Goal: Task Accomplishment & Management: Manage account settings

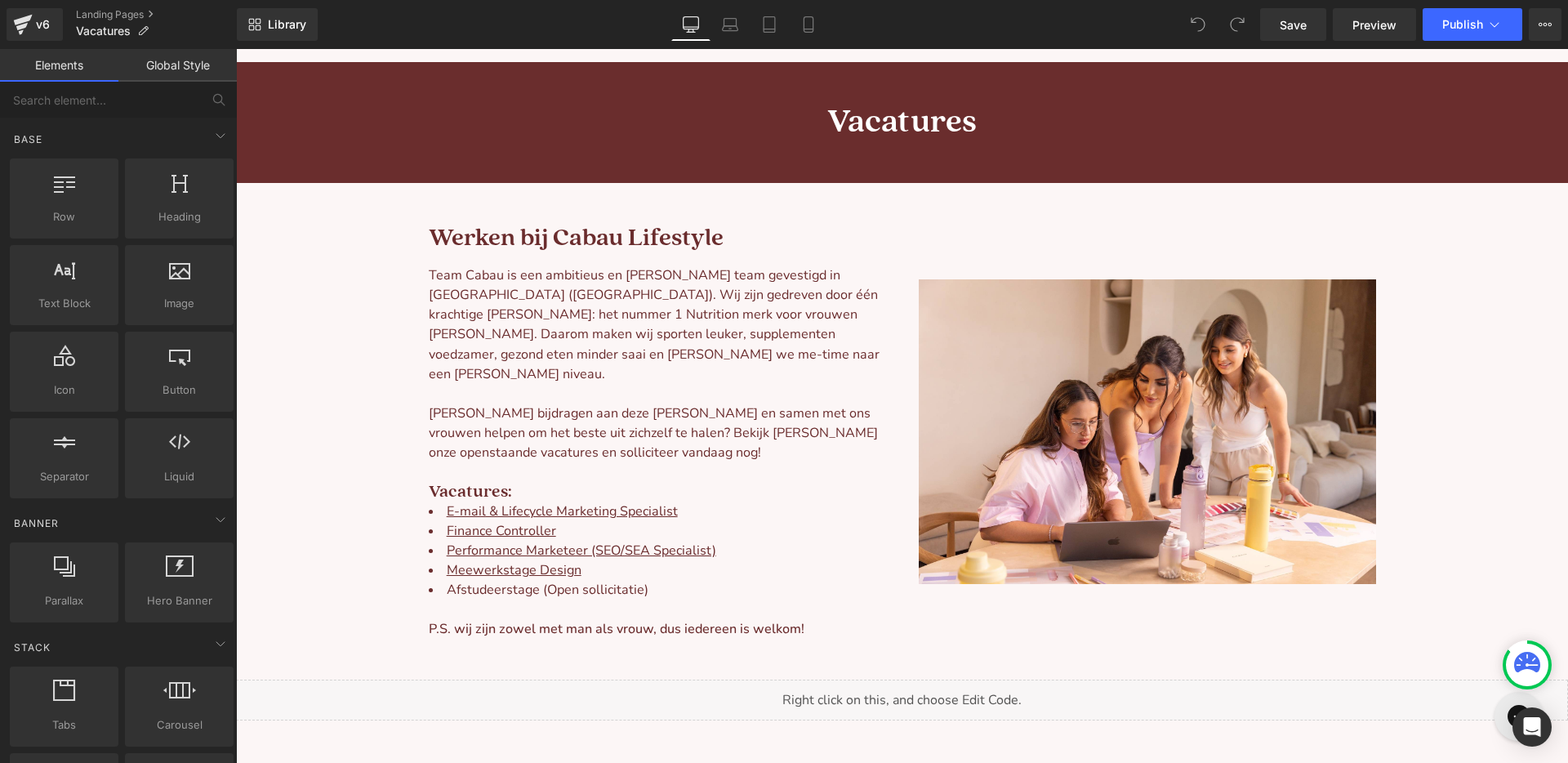
scroll to position [124, 0]
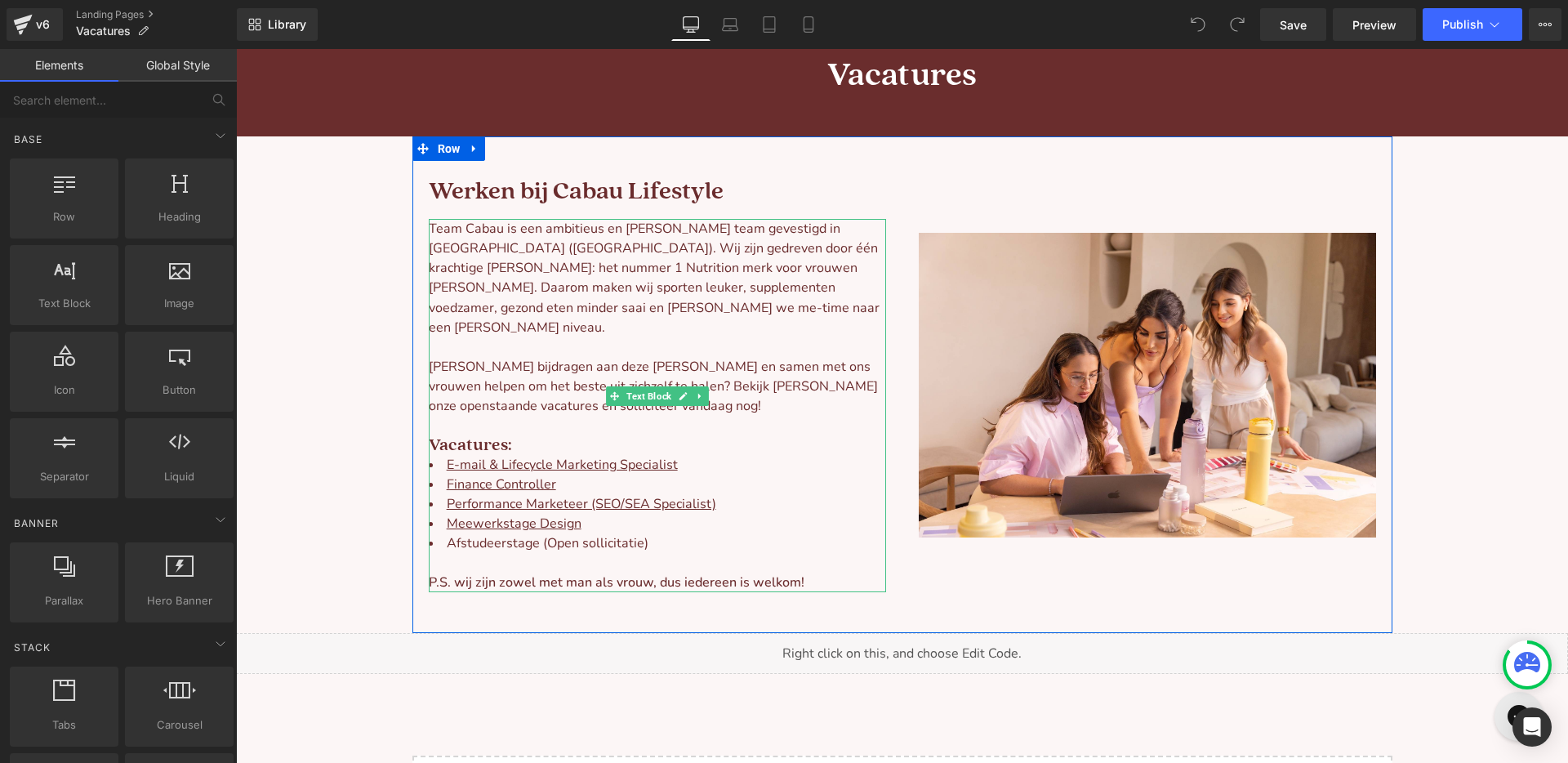
click at [606, 474] on li "Finance Controller" at bounding box center [657, 484] width 457 height 19
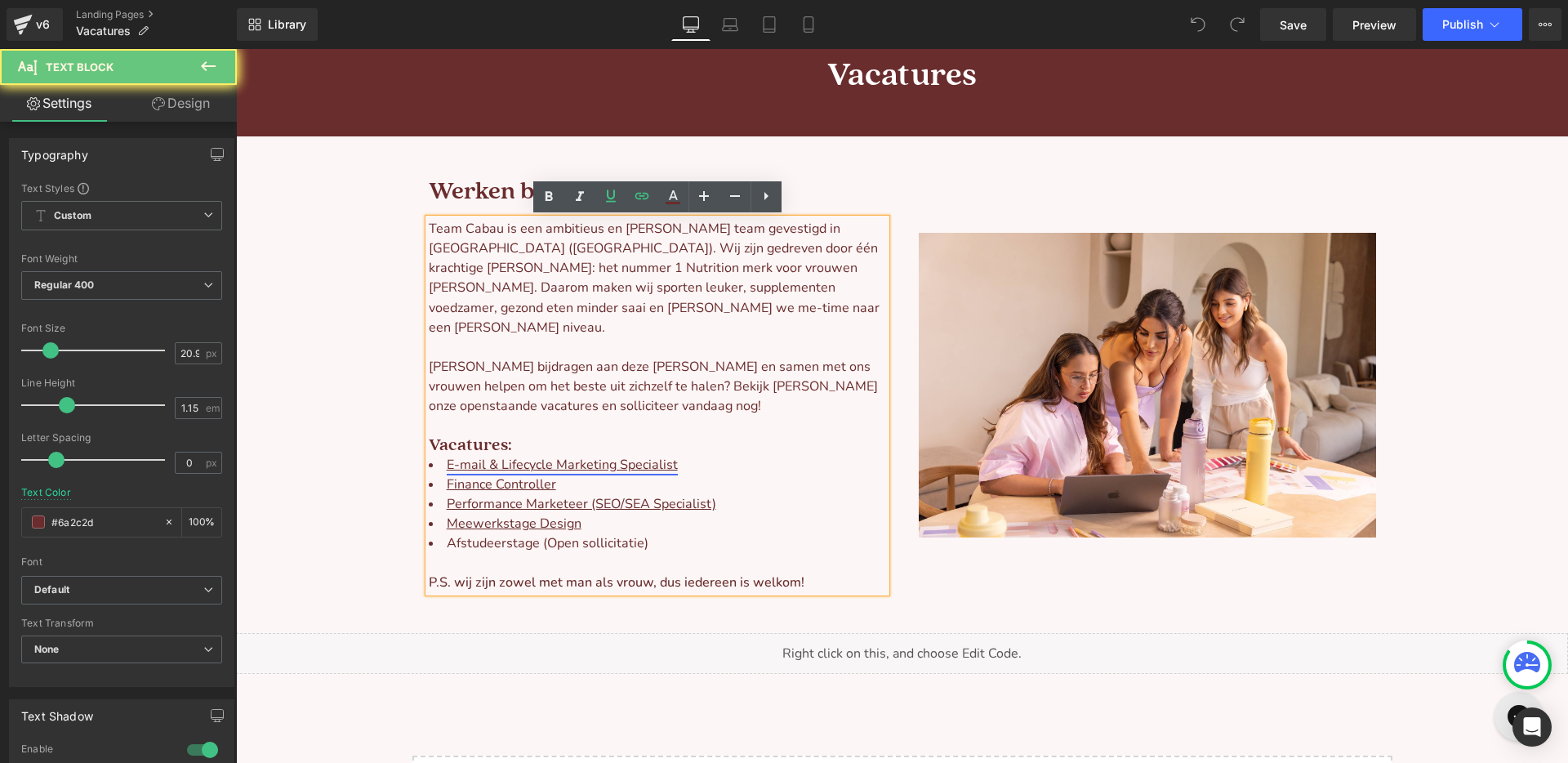
click at [533, 456] on u "E-mail & Lifecycle Marketing Specialist" at bounding box center [562, 465] width 231 height 18
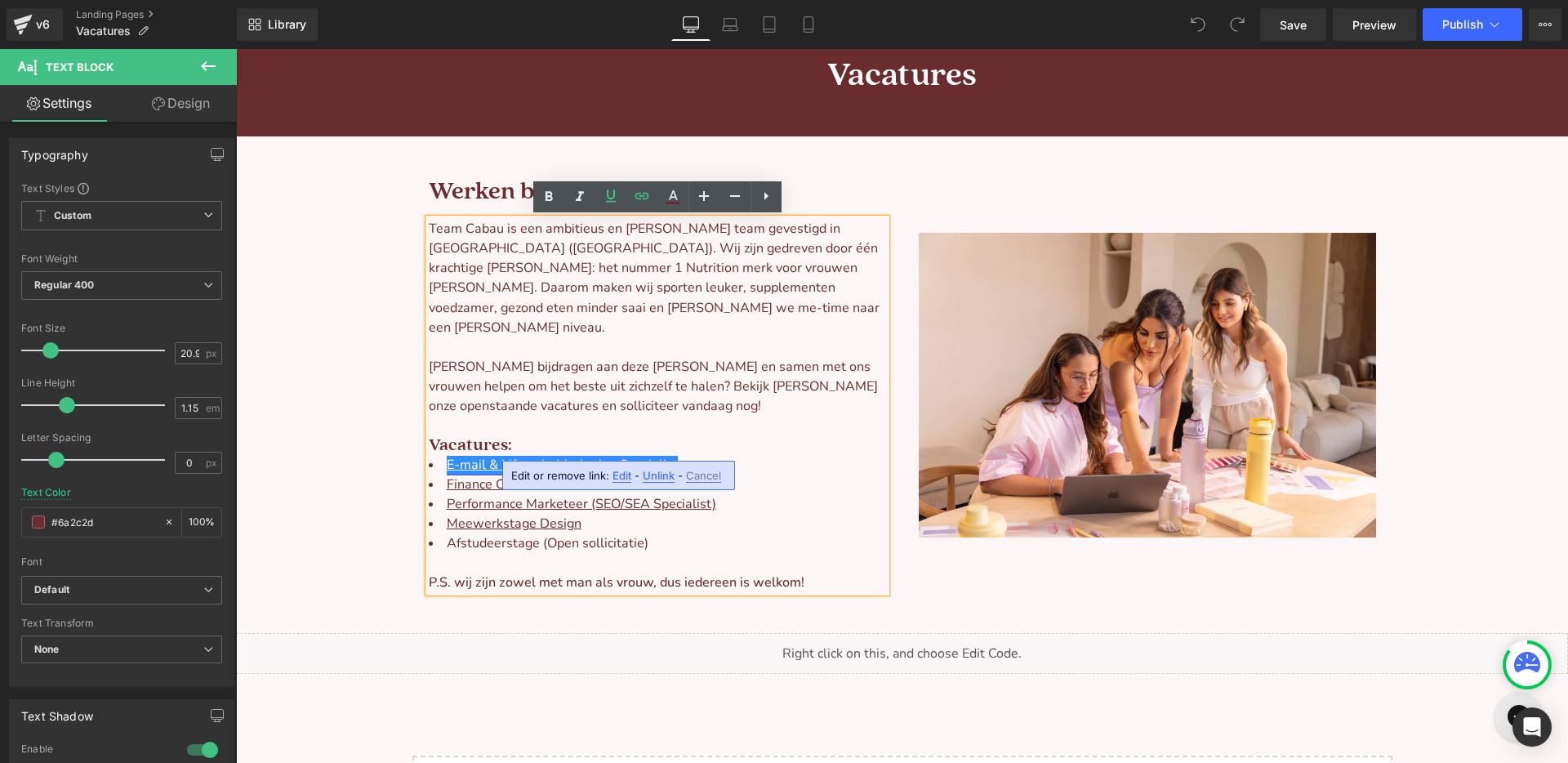
click at [543, 456] on u "E-mail & Lifecycle Marketing Specialist" at bounding box center [562, 465] width 231 height 18
click at [672, 456] on u "E-mail & Lifecycle Marketing Specialist" at bounding box center [562, 465] width 231 height 18
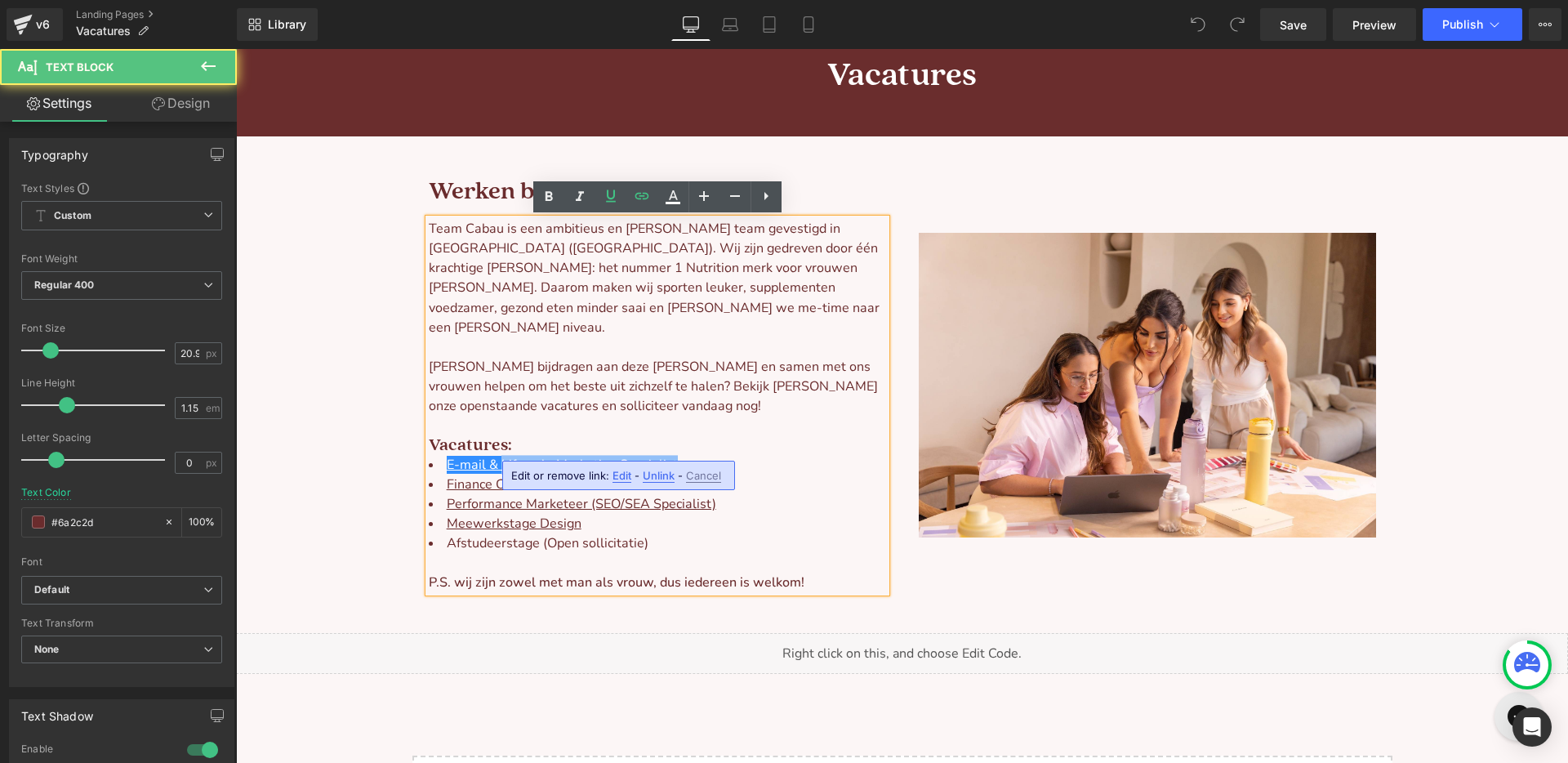
drag, startPoint x: 499, startPoint y: 444, endPoint x: 677, endPoint y: 444, distance: 178.0
click at [677, 455] on li "E-mail & Lifecycle Marketing Specialist" at bounding box center [657, 465] width 457 height 19
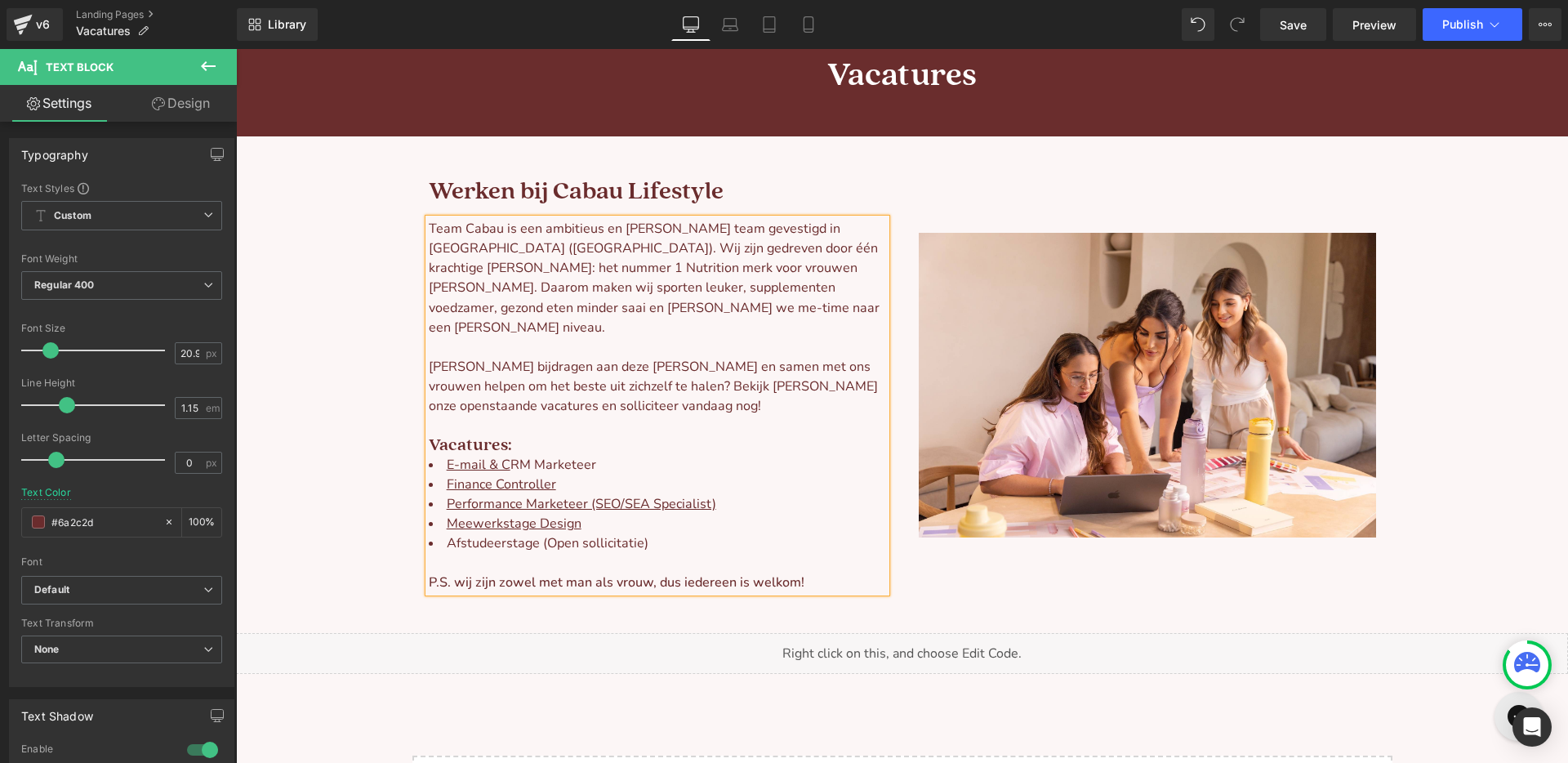
click at [554, 455] on li "E-mail & C RM Marketeer" at bounding box center [657, 465] width 457 height 19
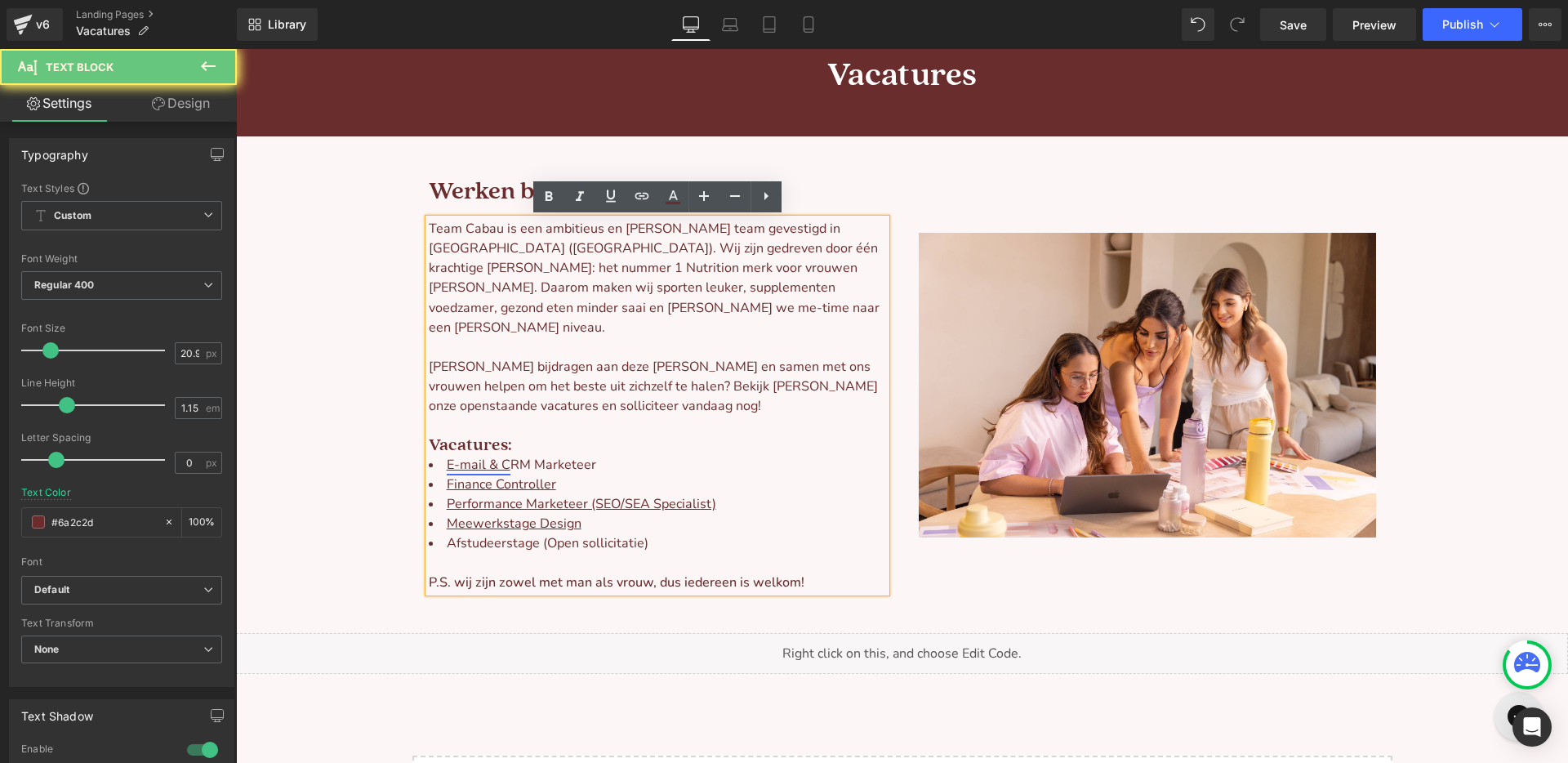
click at [499, 456] on u "E-mail & C" at bounding box center [478, 465] width 64 height 18
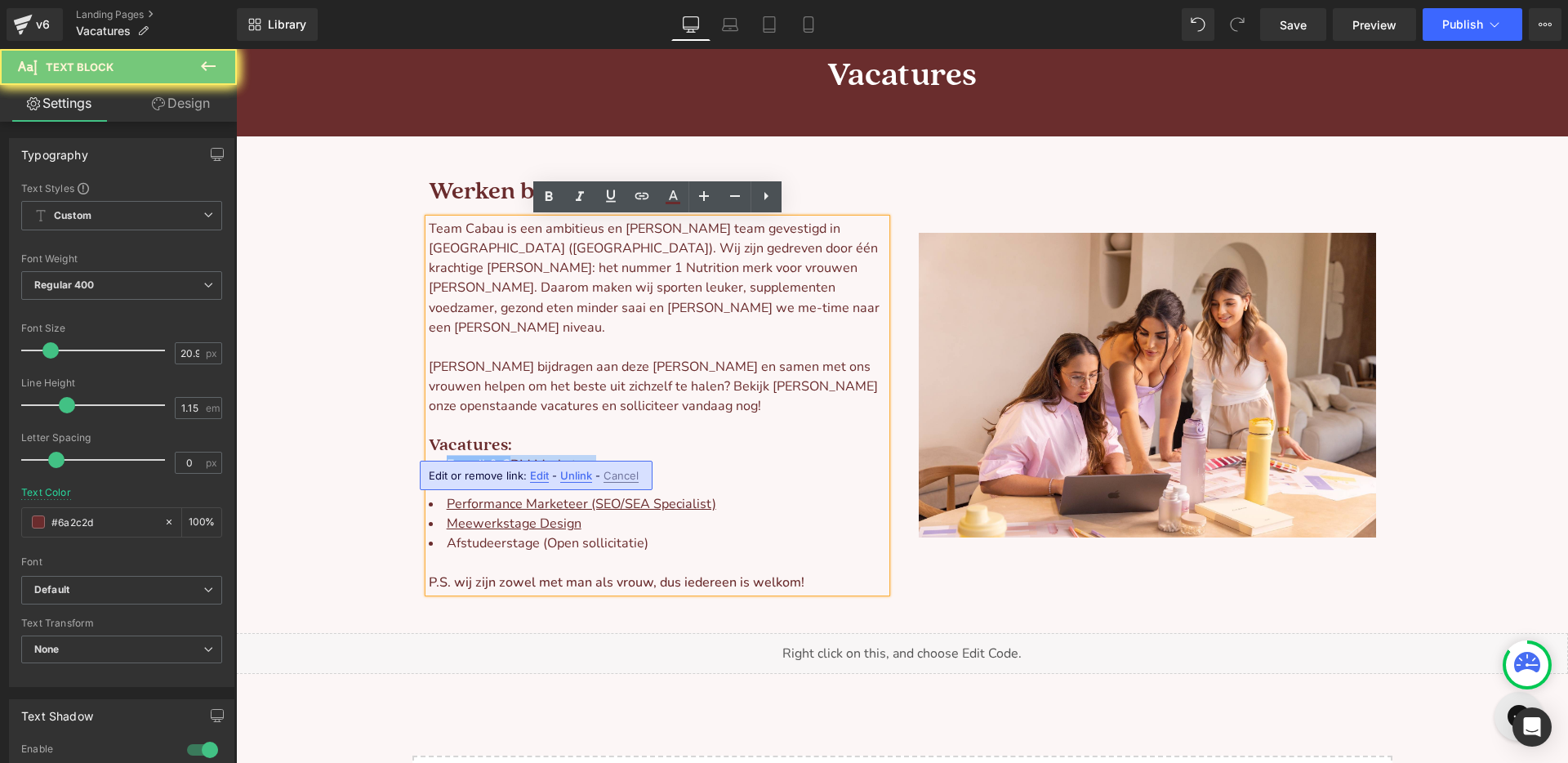
click at [499, 456] on u "E-mail & C" at bounding box center [478, 465] width 64 height 18
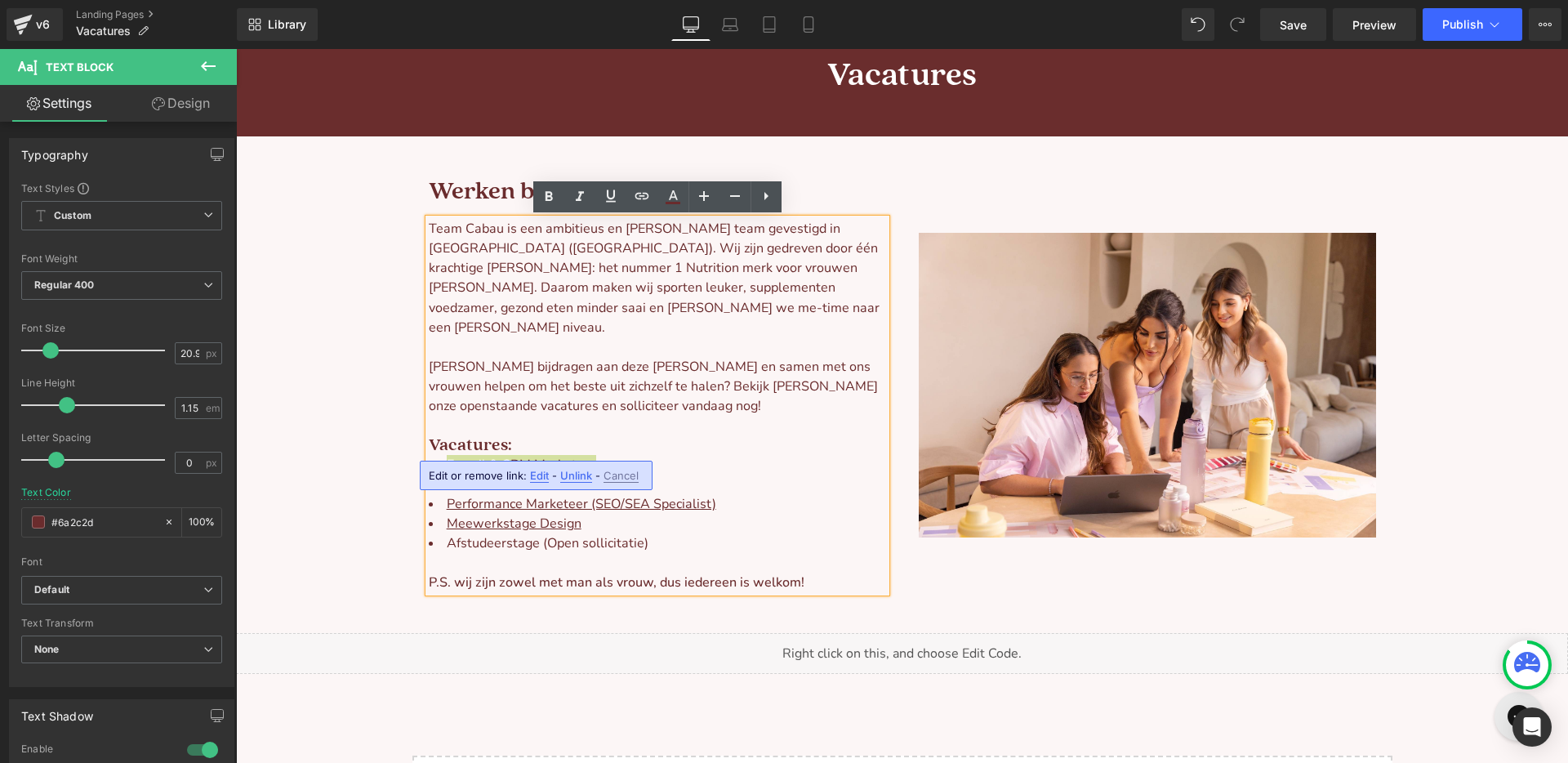
click at [571, 478] on span "Unlink" at bounding box center [576, 476] width 31 height 14
click at [511, 455] on li "E-mail & C RM Marketeer" at bounding box center [657, 465] width 457 height 19
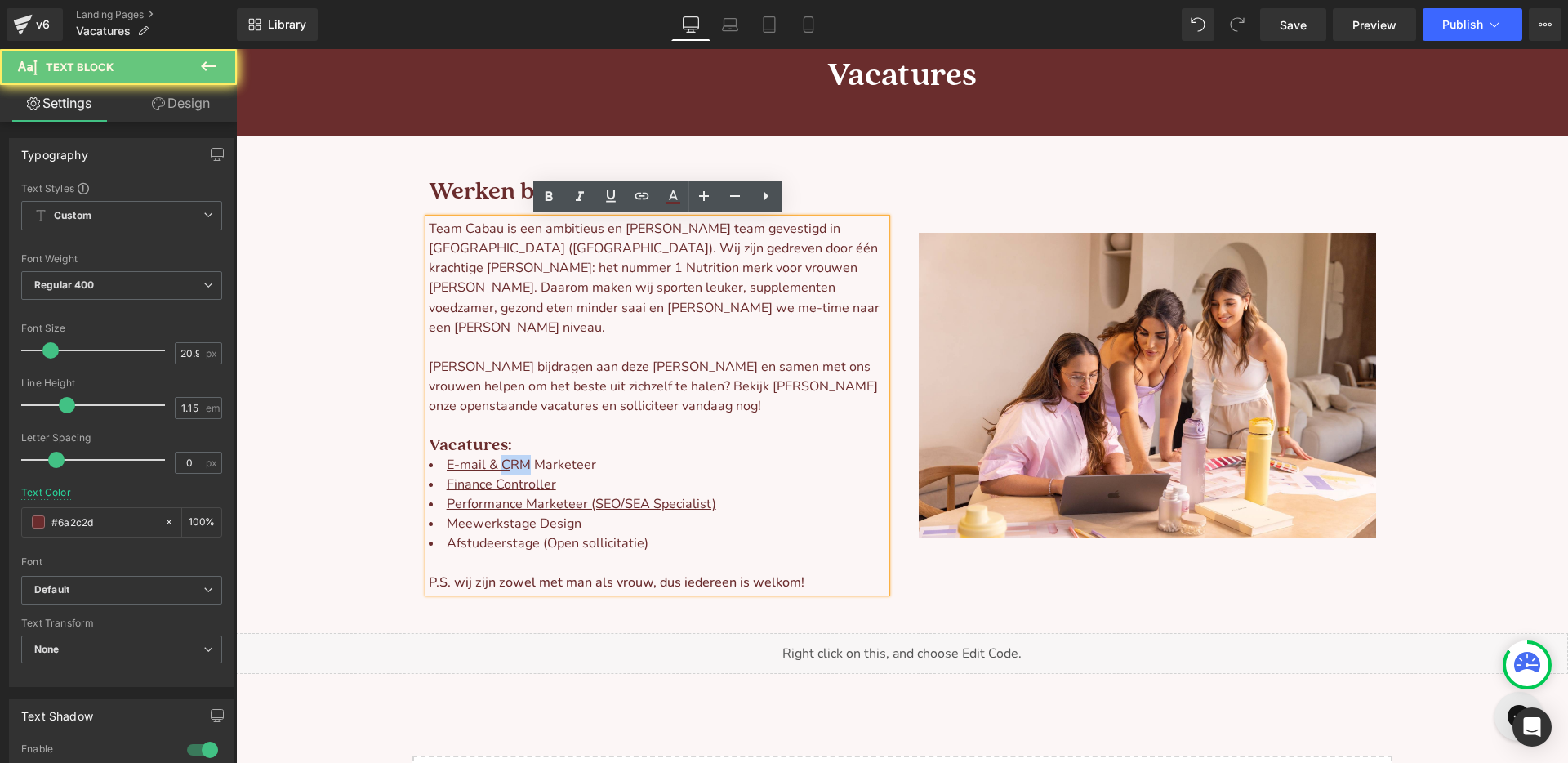
click at [511, 455] on li "E-mail & C RM Marketeer" at bounding box center [657, 465] width 457 height 19
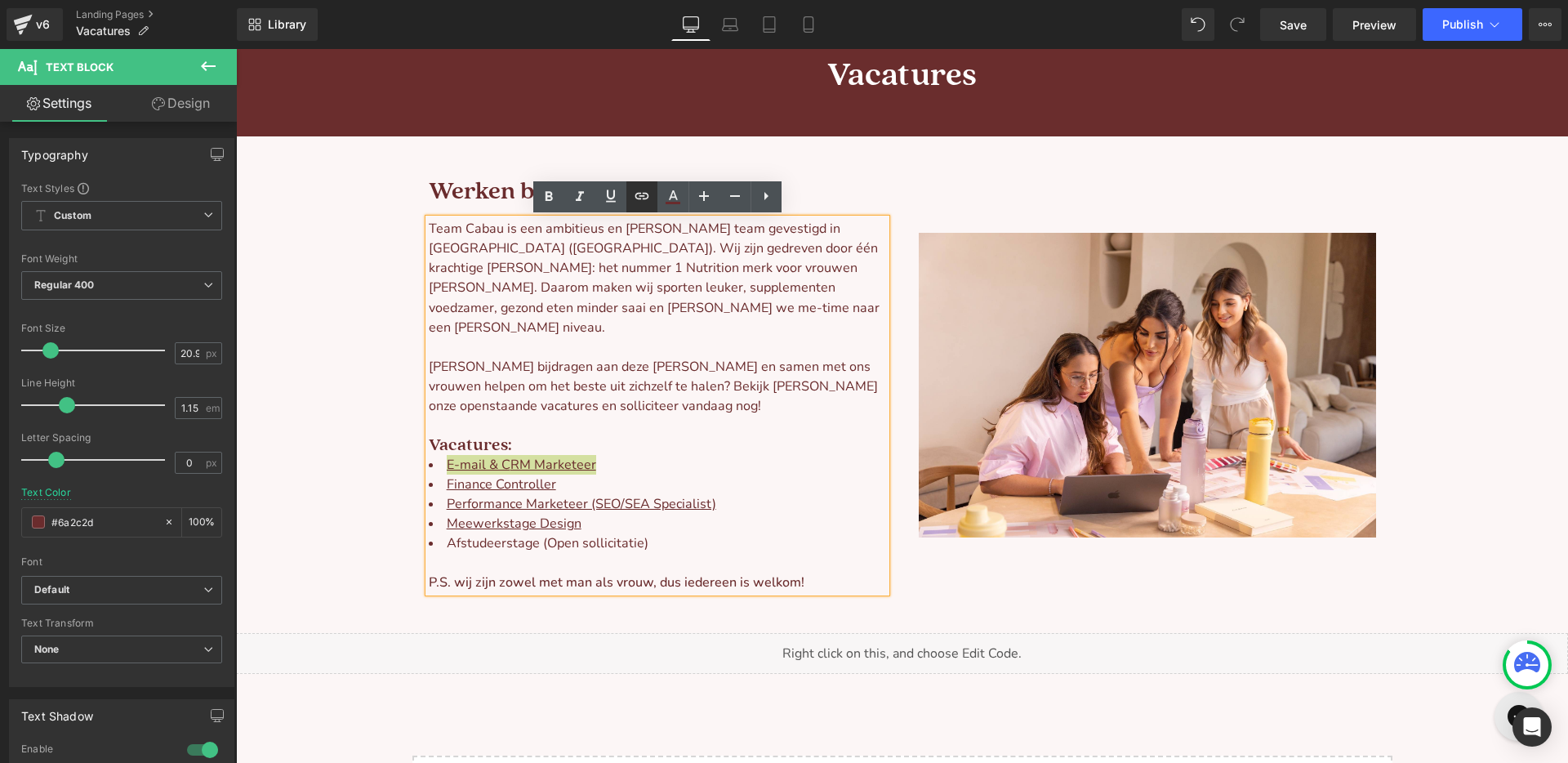
click at [645, 198] on icon at bounding box center [642, 196] width 19 height 19
click at [546, 485] on input "text" at bounding box center [563, 481] width 252 height 41
type input "email"
click at [735, 0] on div "Text Color Highlight Color #333333 Edit or remove link: Edit - Unlink - Cancel …" at bounding box center [784, 0] width 1568 height 0
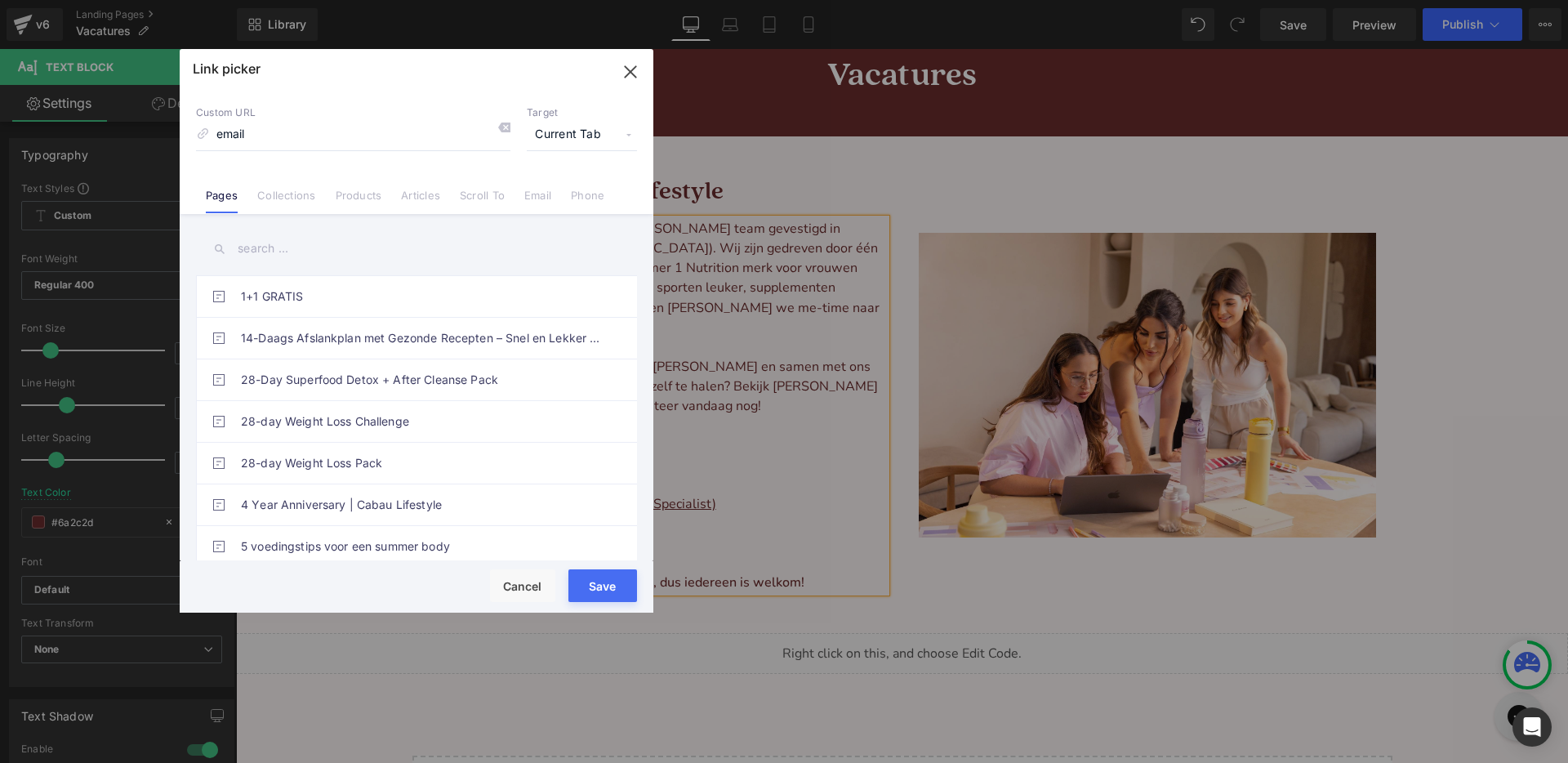
click at [282, 242] on input "text" at bounding box center [416, 248] width 441 height 37
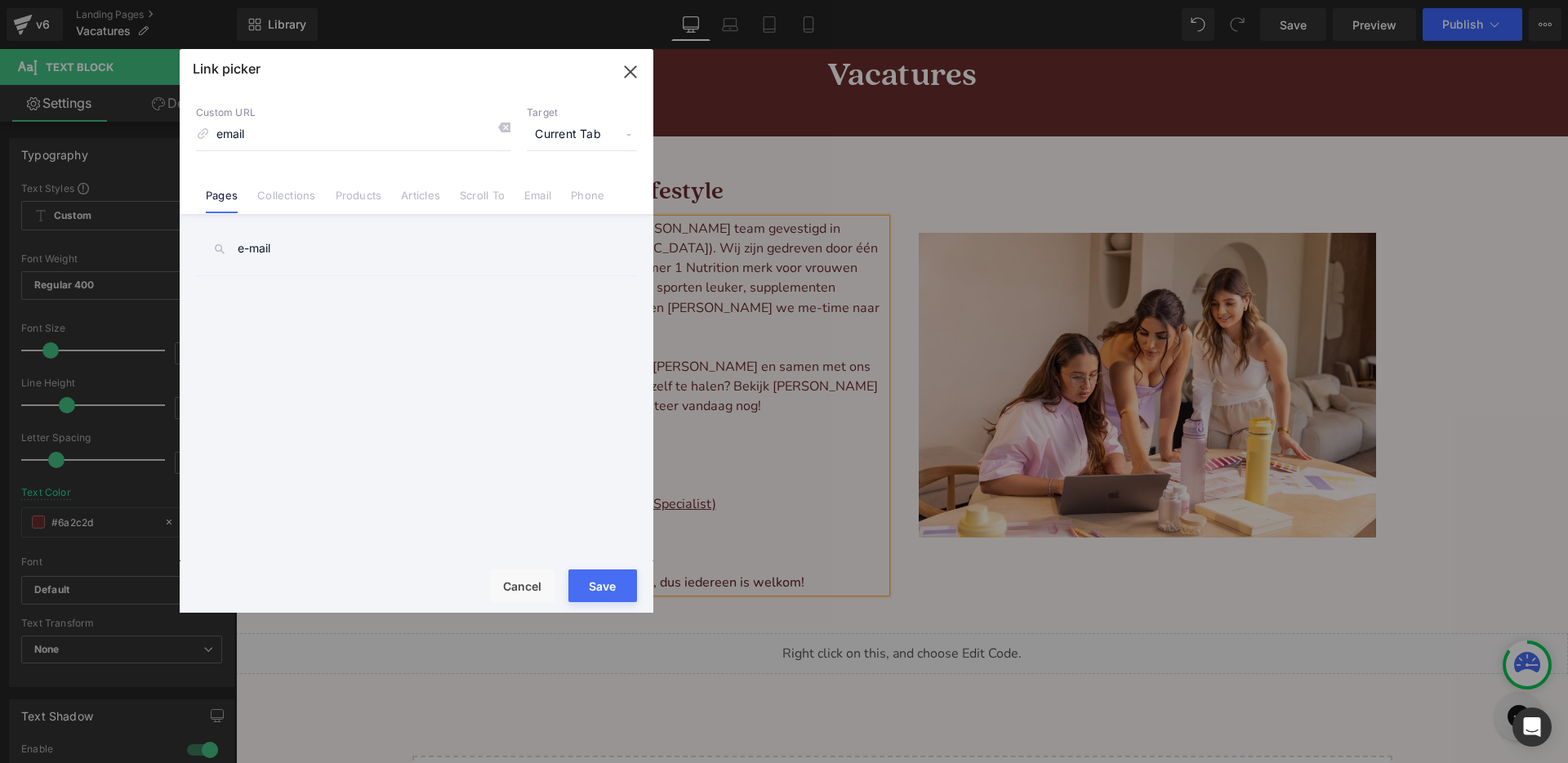
click at [239, 247] on input "e-mail" at bounding box center [416, 248] width 441 height 37
type input "e-mail"
click at [324, 290] on link "E-mail & Lifecycle Marketing Specialist" at bounding box center [420, 297] width 359 height 41
type input "/pages/e-mail-en-lifecycle-marketing-specialist"
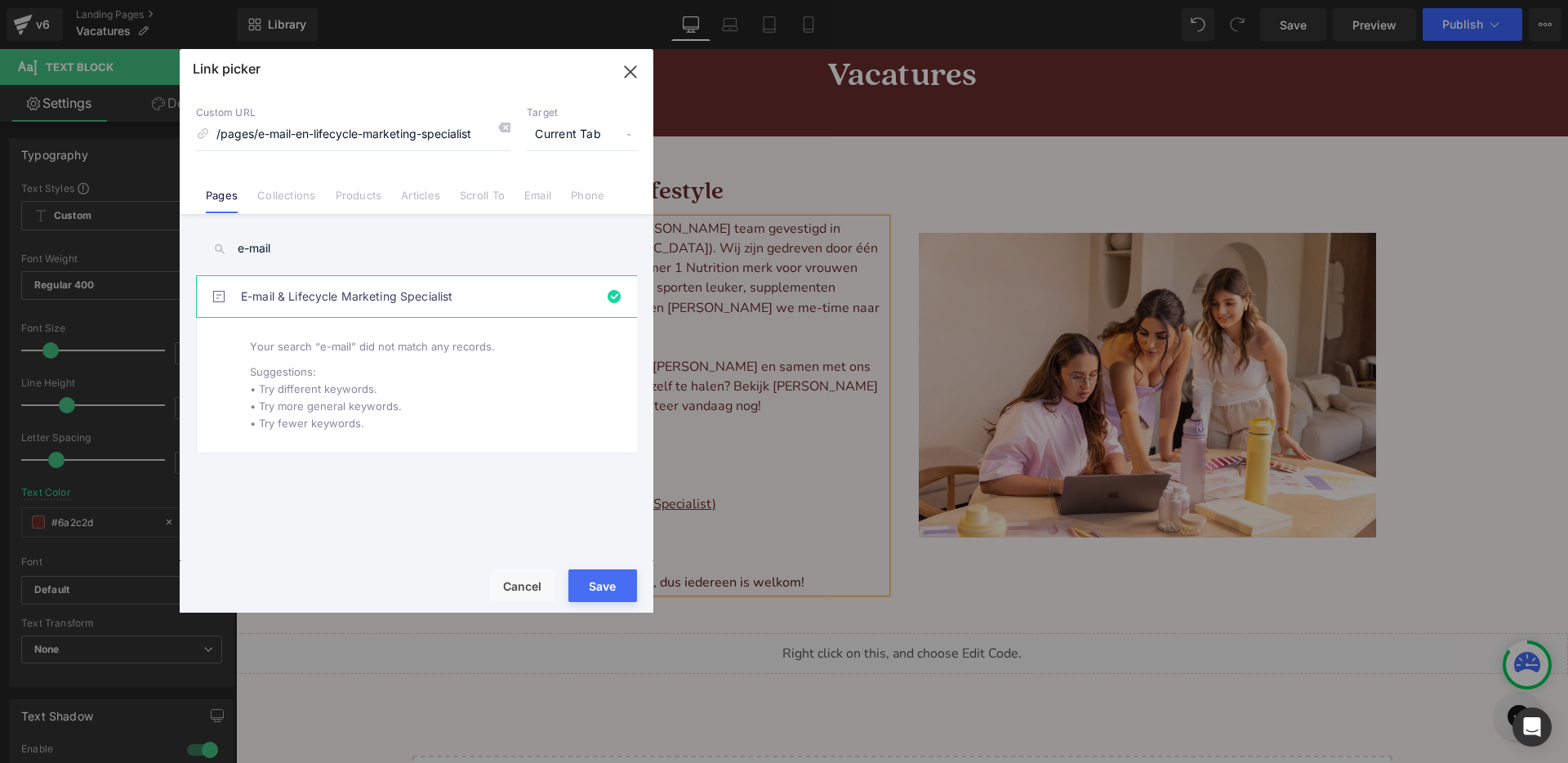
click at [610, 589] on button "Save" at bounding box center [603, 585] width 68 height 32
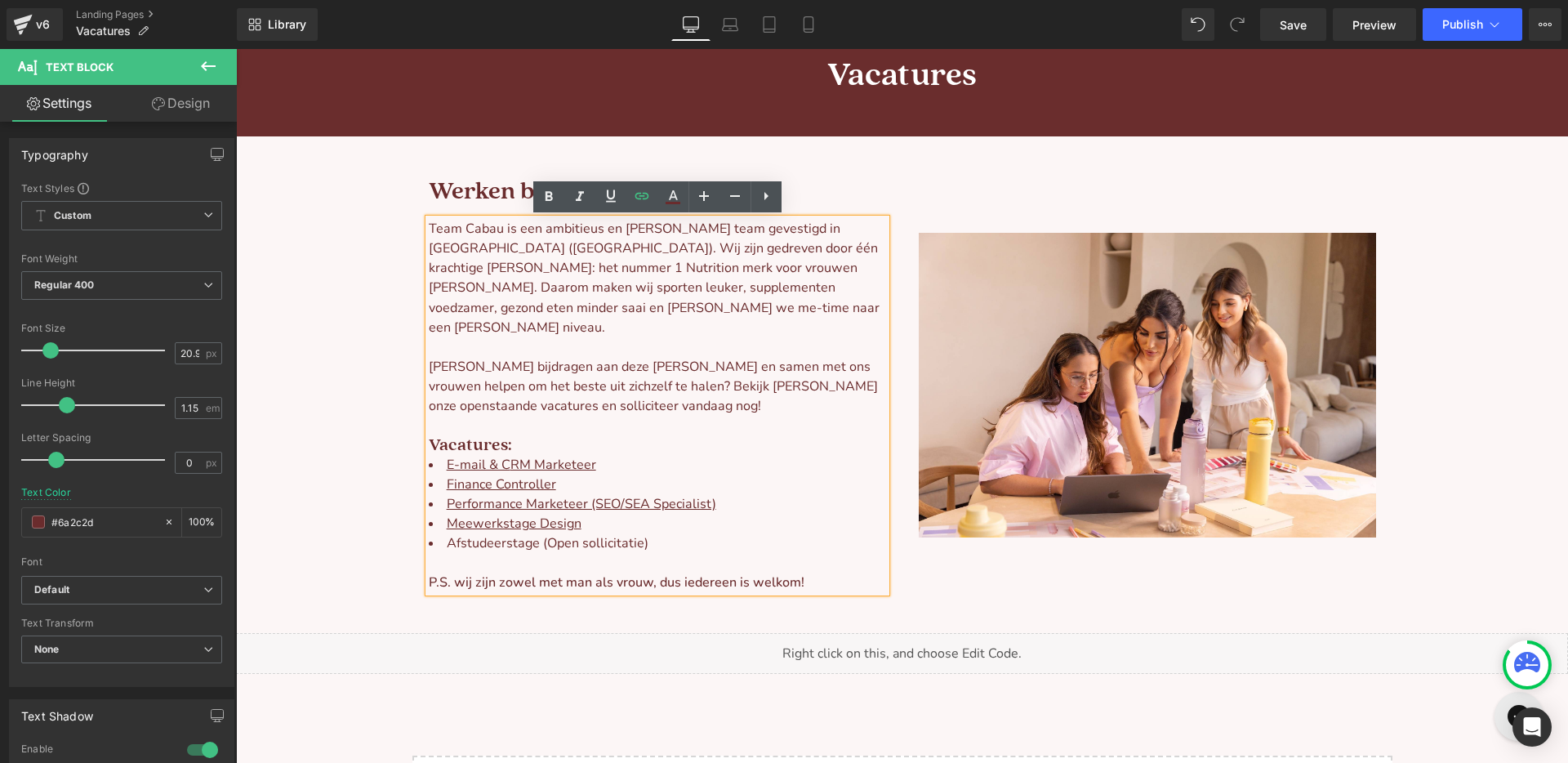
click at [570, 474] on li "Finance Controller" at bounding box center [657, 484] width 457 height 19
click at [587, 495] on link "Performance Marketeer (SEO/SEA Specialist)" at bounding box center [582, 504] width 269 height 18
drag, startPoint x: 585, startPoint y: 486, endPoint x: 448, endPoint y: 480, distance: 137.1
click at [448, 495] on link "Performance Marketeer (SEO/SEA Specialist)" at bounding box center [582, 504] width 269 height 18
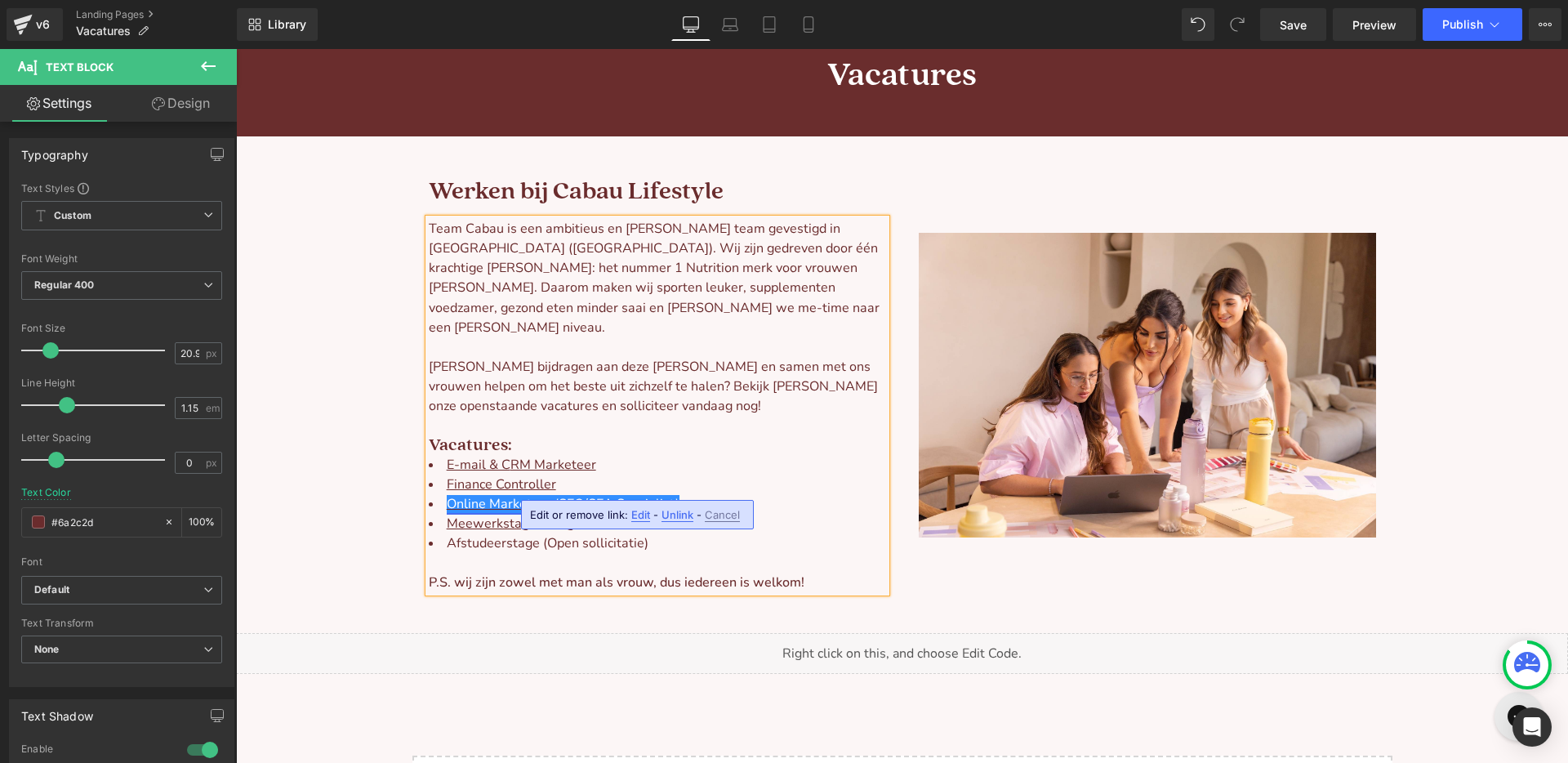
click at [650, 495] on link "Online Marketeer (SEO/SEA Specialist)" at bounding box center [563, 504] width 233 height 18
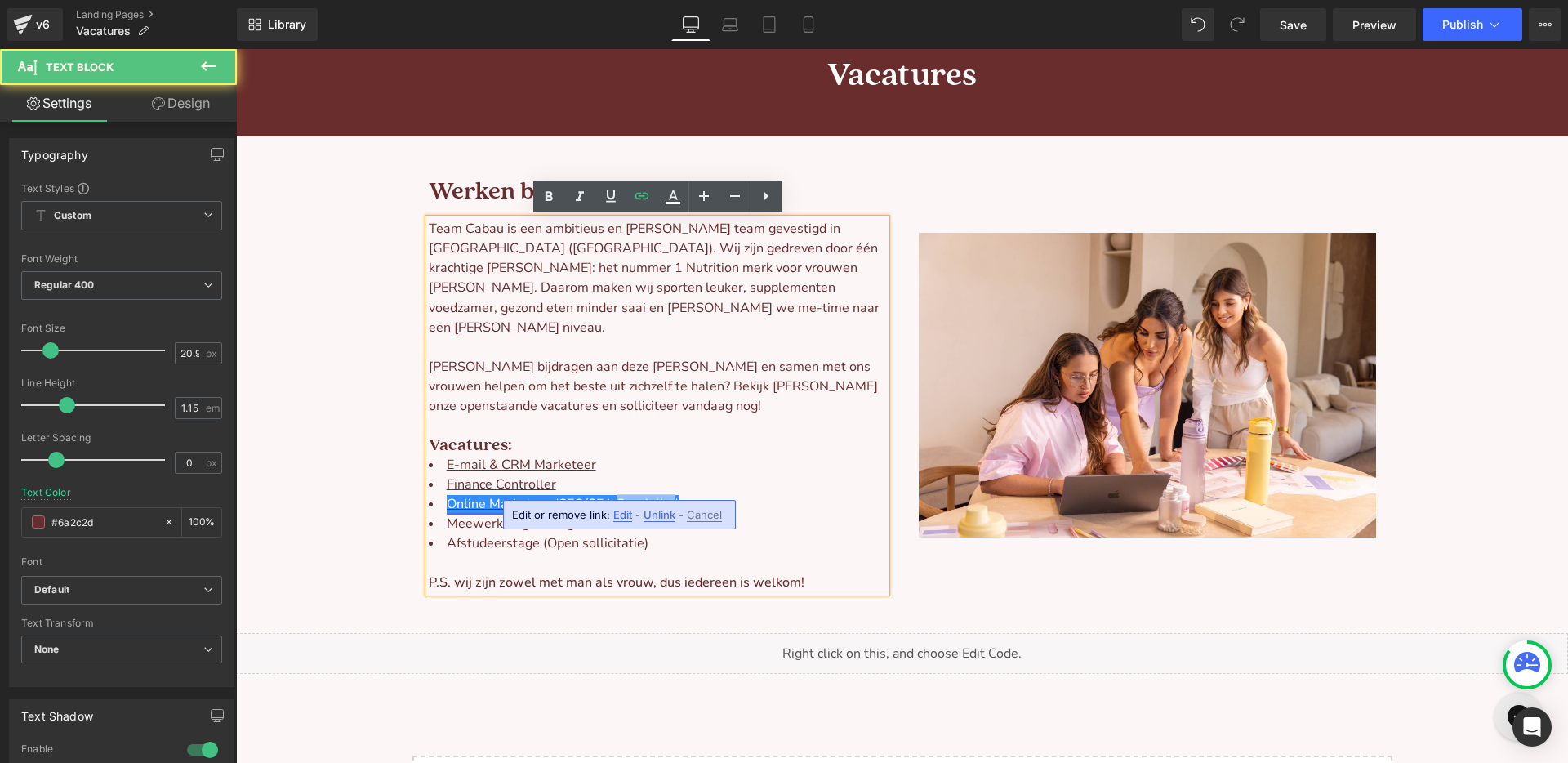
click at [650, 495] on link "Online Marketeer (SEO/SEA Specialist)" at bounding box center [563, 504] width 233 height 18
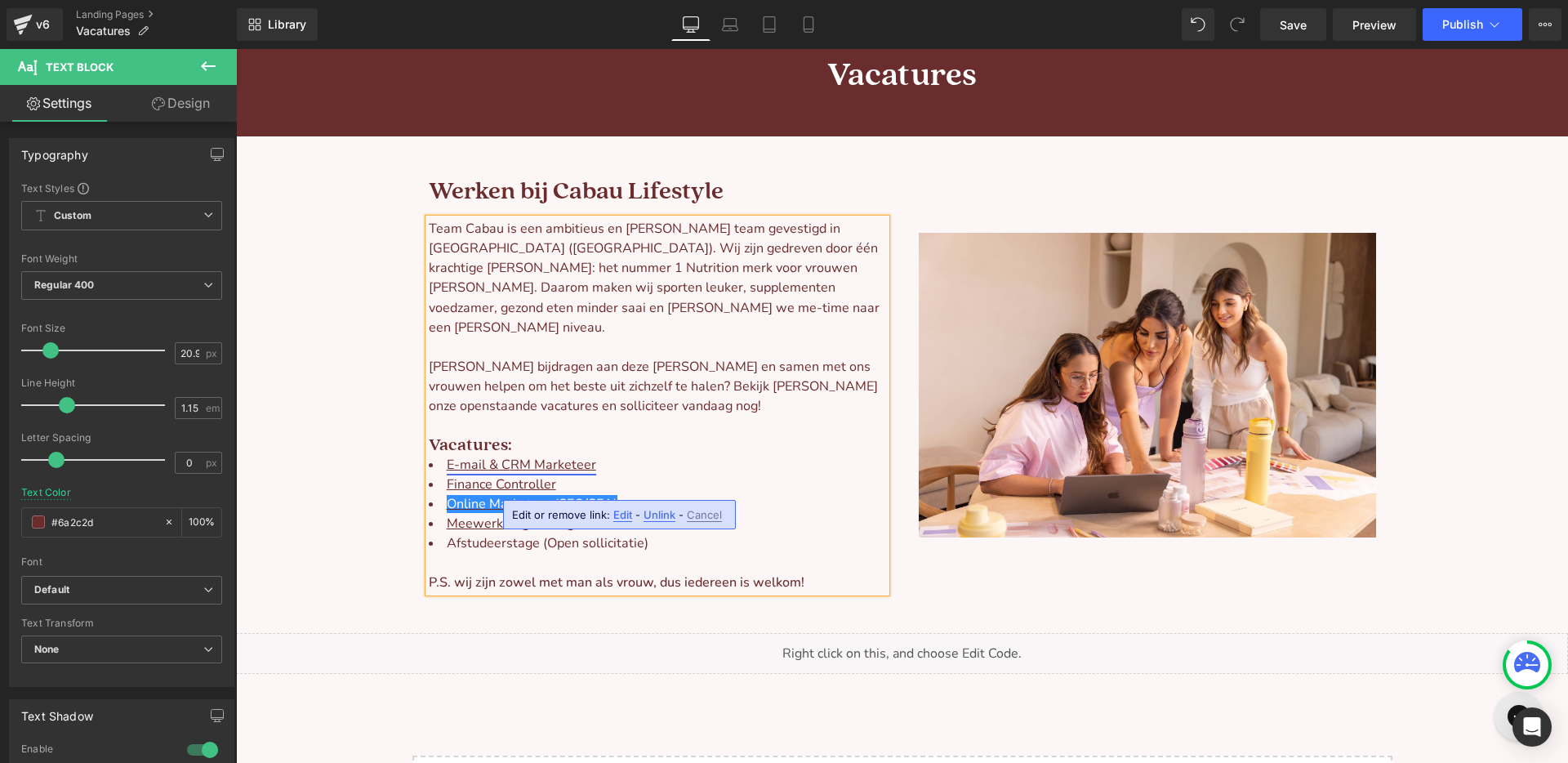
click at [465, 456] on link "E-mail & C RM Marketeer" at bounding box center [521, 465] width 150 height 18
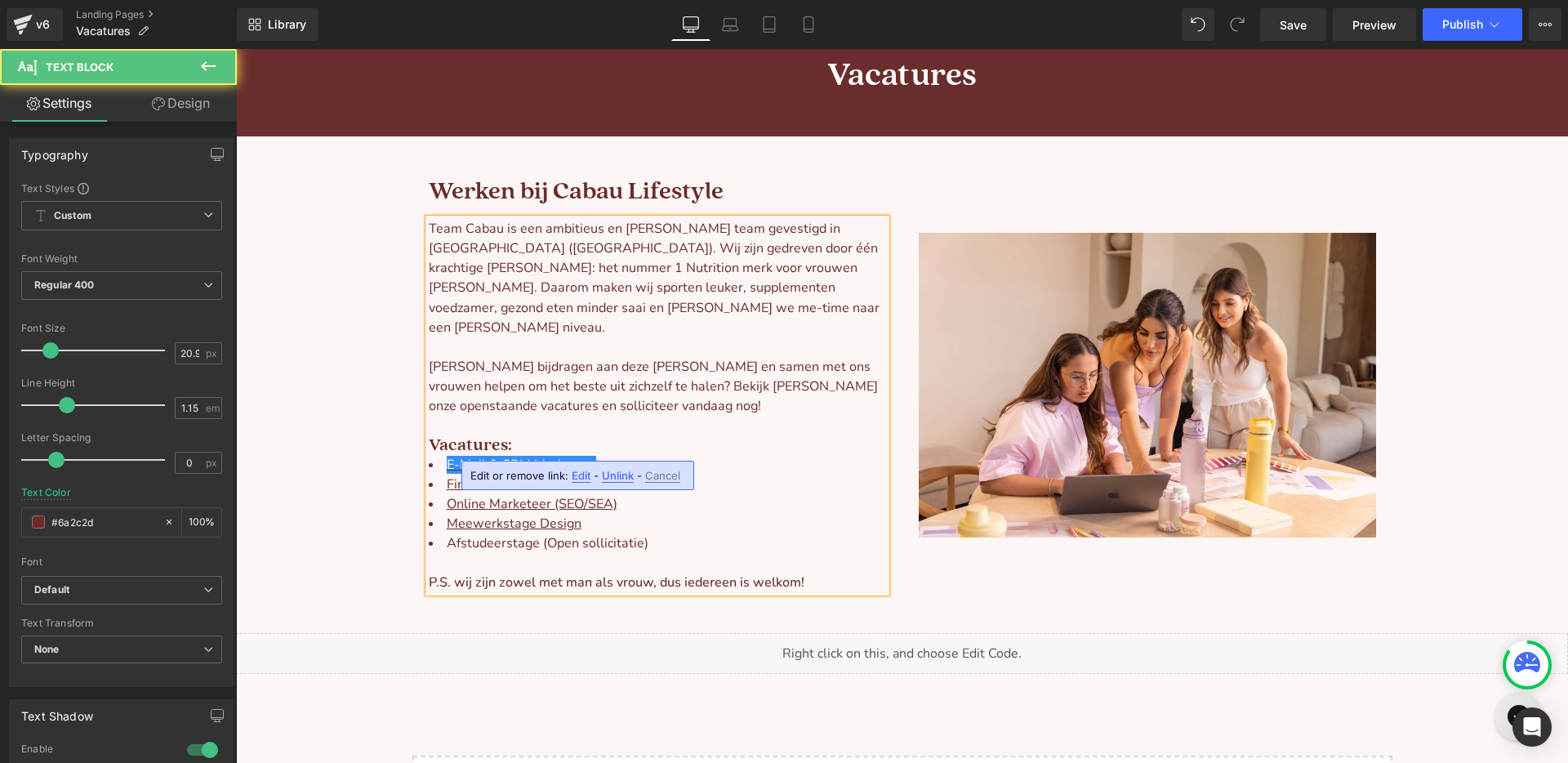
click at [596, 416] on p at bounding box center [657, 425] width 457 height 19
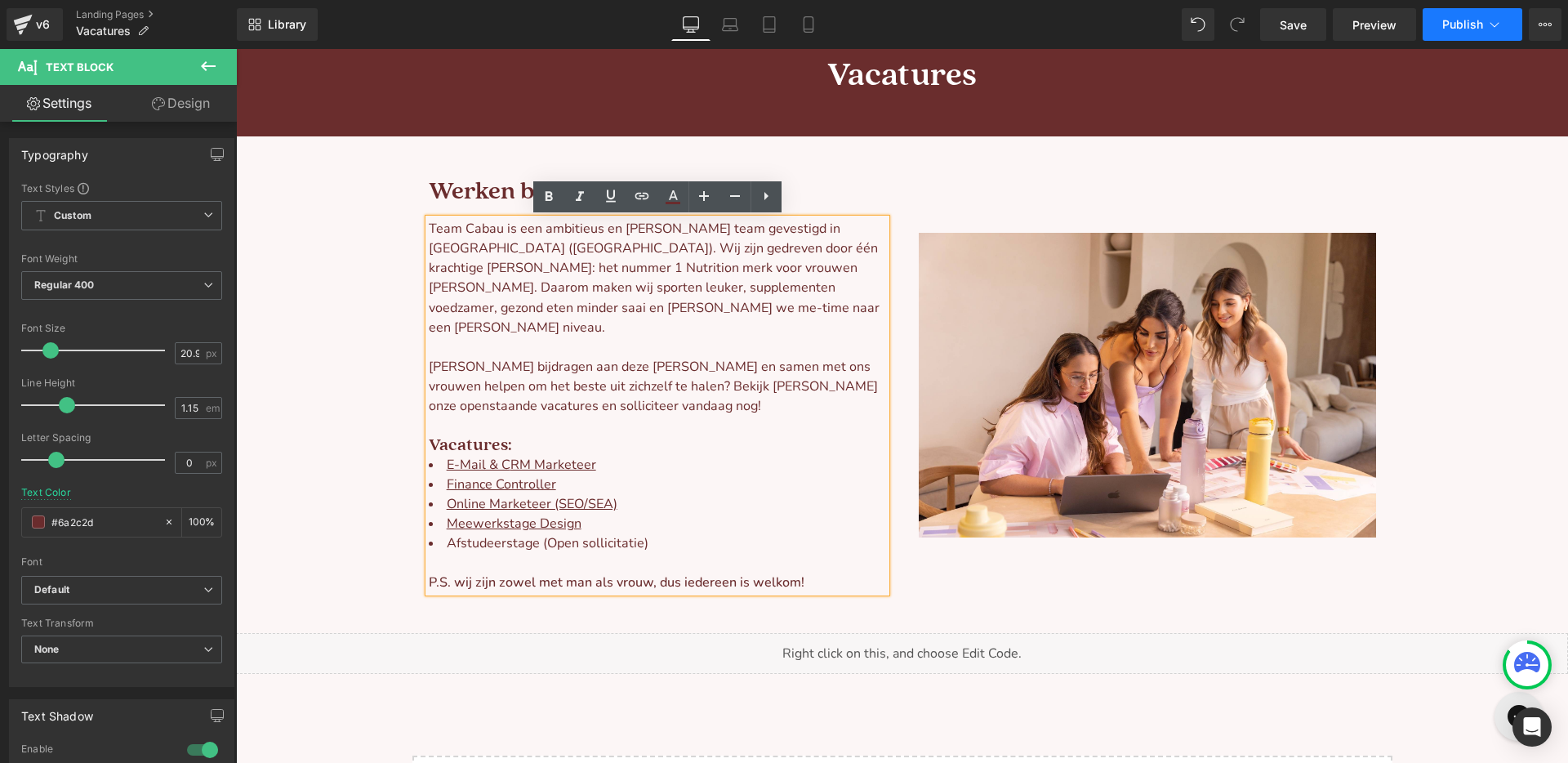
click at [1454, 18] on span "Publish" at bounding box center [1462, 24] width 41 height 13
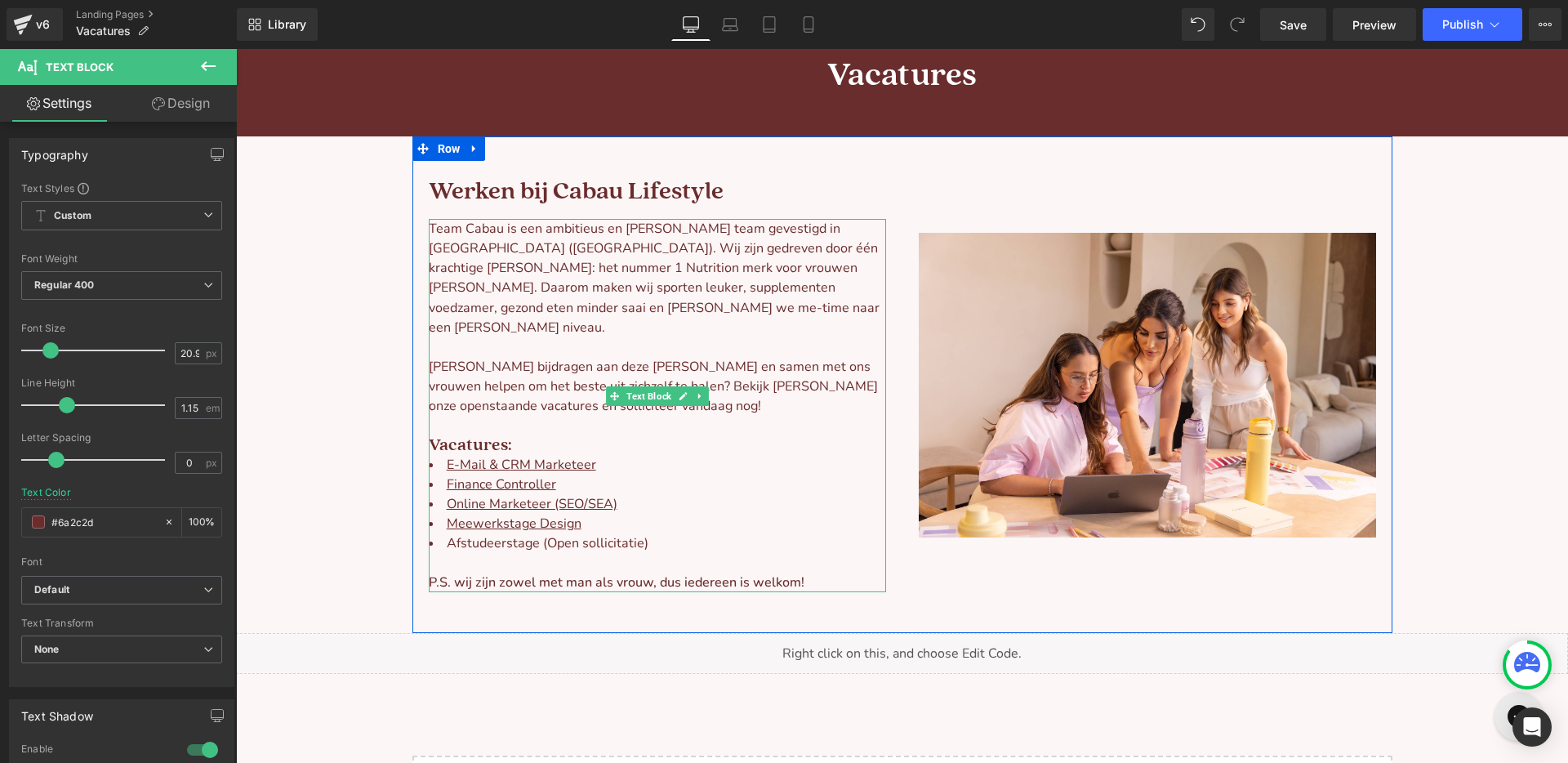
click at [568, 474] on li "Finance Controller" at bounding box center [657, 484] width 457 height 19
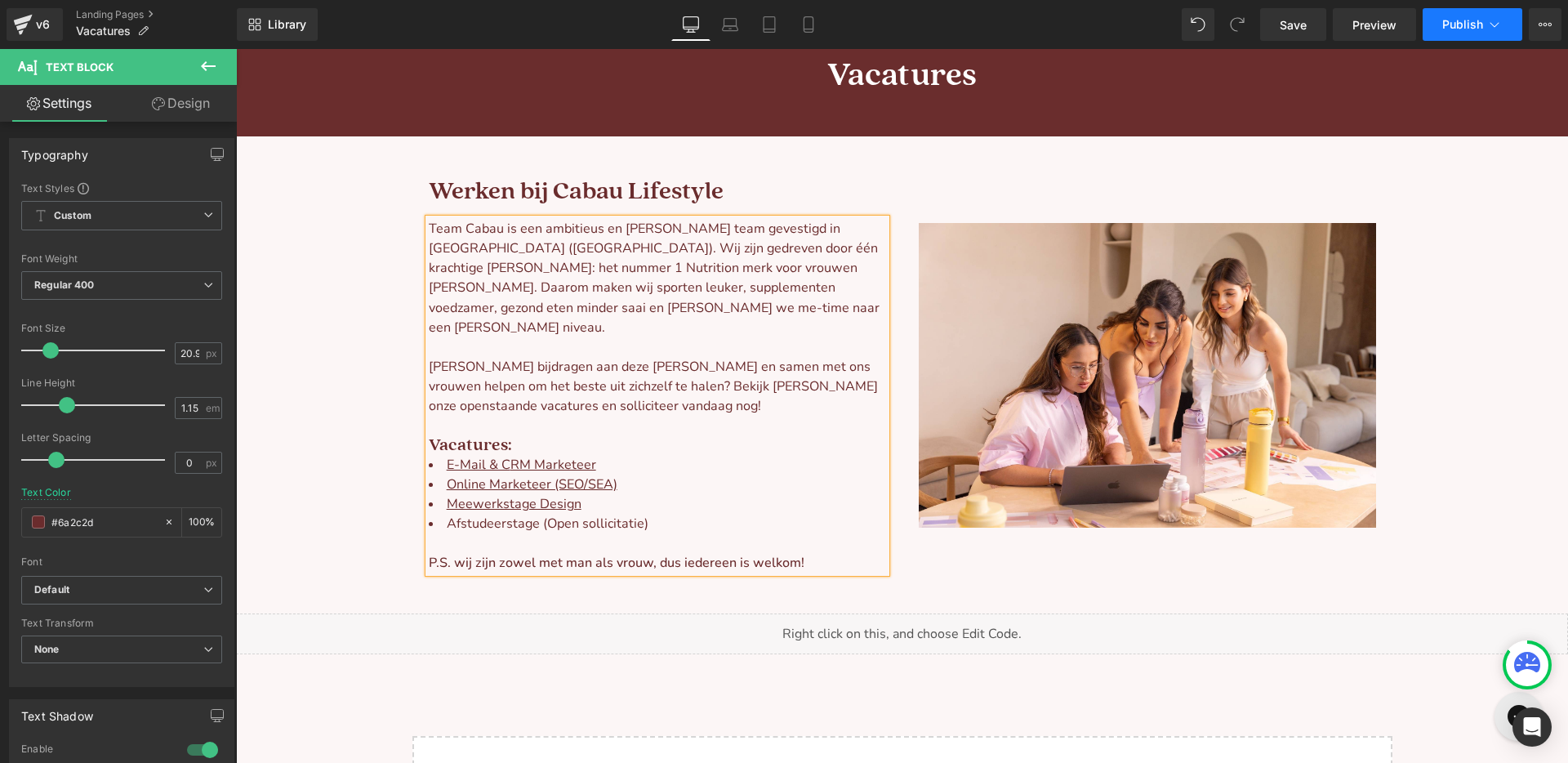
click at [1447, 32] on button "Publish" at bounding box center [1473, 24] width 100 height 32
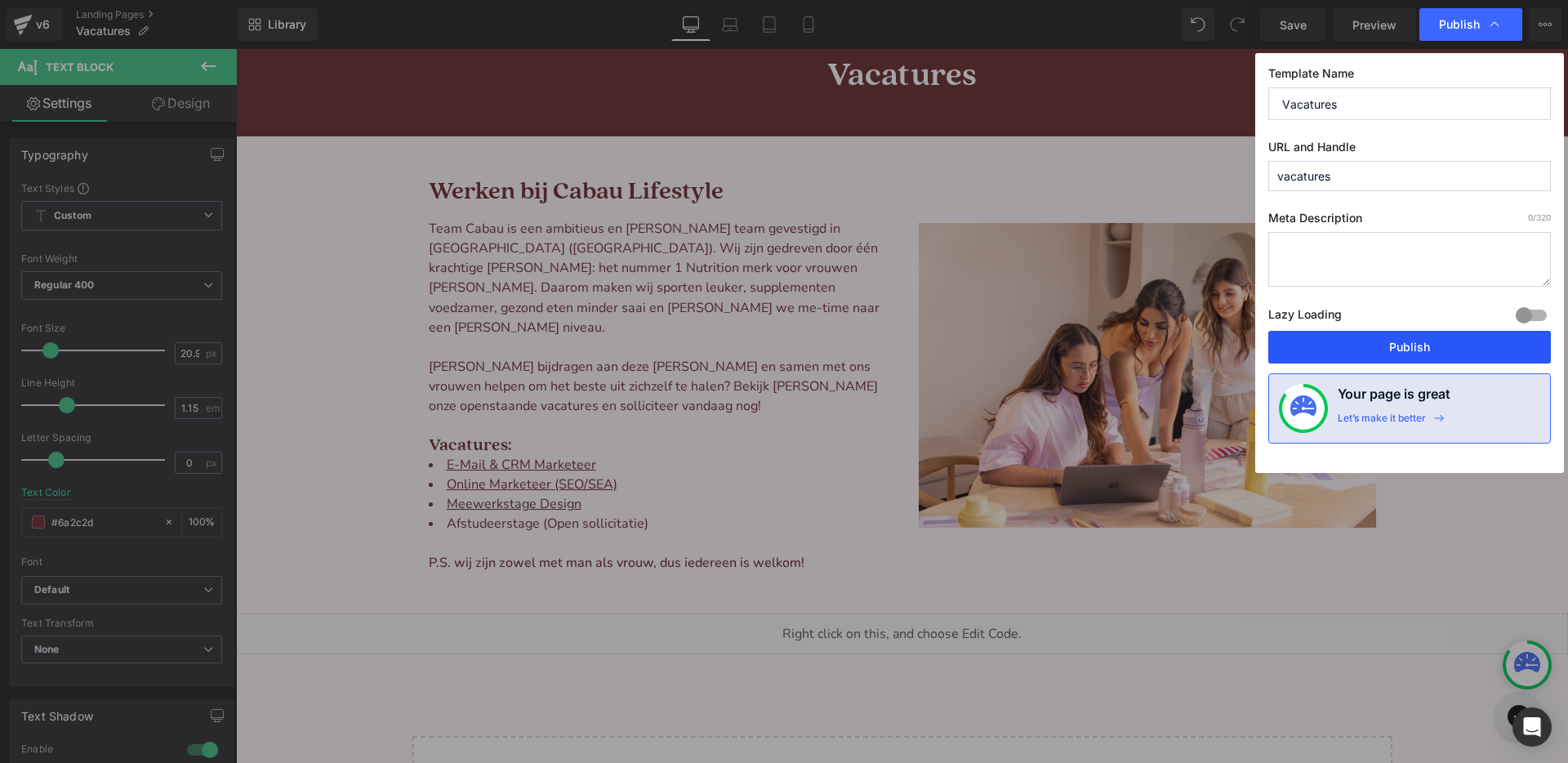
click at [1339, 351] on button "Publish" at bounding box center [1409, 346] width 282 height 32
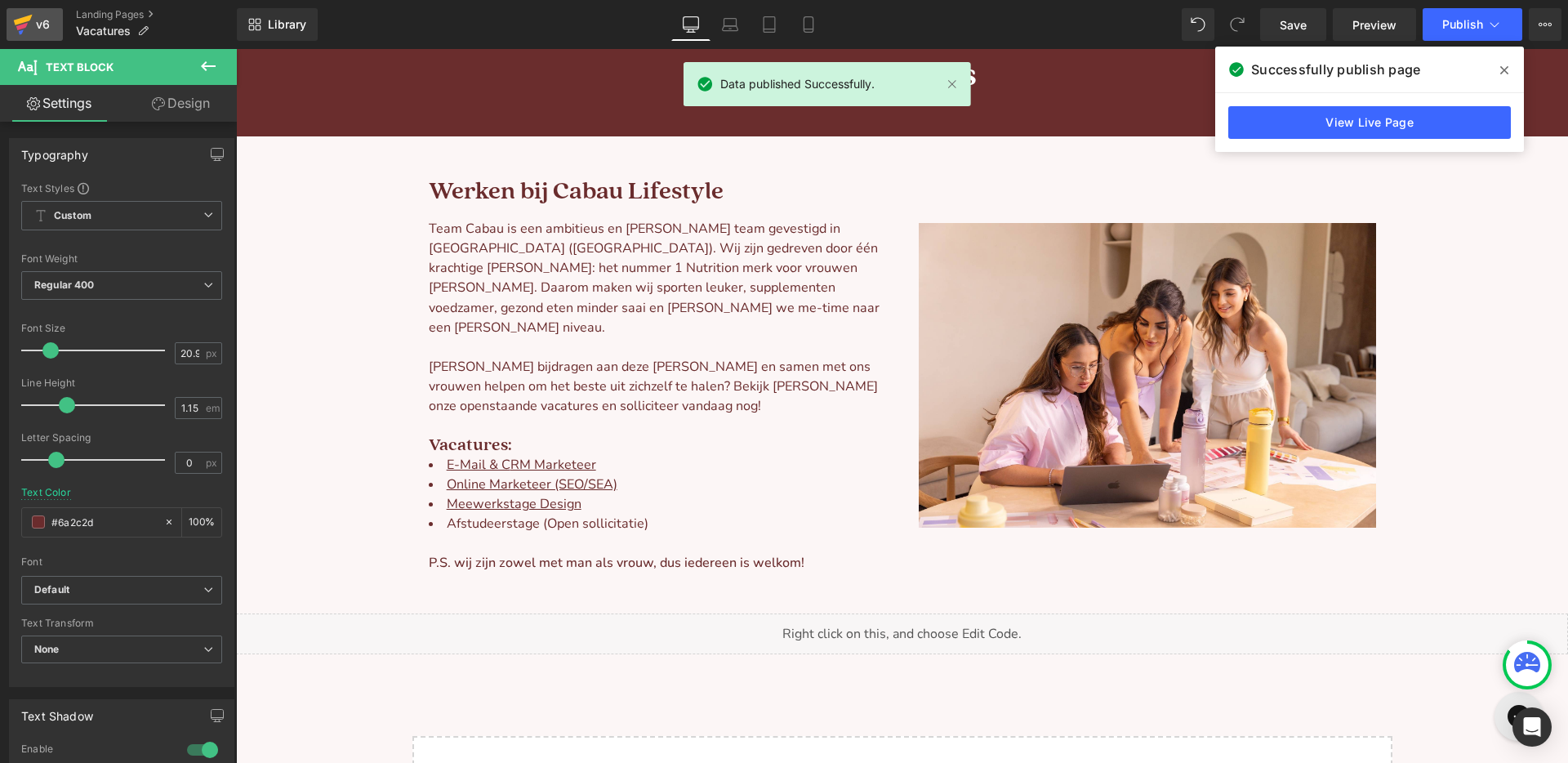
click at [43, 20] on div "v6" at bounding box center [42, 24] width 20 height 21
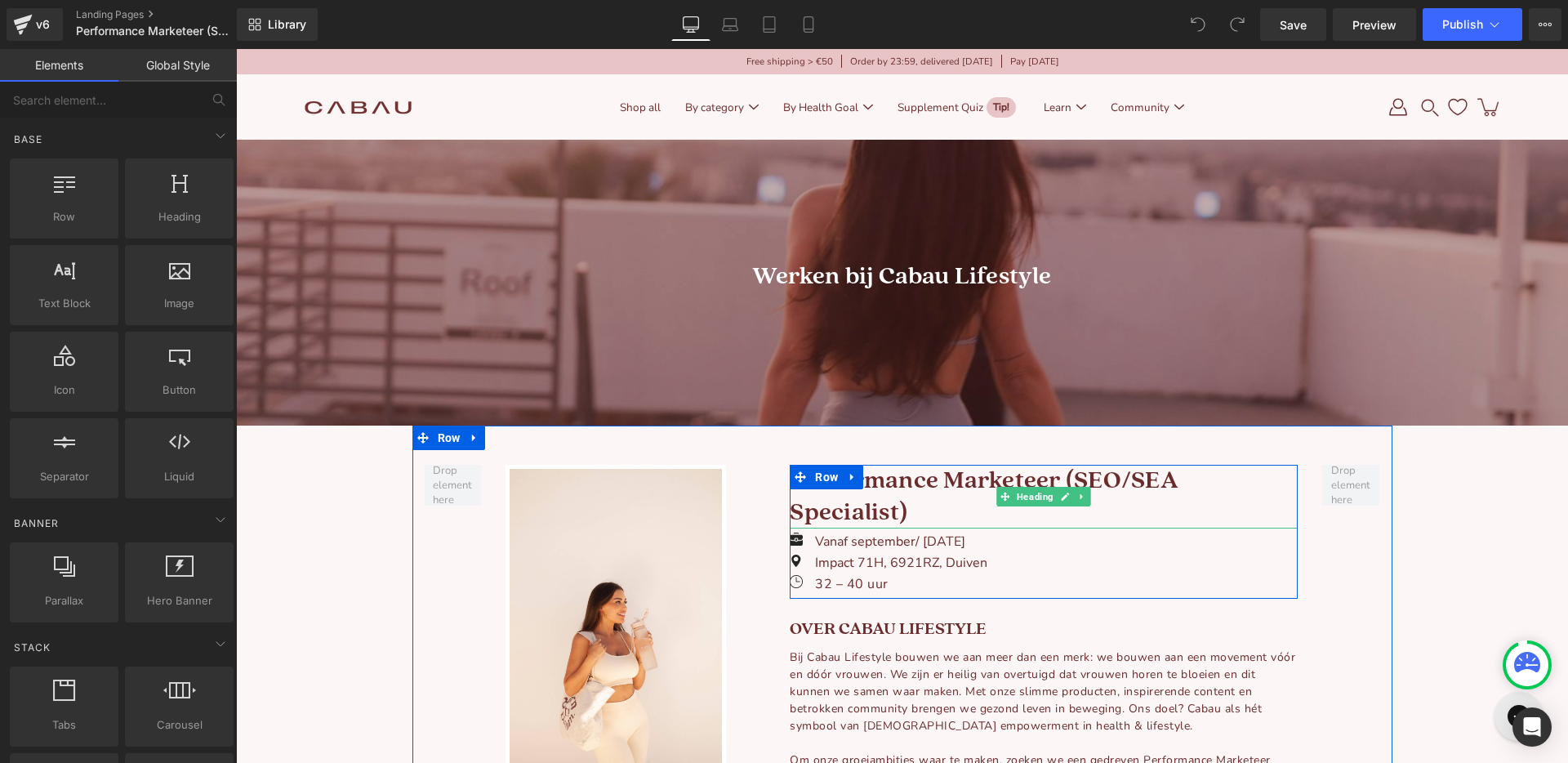
click at [948, 487] on h1 "Performance Marketeer (SEO/SEA Specialist)" at bounding box center [1043, 496] width 508 height 64
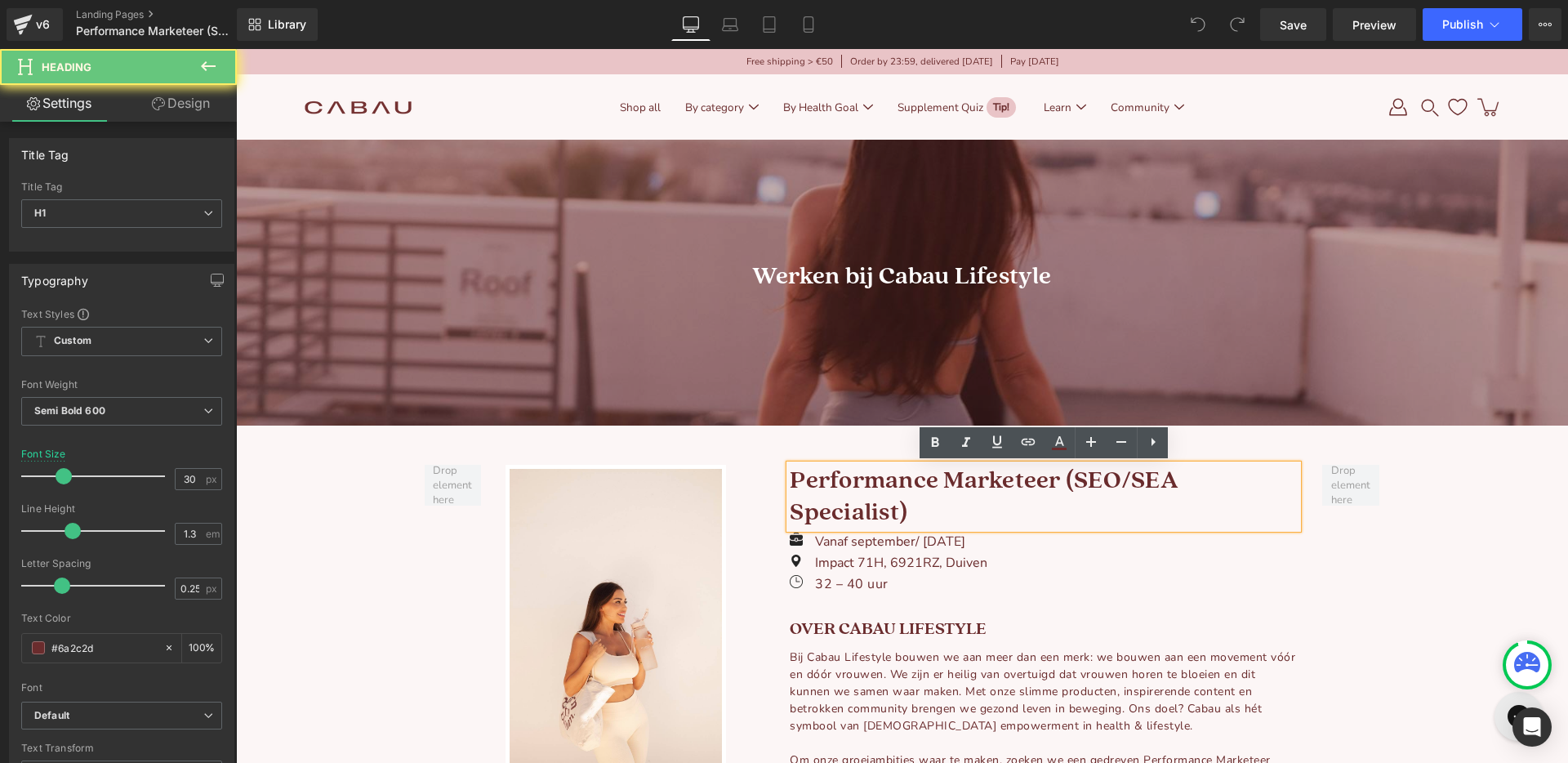
click at [937, 486] on h1 "Performance Marketeer (SEO/SEA Specialist)" at bounding box center [1043, 496] width 508 height 64
click at [850, 484] on h1 "Performance Marketeer (SEO/SEA Specialist)" at bounding box center [1043, 496] width 508 height 64
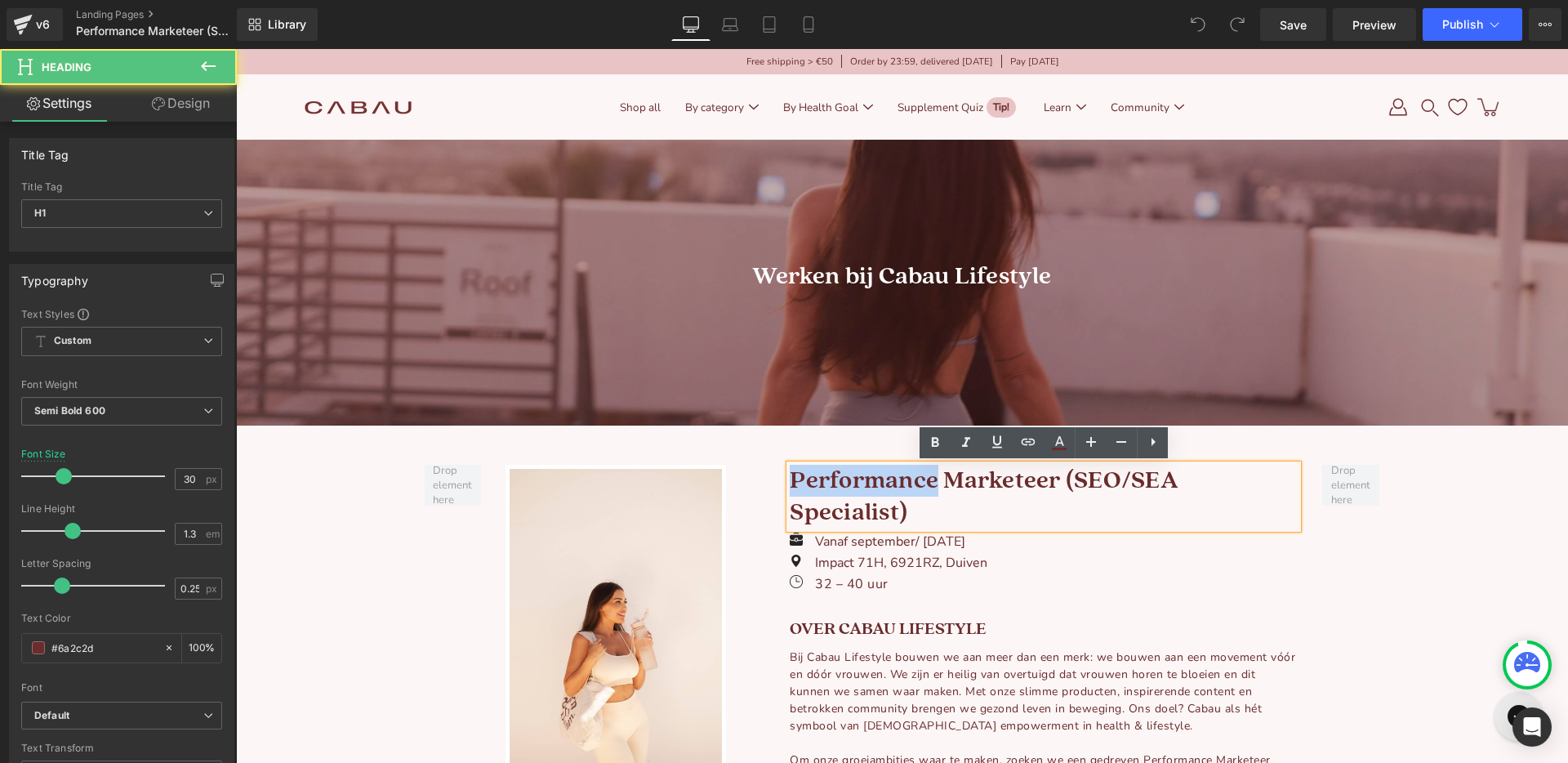
click at [850, 484] on h1 "Performance Marketeer (SEO/SEA Specialist)" at bounding box center [1043, 496] width 508 height 64
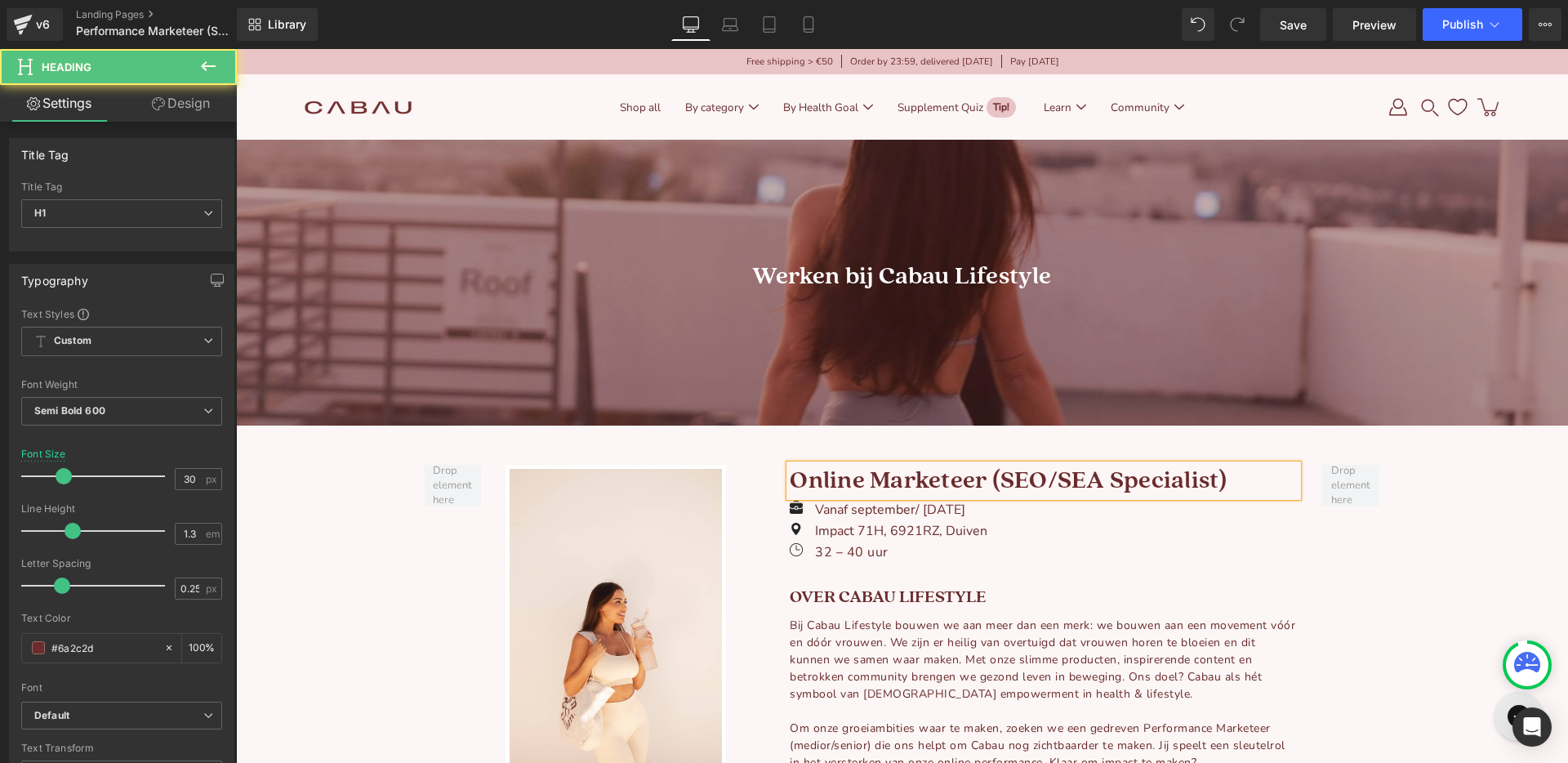
click at [1163, 474] on h1 "Online Marketeer (SEO/SEA Specialist)" at bounding box center [1043, 480] width 508 height 32
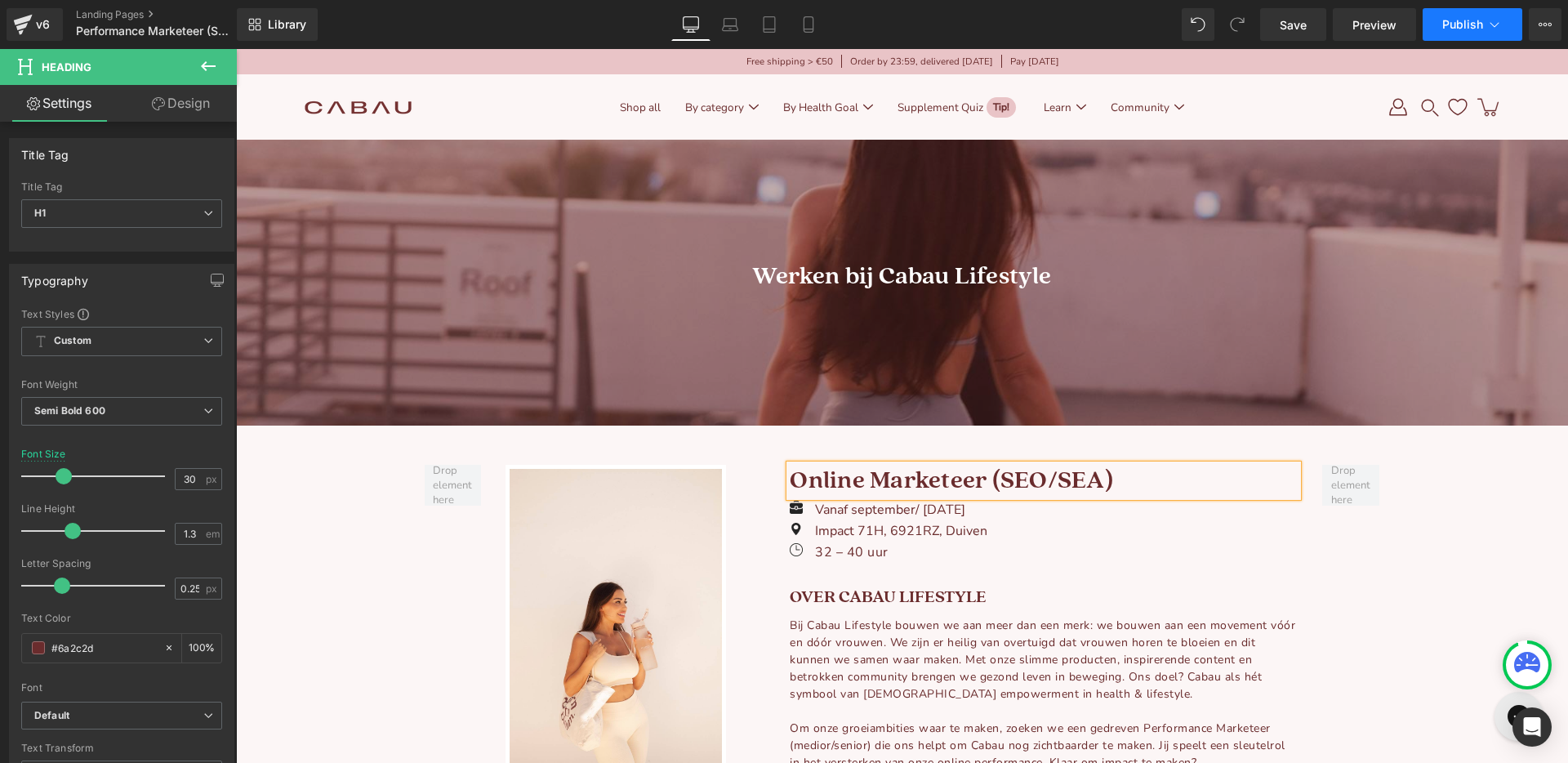
click at [1453, 30] on span "Publish" at bounding box center [1462, 24] width 41 height 13
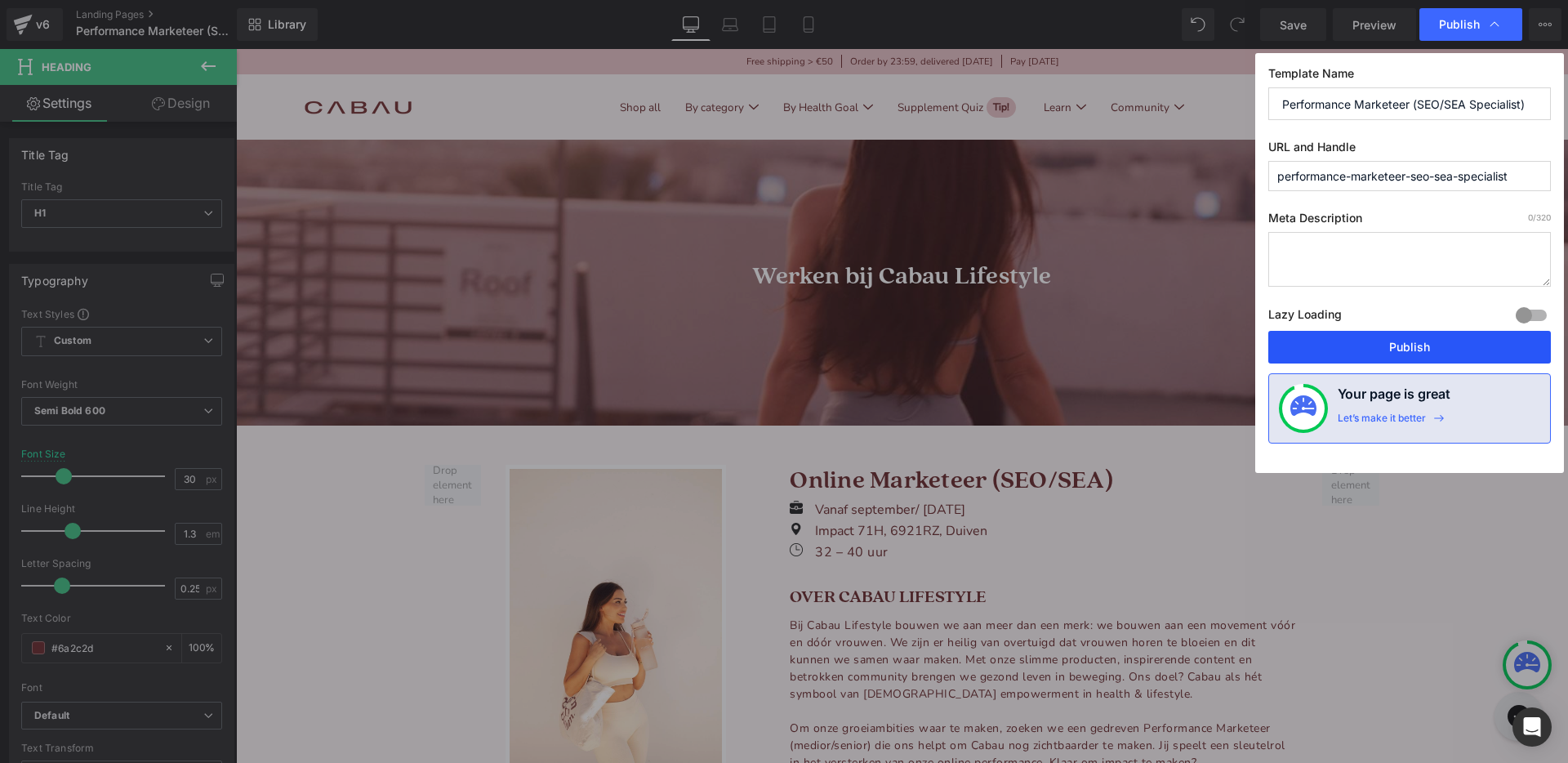
click at [1368, 356] on button "Publish" at bounding box center [1409, 346] width 282 height 32
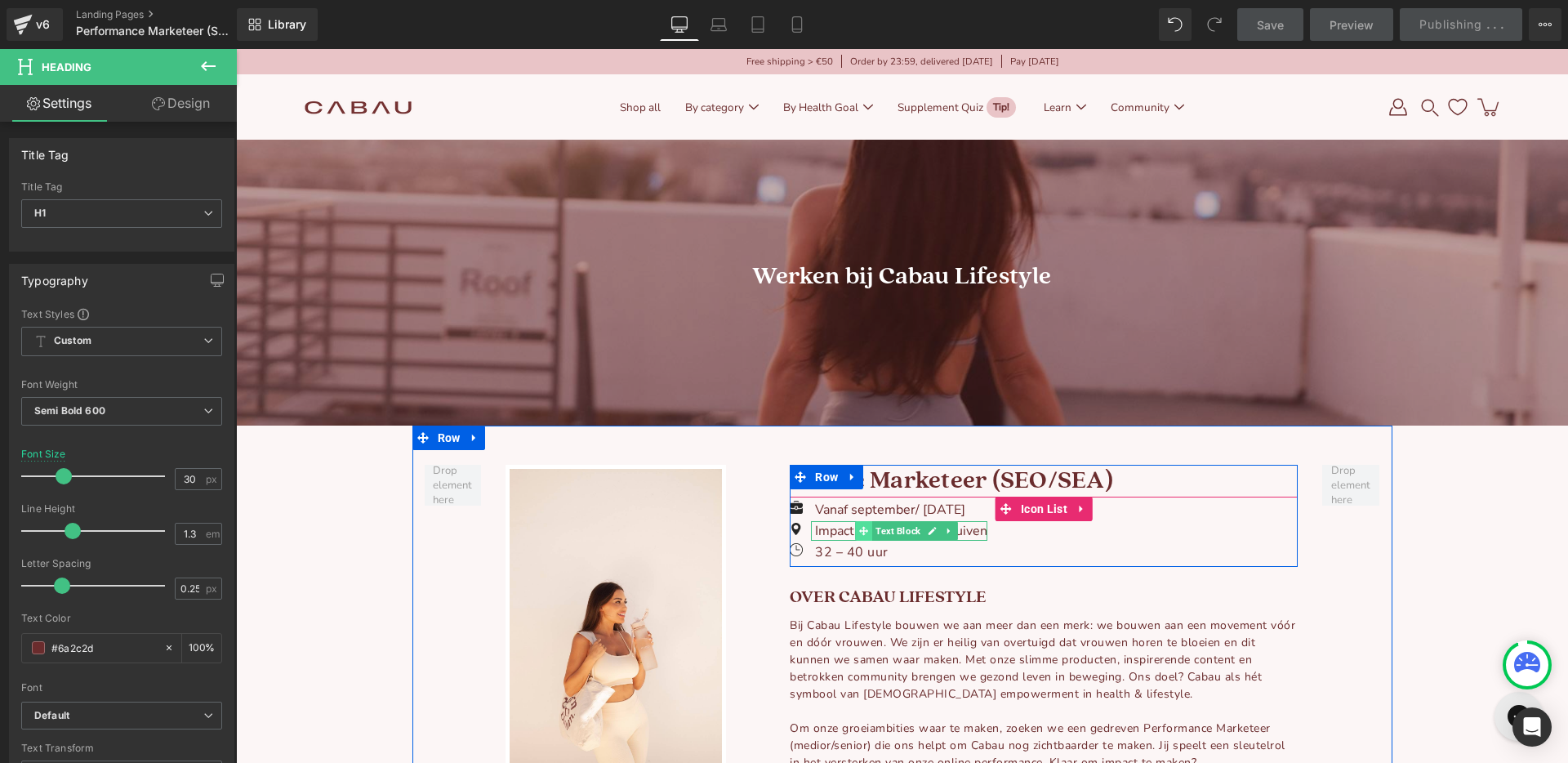
click at [861, 522] on span at bounding box center [864, 531] width 17 height 19
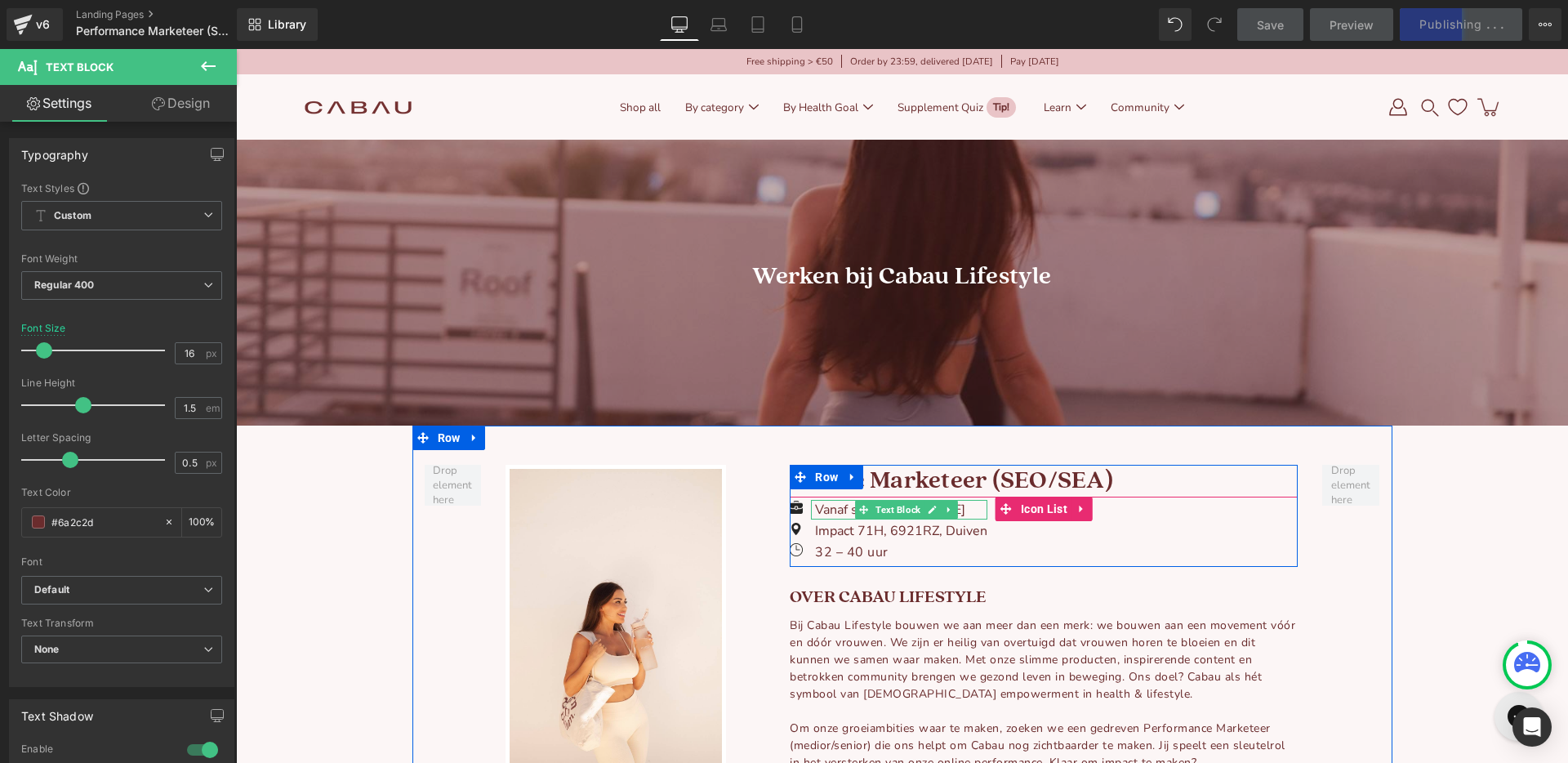
click at [832, 506] on p "Vanaf september/ [DATE]" at bounding box center [901, 509] width 172 height 19
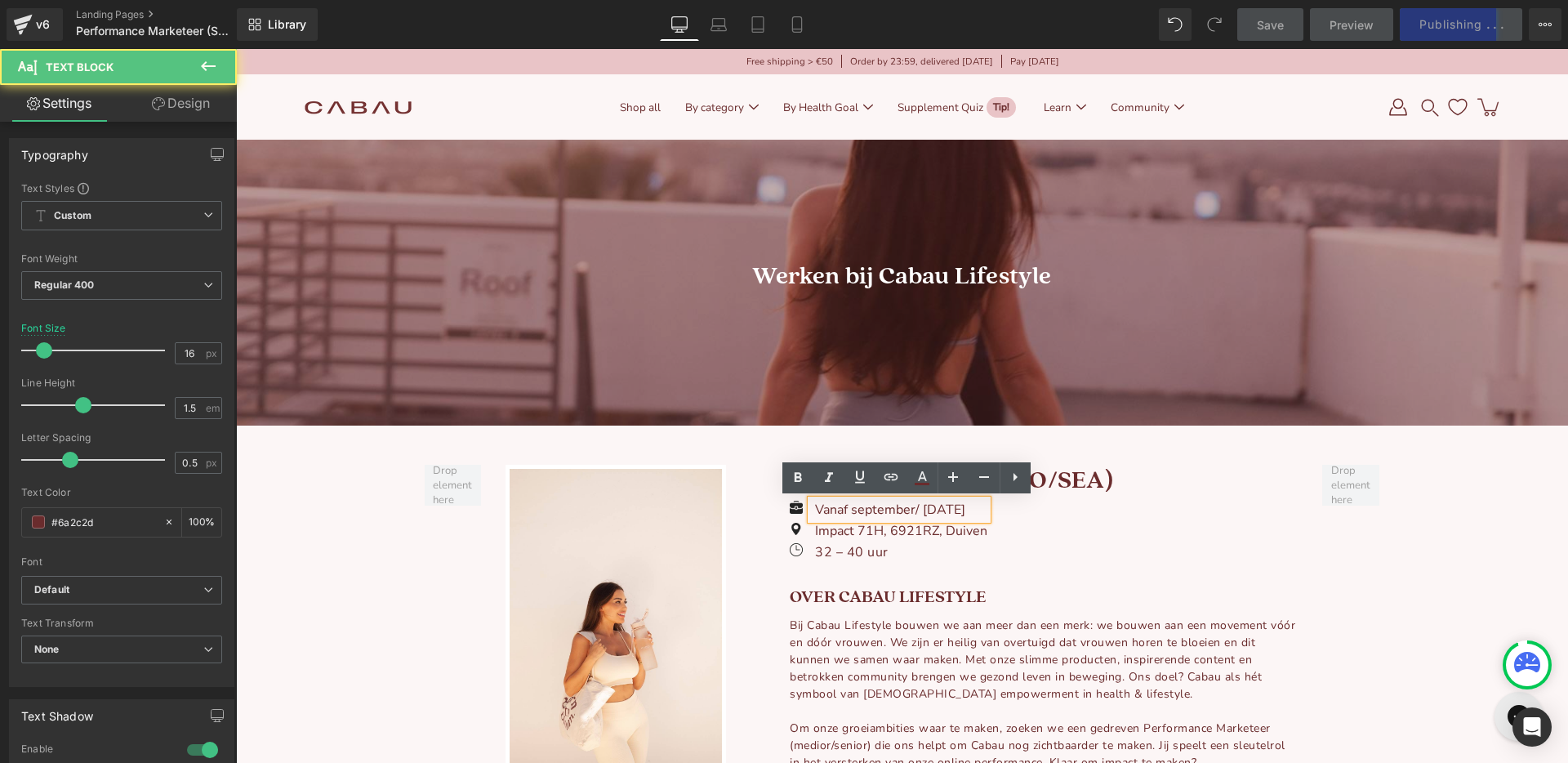
click at [871, 508] on p "Vanaf september/ [DATE]" at bounding box center [901, 509] width 172 height 19
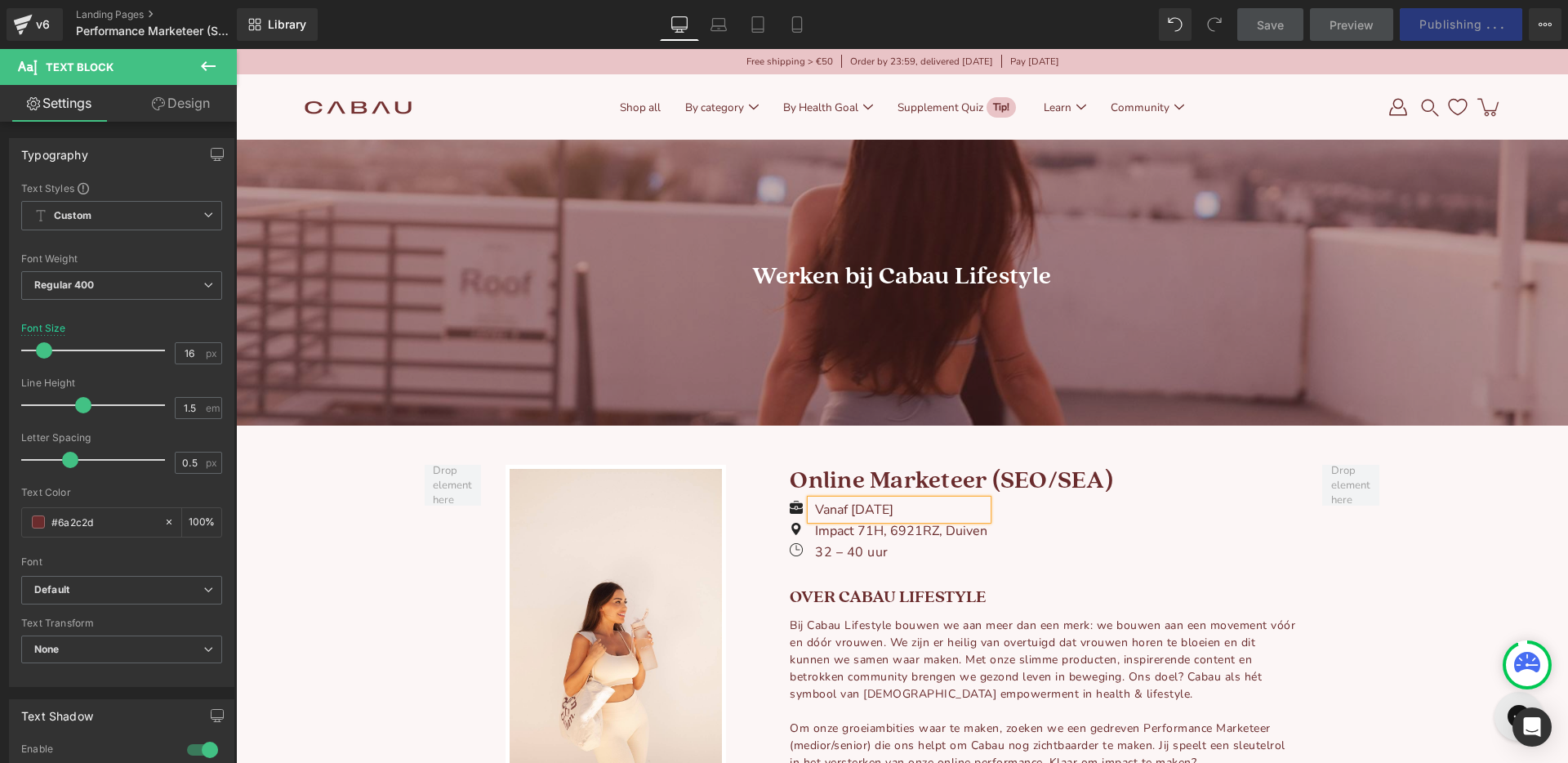
click at [871, 508] on p "Vanaf [DATE]" at bounding box center [901, 509] width 172 height 19
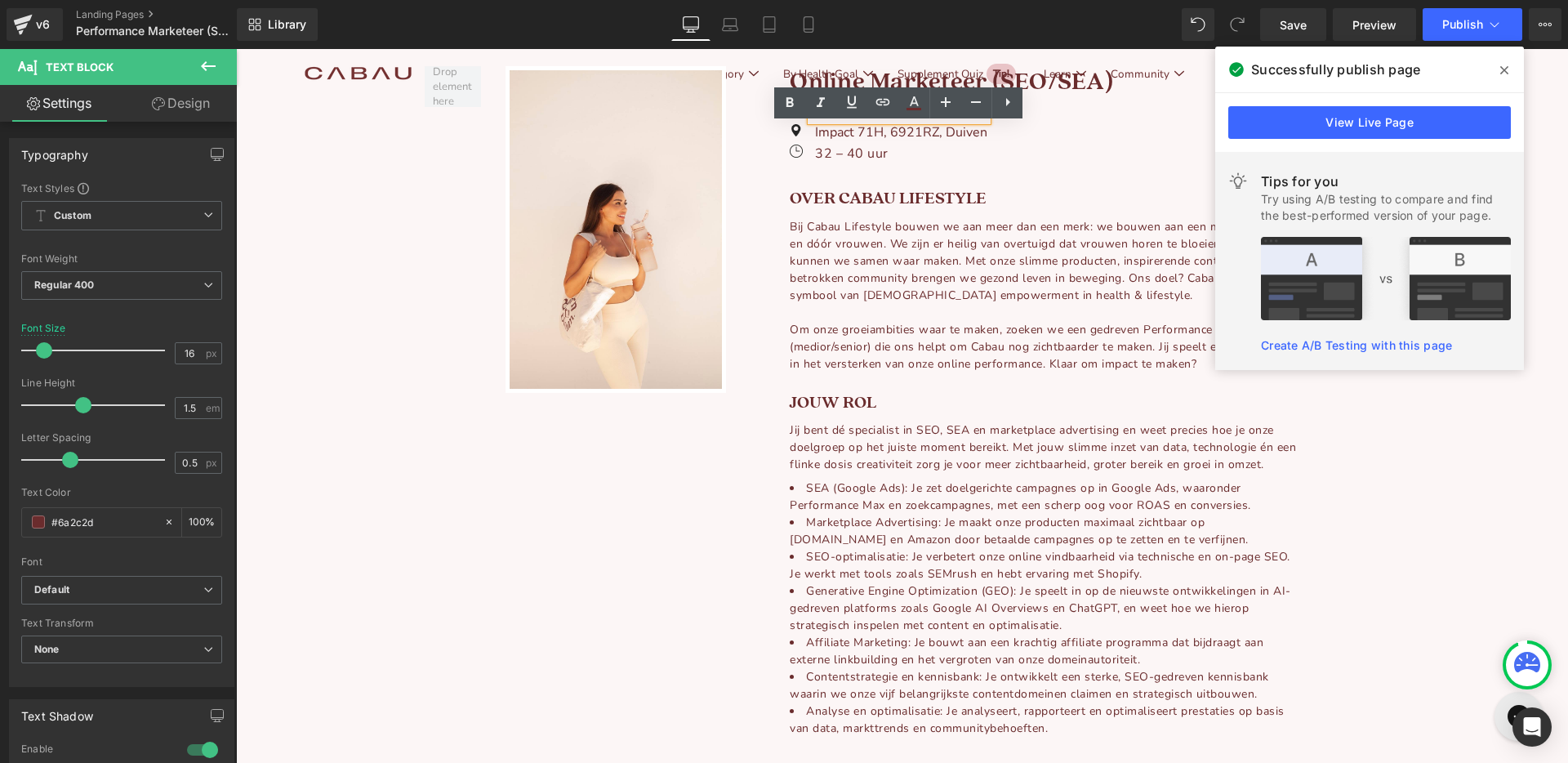
scroll to position [117, 0]
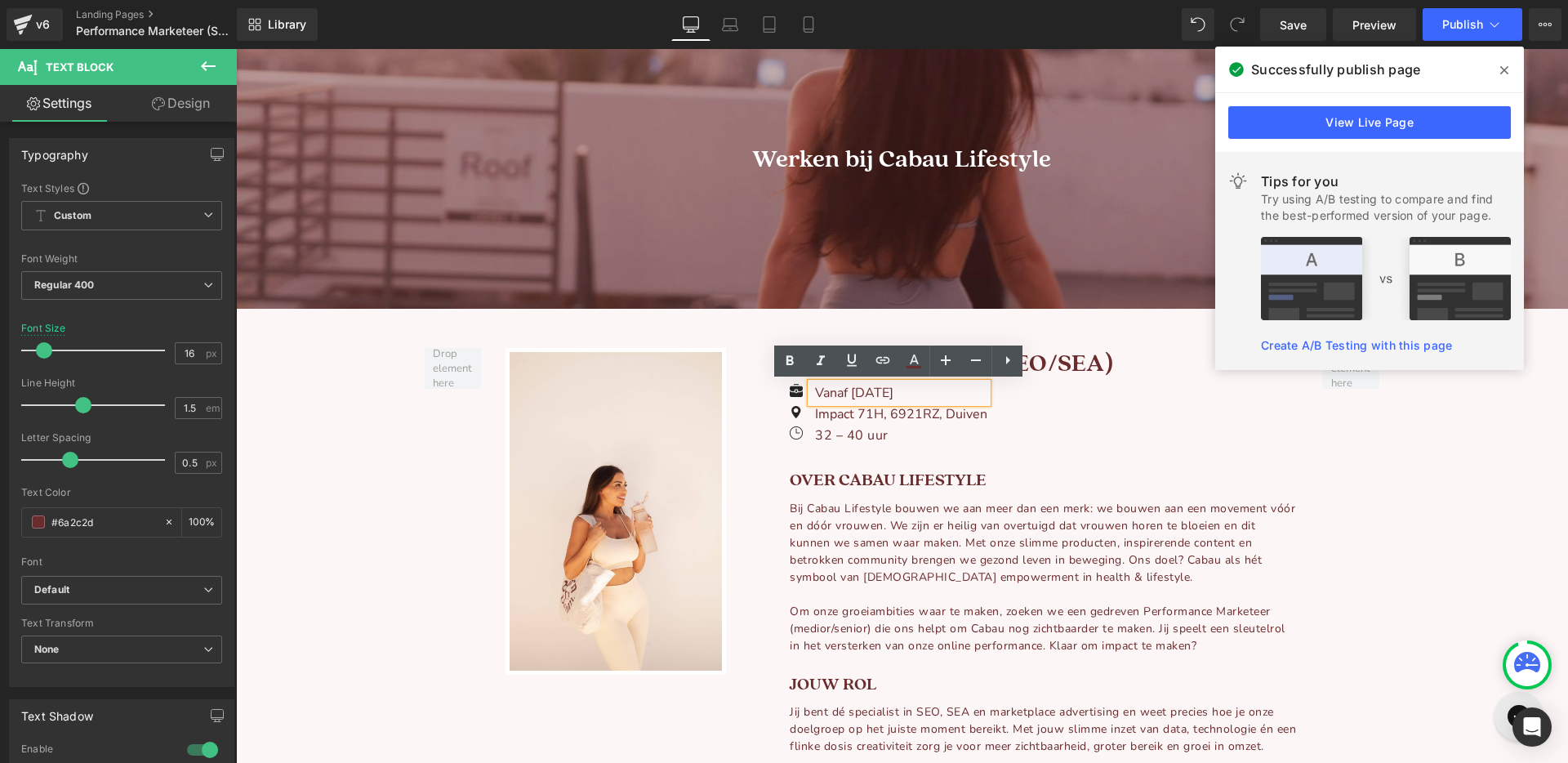
click at [1105, 438] on div "Image Vanaf [DATE] Text Block Image Impact 71H, 6921RZ, Duiven Text Block Image…" at bounding box center [1043, 416] width 508 height 67
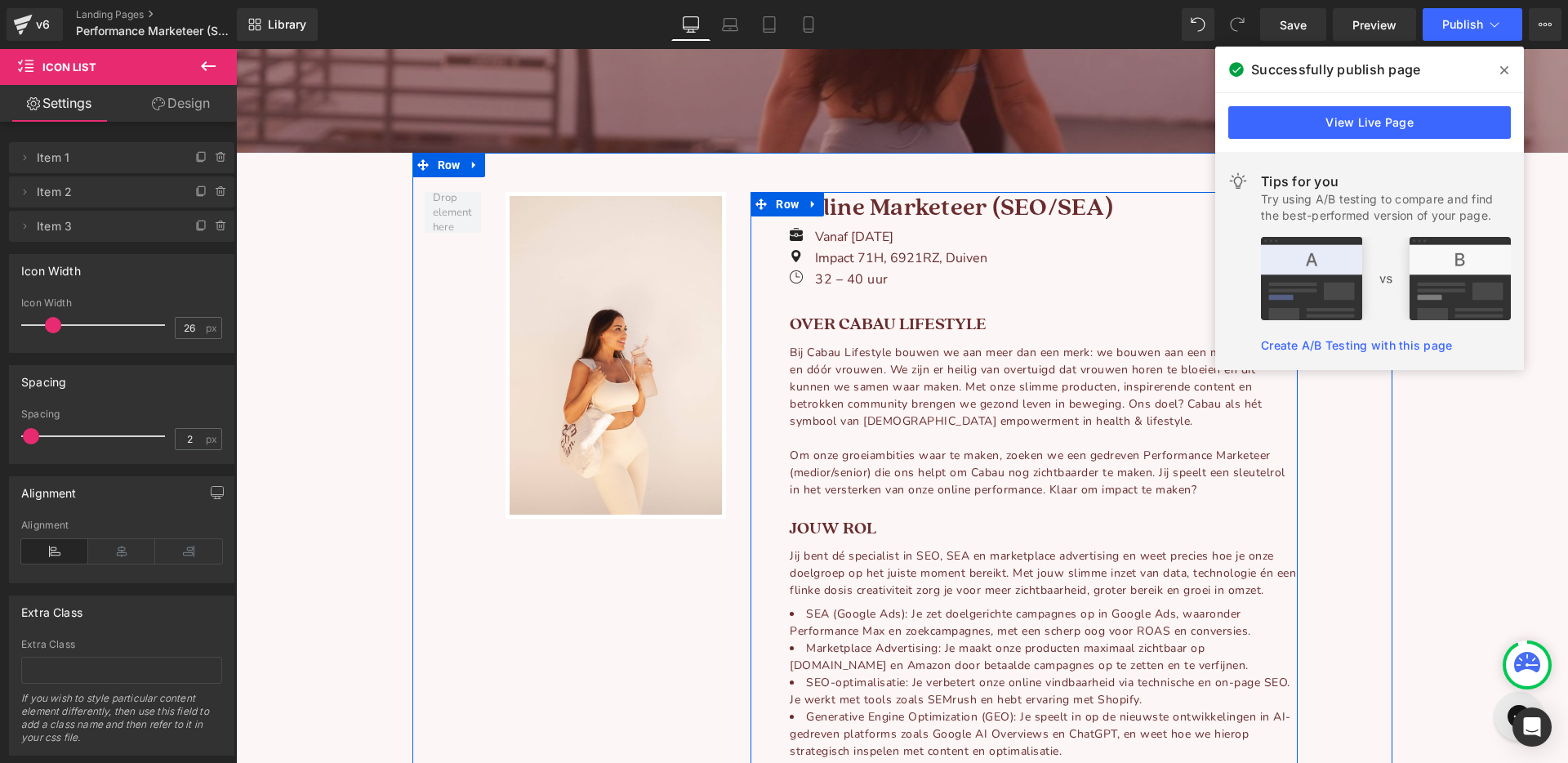
scroll to position [274, 0]
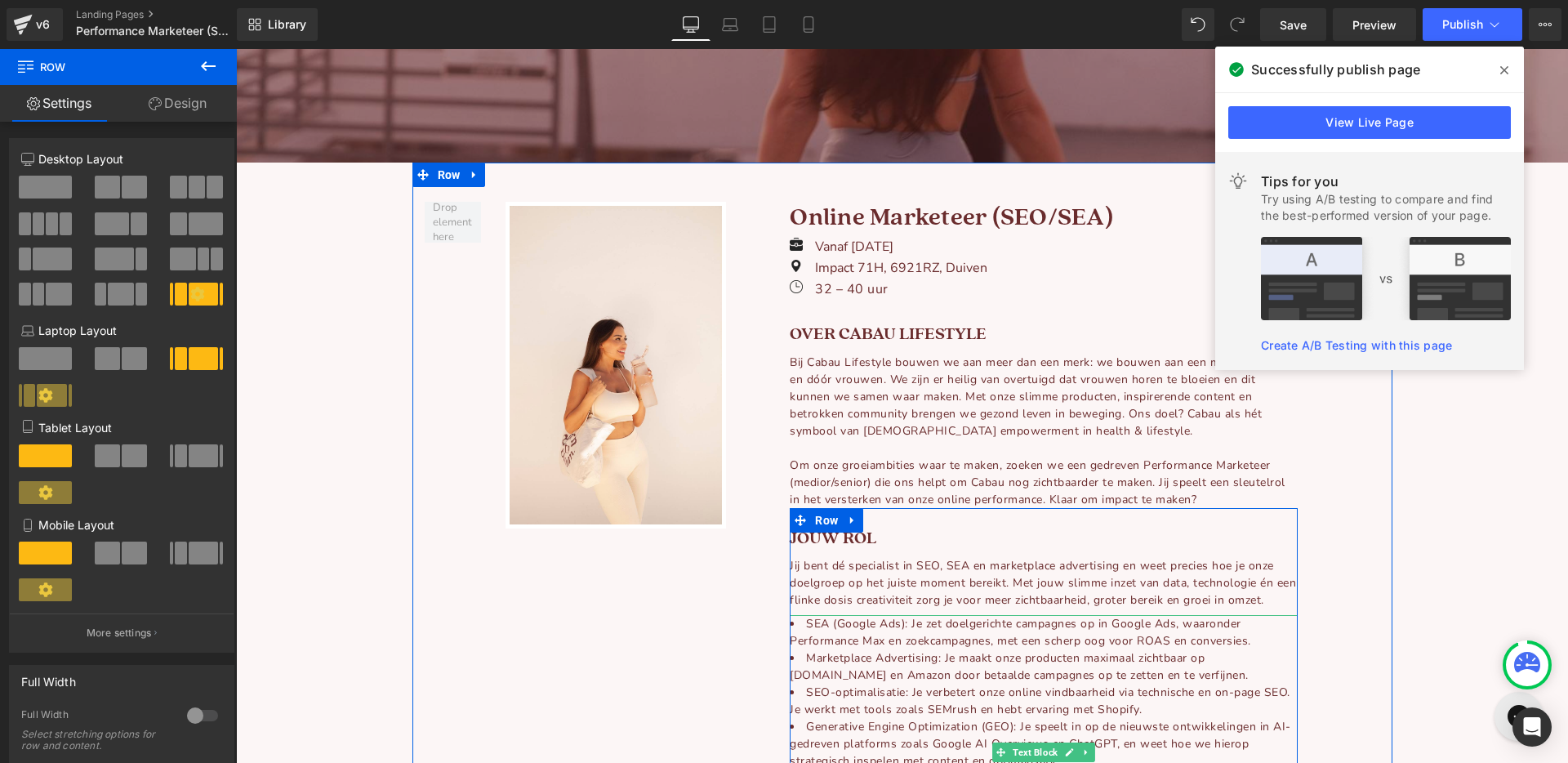
scroll to position [262, 0]
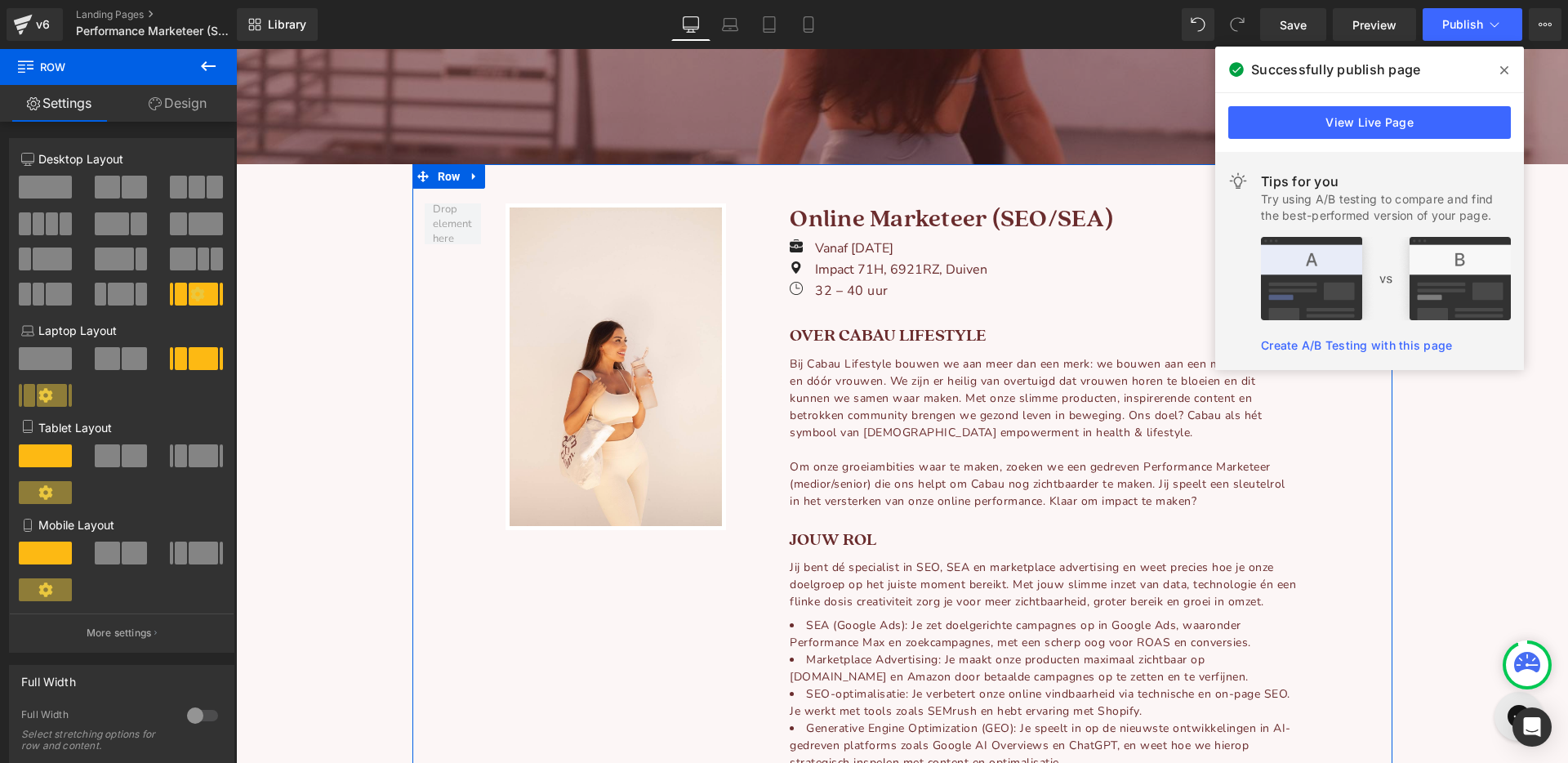
click at [1180, 470] on div "Om onze groeiambities waar te maken, zoeken we een gedreven Performance Markete…" at bounding box center [1043, 484] width 508 height 52
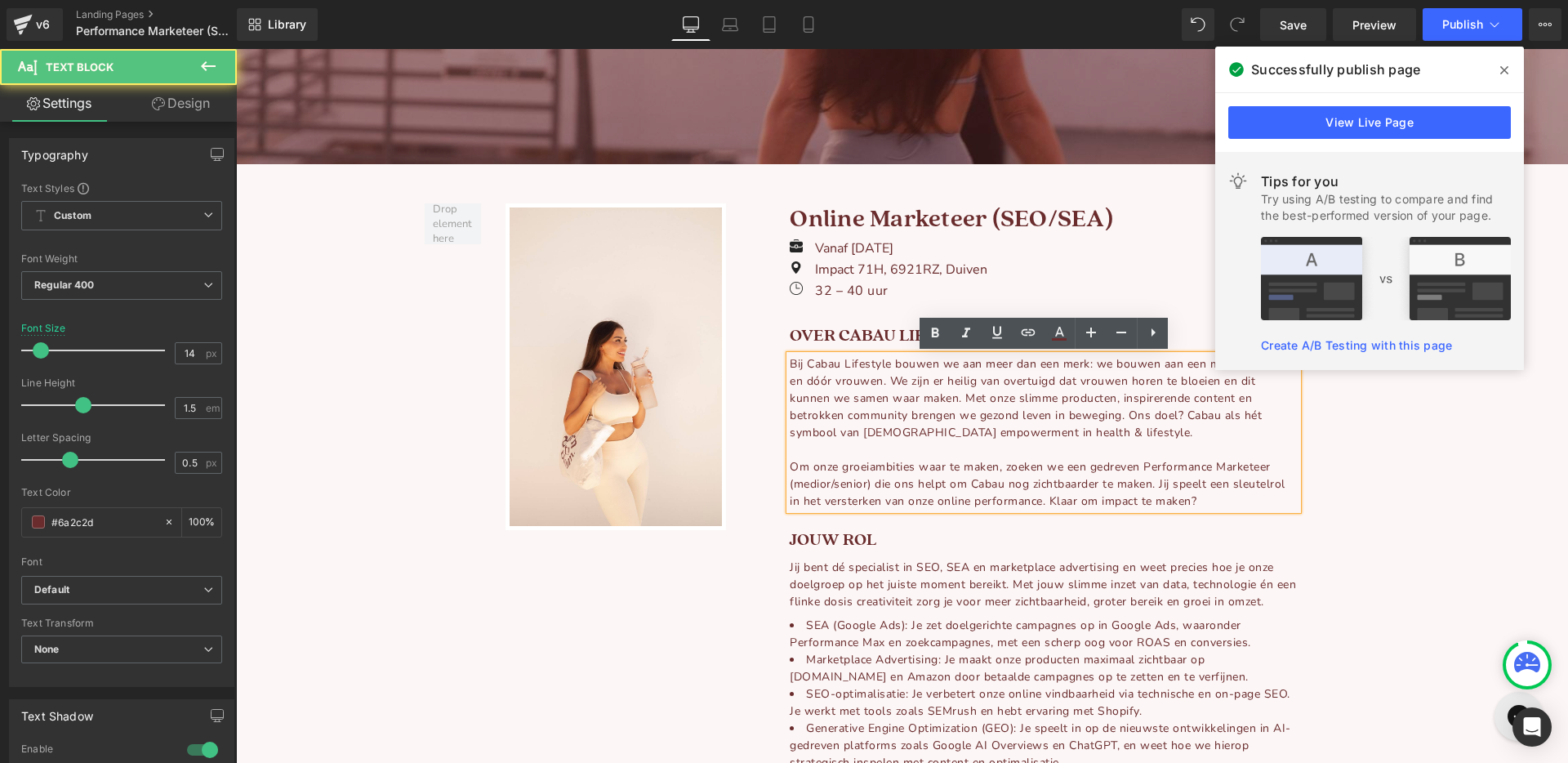
click at [1180, 461] on div "Om onze groeiambities waar te maken, zoeken we een gedreven Performance Markete…" at bounding box center [1043, 484] width 508 height 52
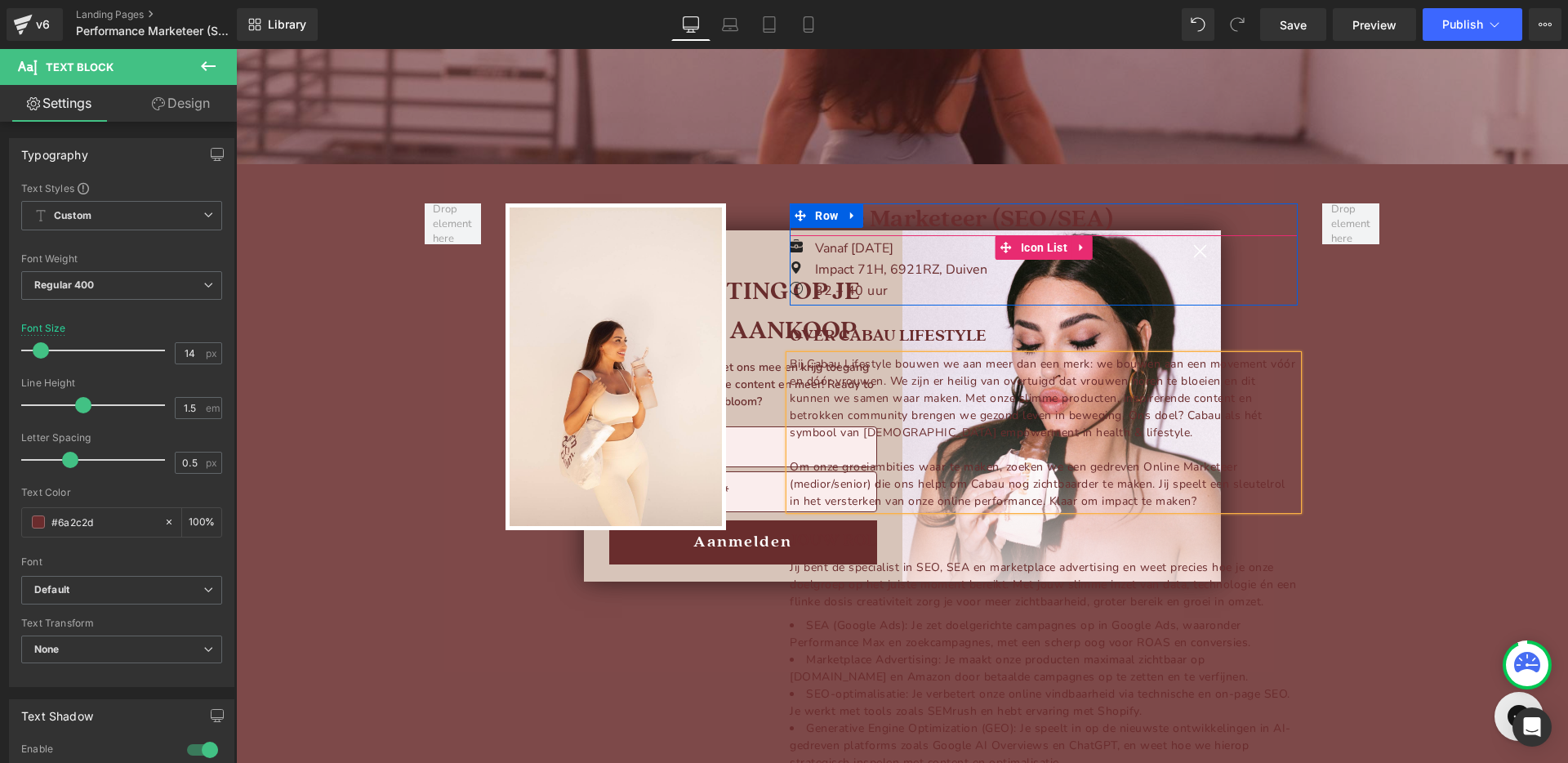
click at [1202, 252] on div "Image Vanaf [DATE] Text Block Image Impact 71H, 6921RZ, Duiven Text Block Image…" at bounding box center [1043, 272] width 508 height 67
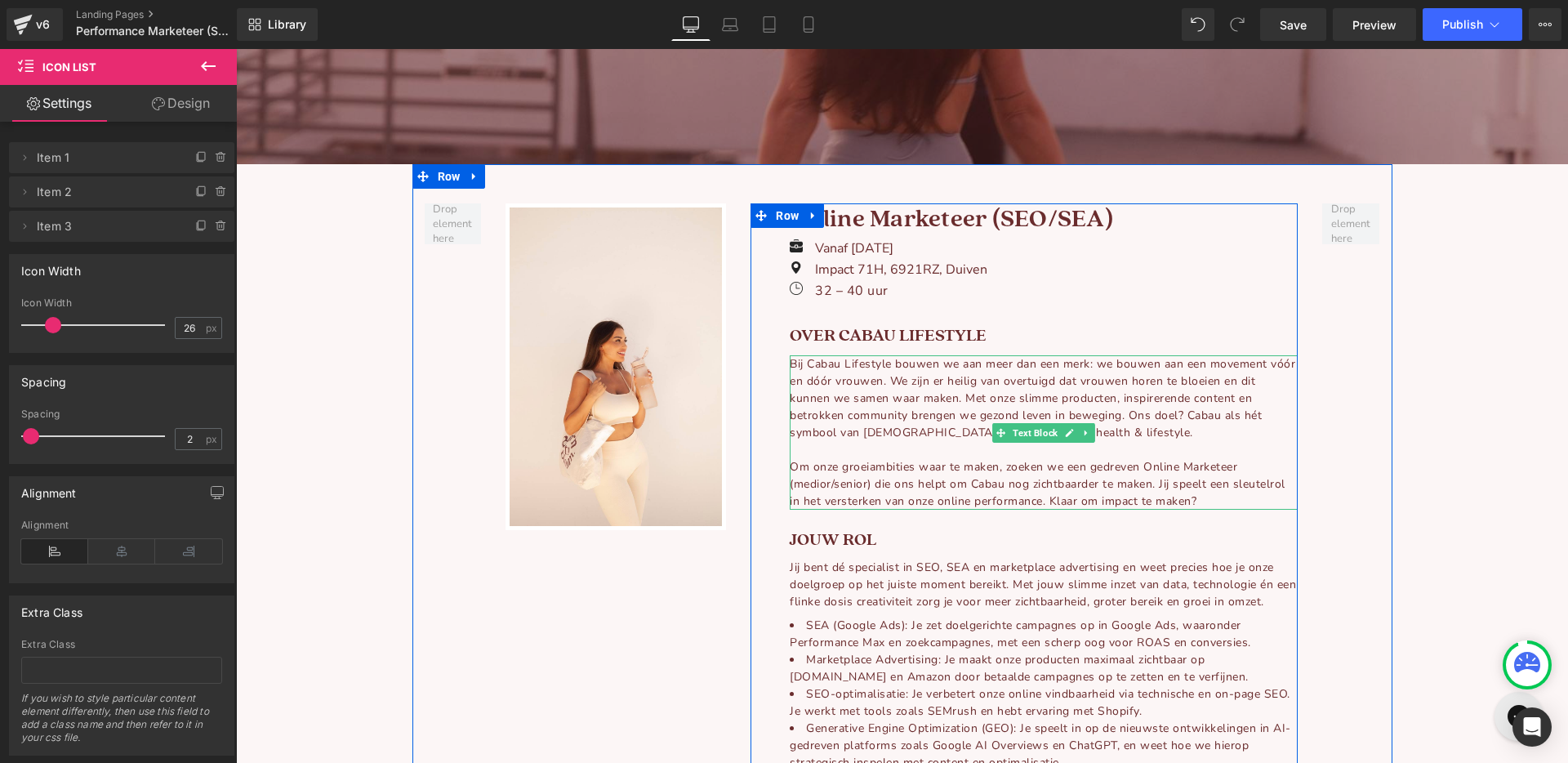
click at [868, 486] on div "Om onze groeiambities waar te maken, zoeken we een gedreven Online Marketeer (m…" at bounding box center [1043, 484] width 508 height 52
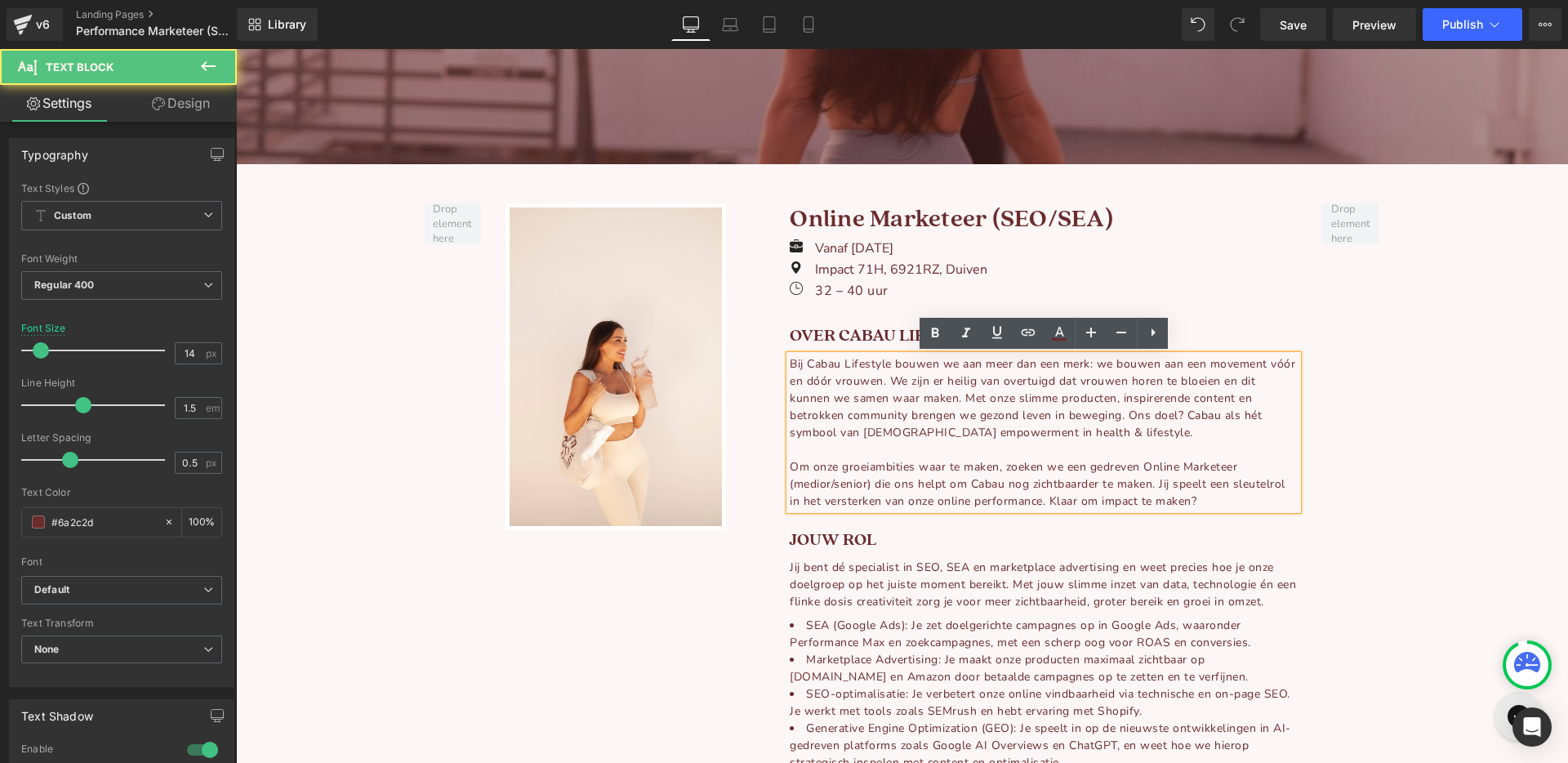
click at [872, 485] on div "Om onze groeiambities waar te maken, zoeken we een gedreven Online Marketeer (m…" at bounding box center [1043, 484] width 508 height 52
click at [878, 485] on div "Om onze groeiambities waar te maken, zoeken we een gedreven Online Marketeer di…" at bounding box center [1043, 484] width 508 height 52
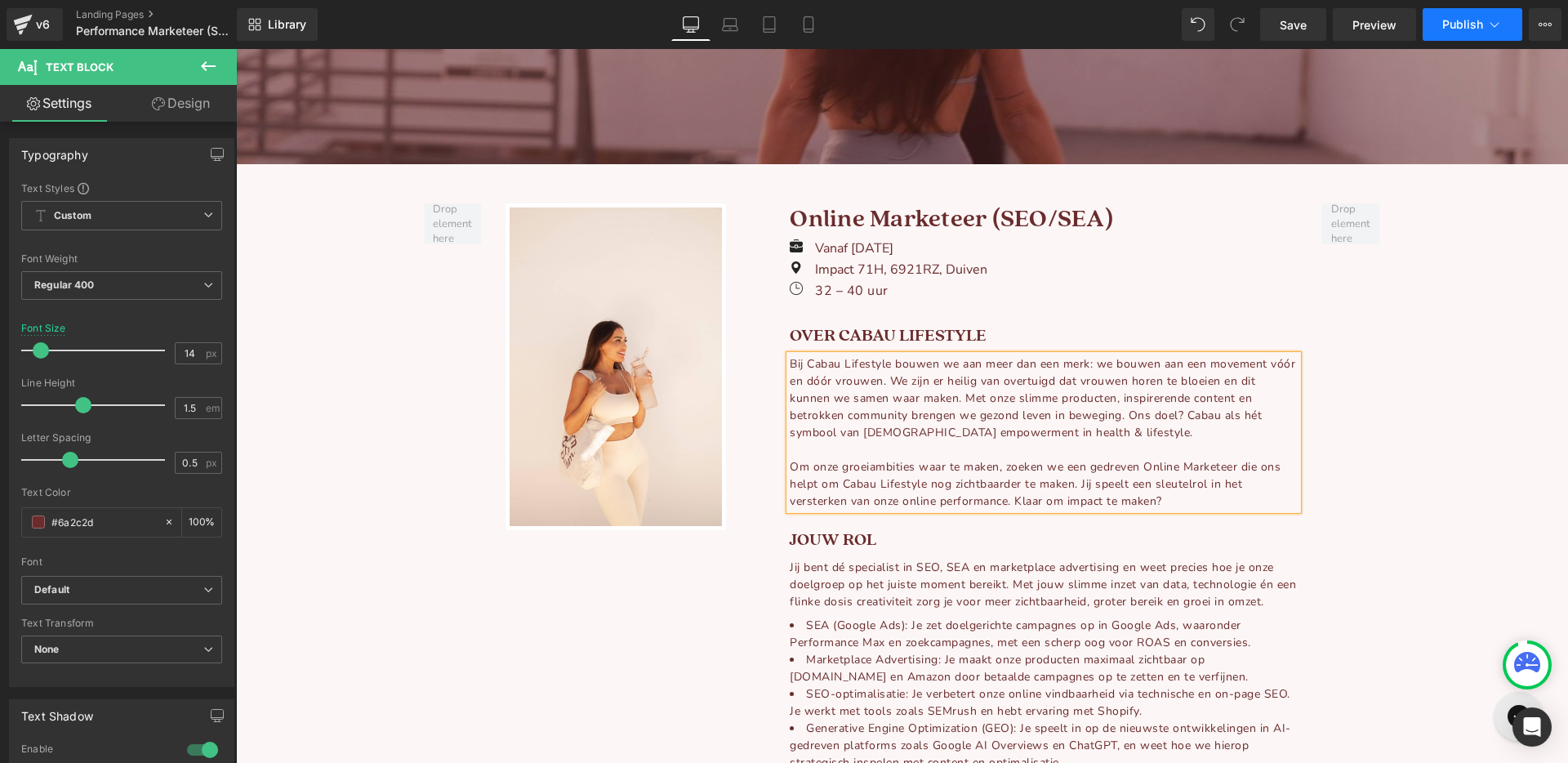
click at [1448, 24] on span "Publish" at bounding box center [1462, 24] width 41 height 13
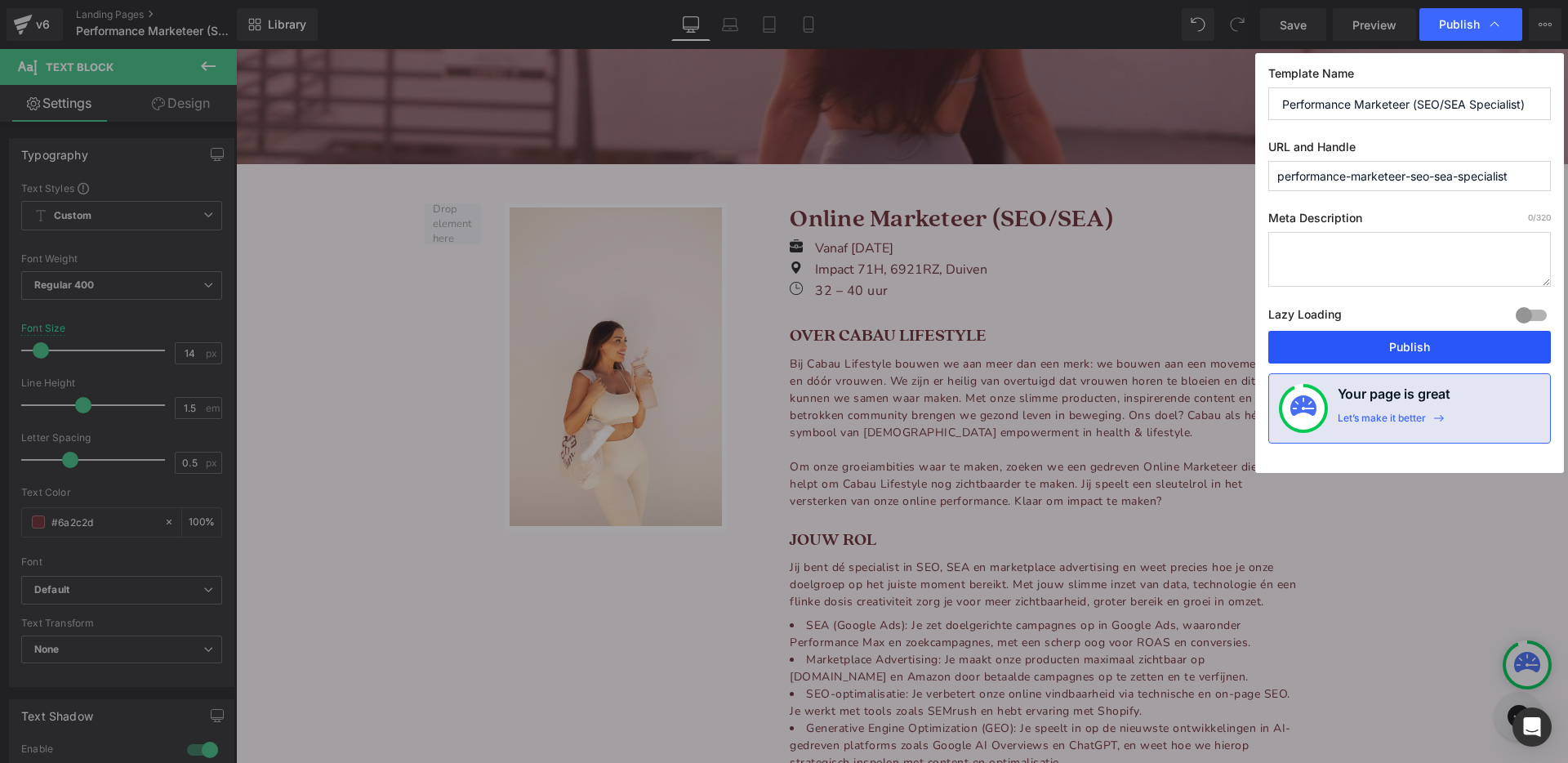
click at [1354, 349] on button "Publish" at bounding box center [1409, 346] width 282 height 32
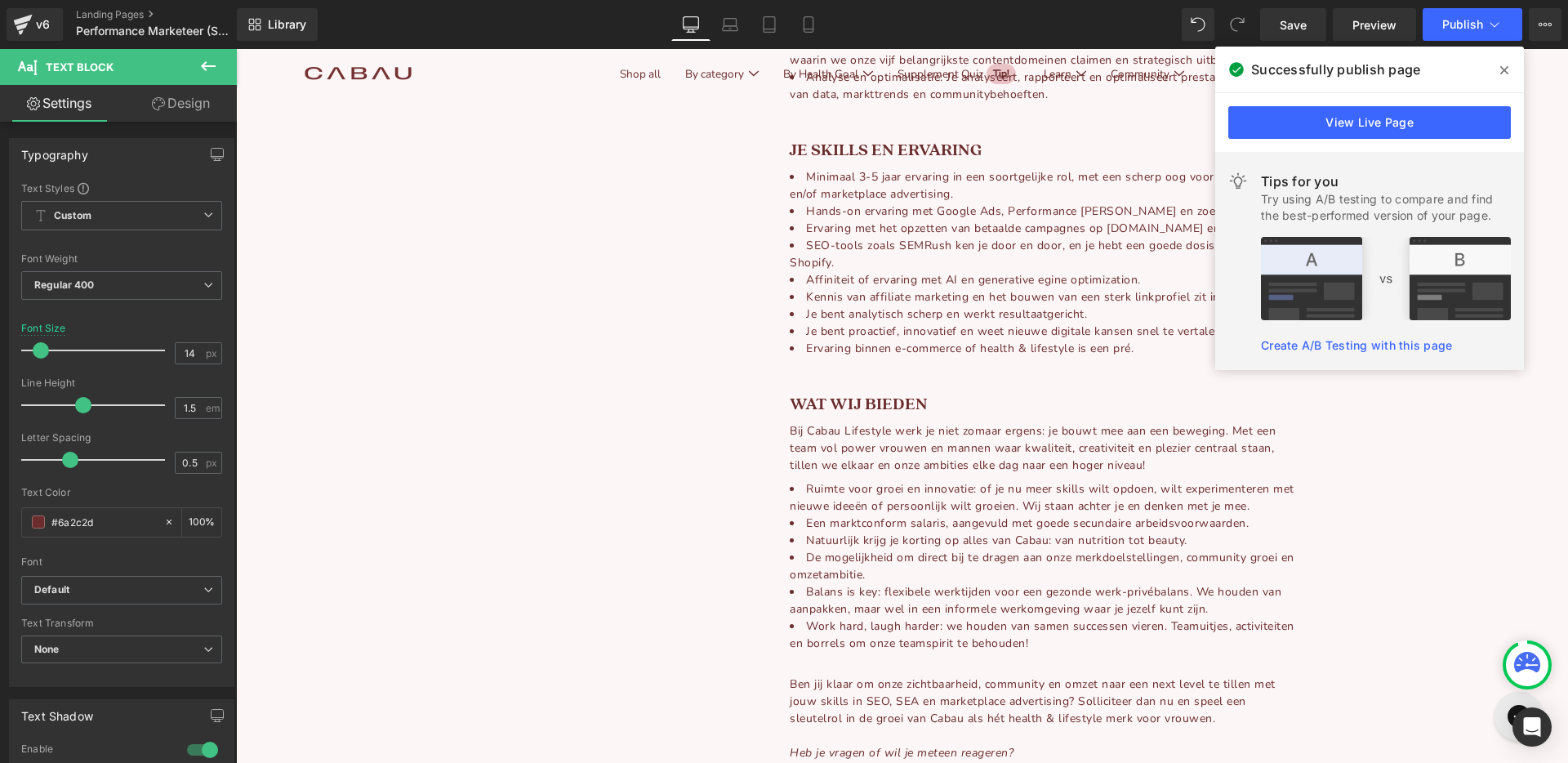
scroll to position [1032, 0]
click at [1501, 70] on icon at bounding box center [1503, 70] width 8 height 13
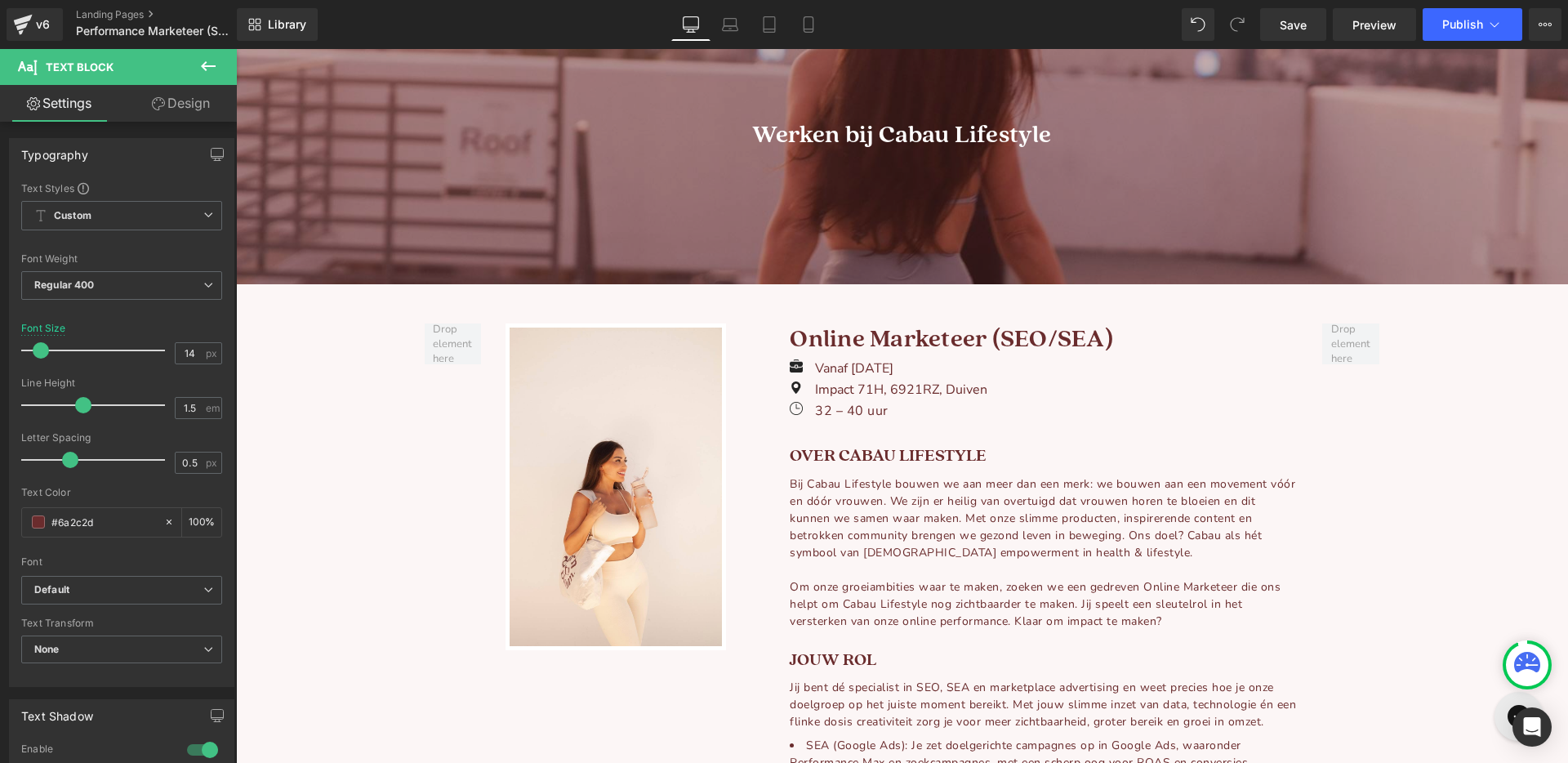
scroll to position [143, 0]
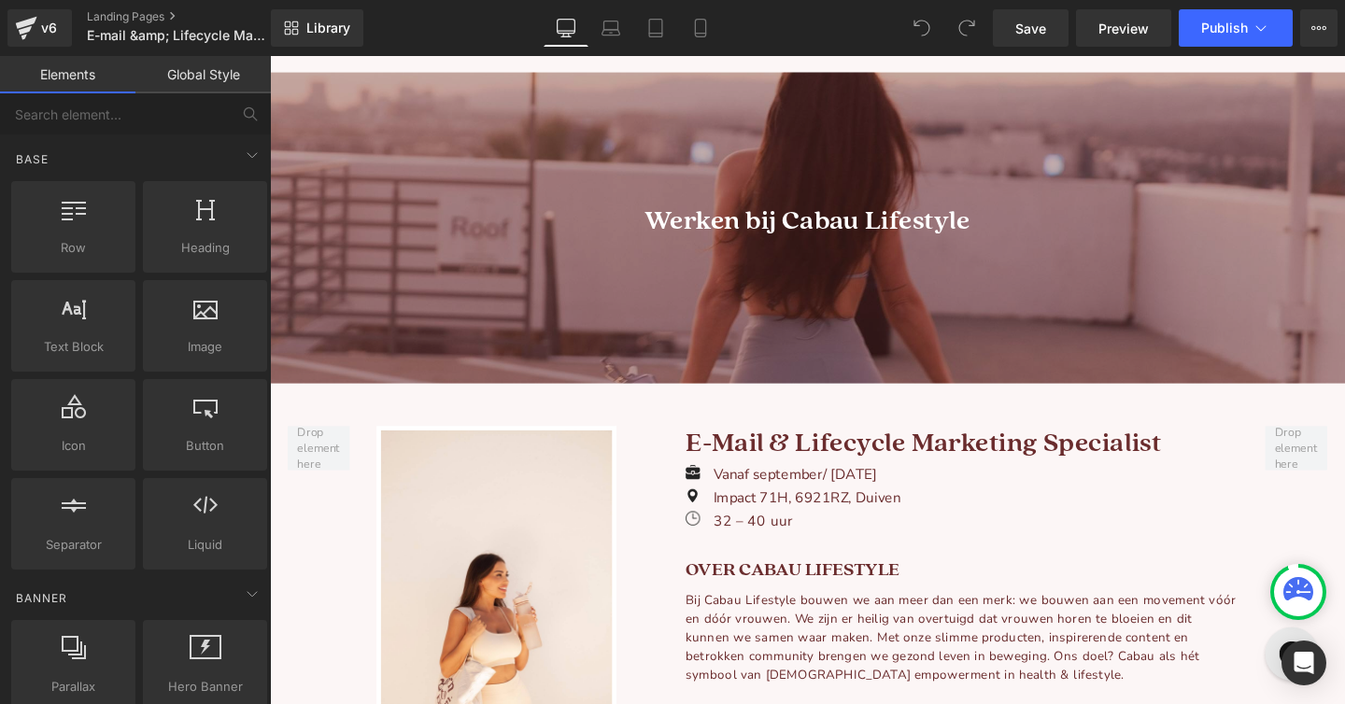
scroll to position [141, 0]
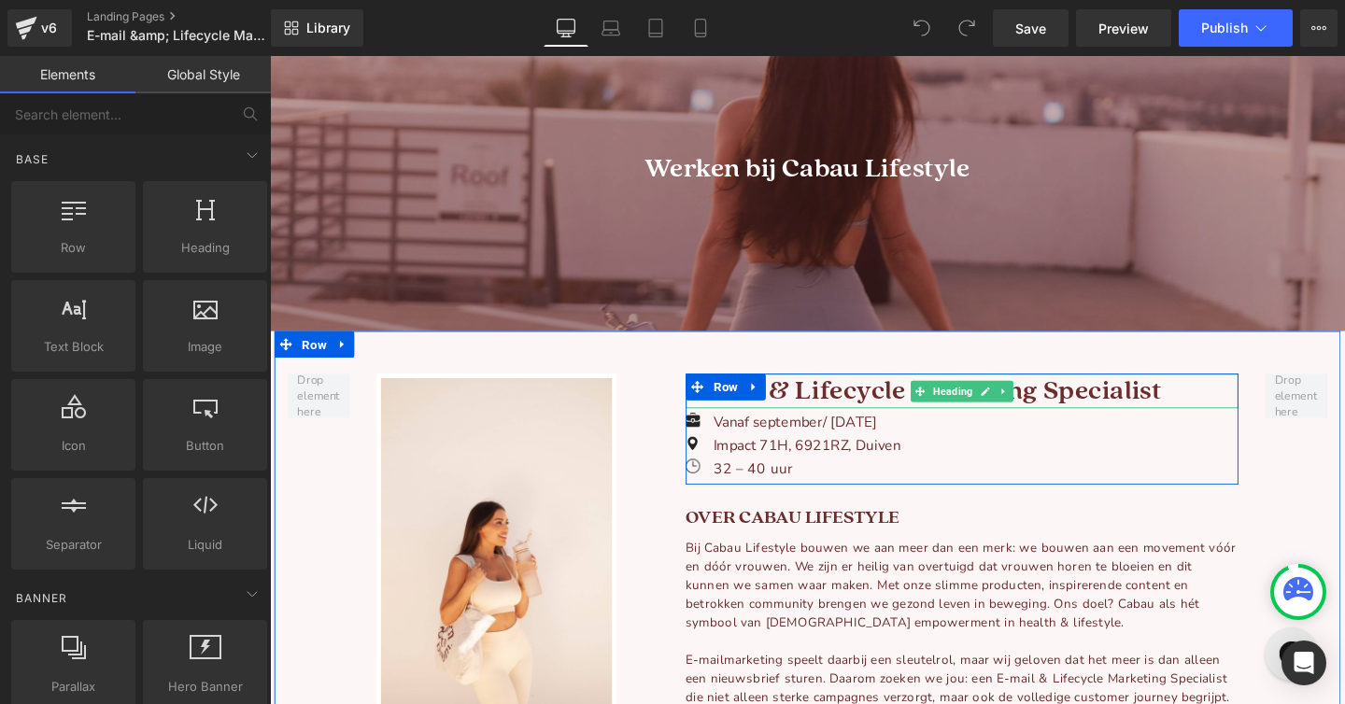
click at [872, 412] on h1 "E-mail & Lifecycle Marketing Specialist" at bounding box center [997, 408] width 581 height 36
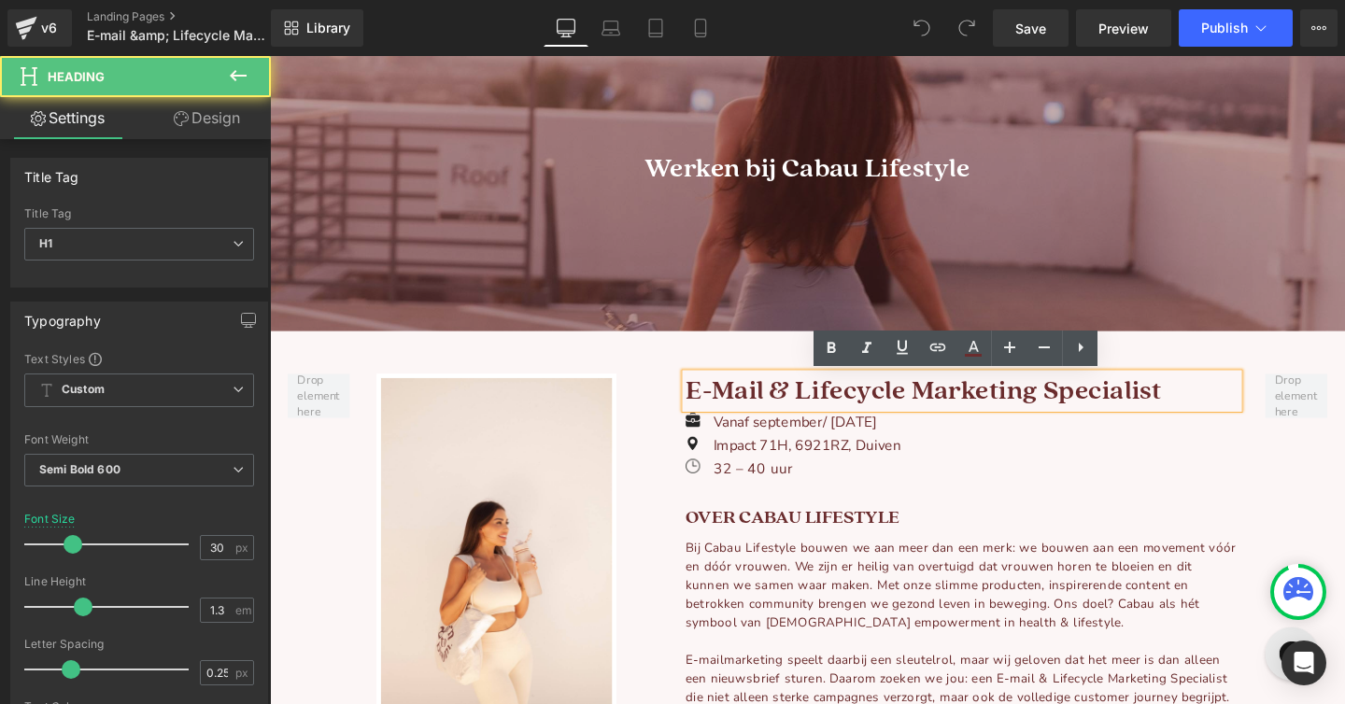
click at [841, 411] on h1 "E-mail & Lifecycle Marketing Specialist" at bounding box center [997, 408] width 581 height 36
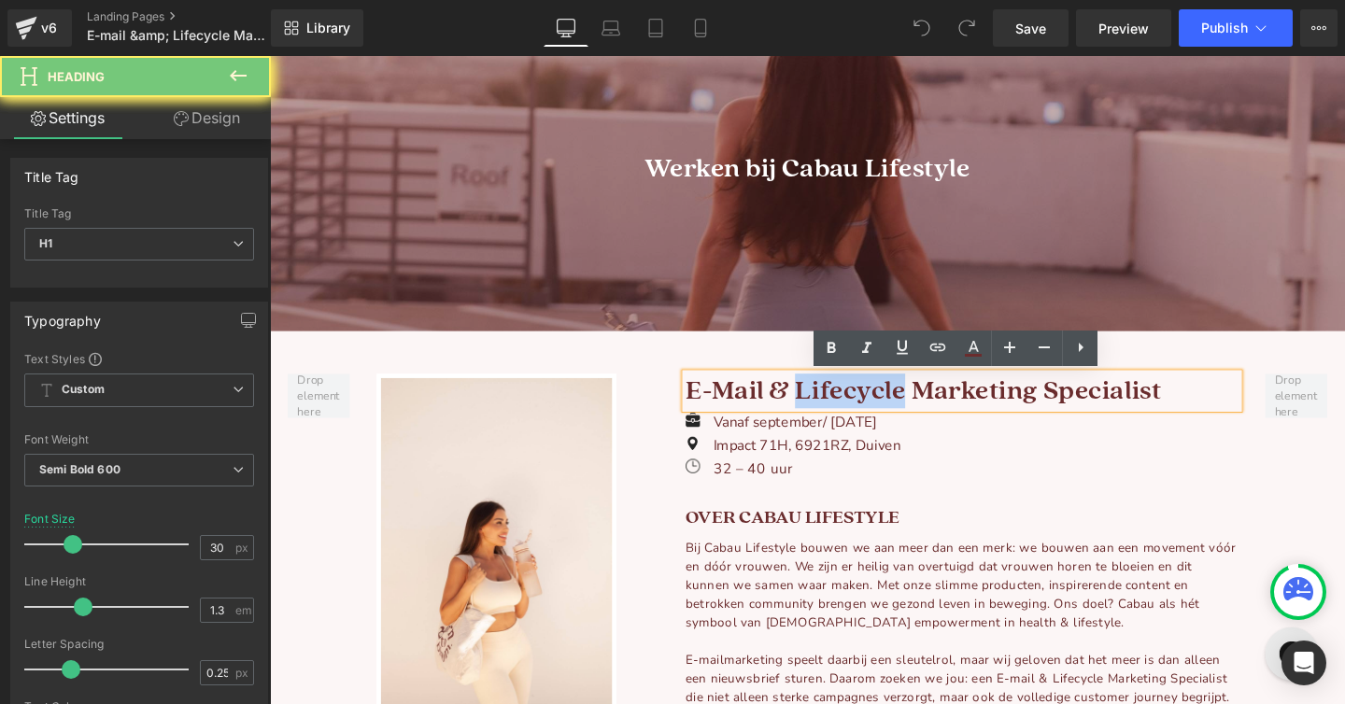
click at [841, 411] on h1 "E-mail & Lifecycle Marketing Specialist" at bounding box center [997, 408] width 581 height 36
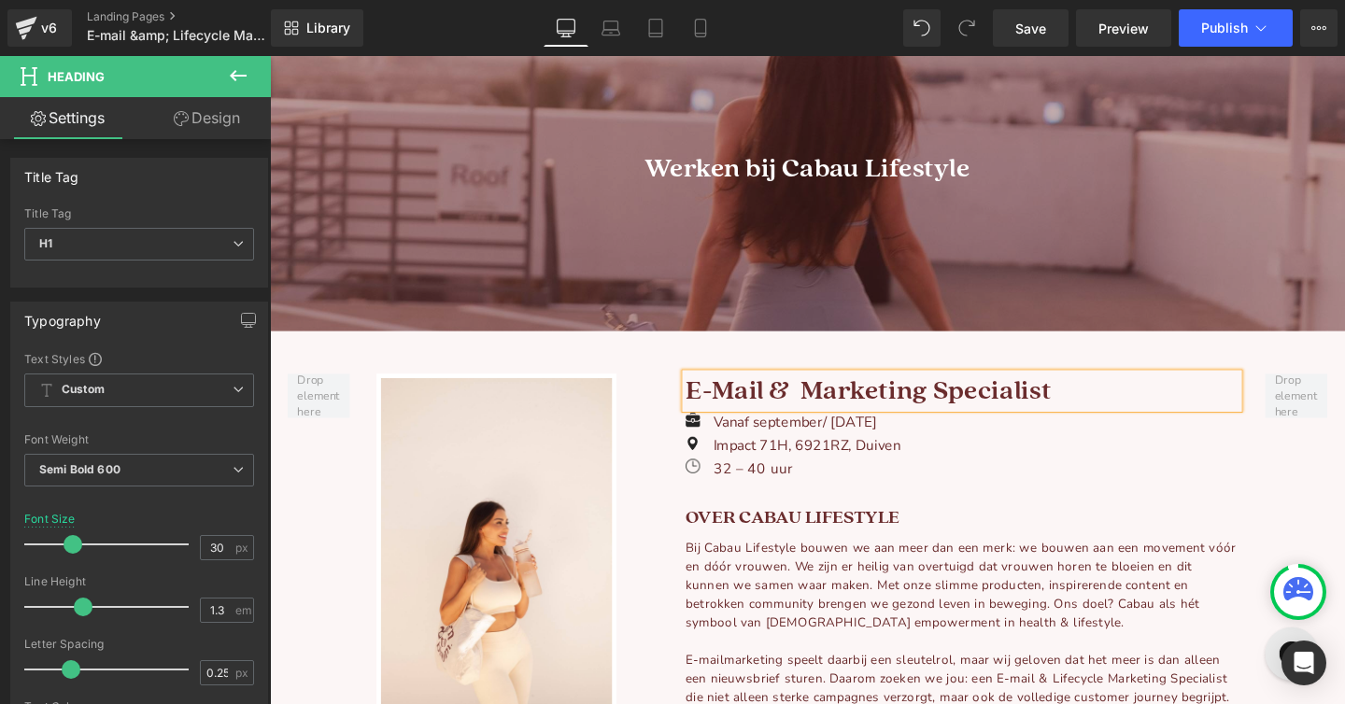
click at [876, 403] on h1 "E-mail & Marketing Specialist" at bounding box center [997, 408] width 581 height 36
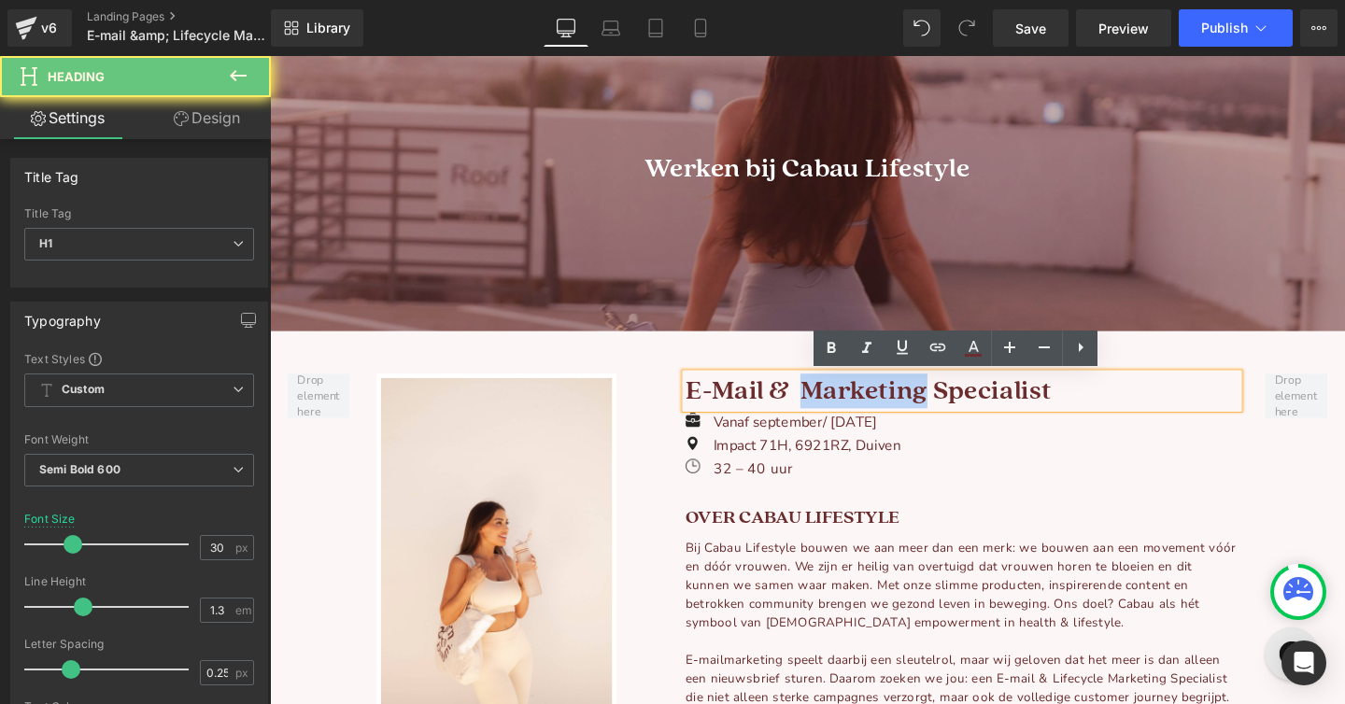
click at [876, 403] on h1 "E-mail & Marketing Specialist" at bounding box center [997, 408] width 581 height 36
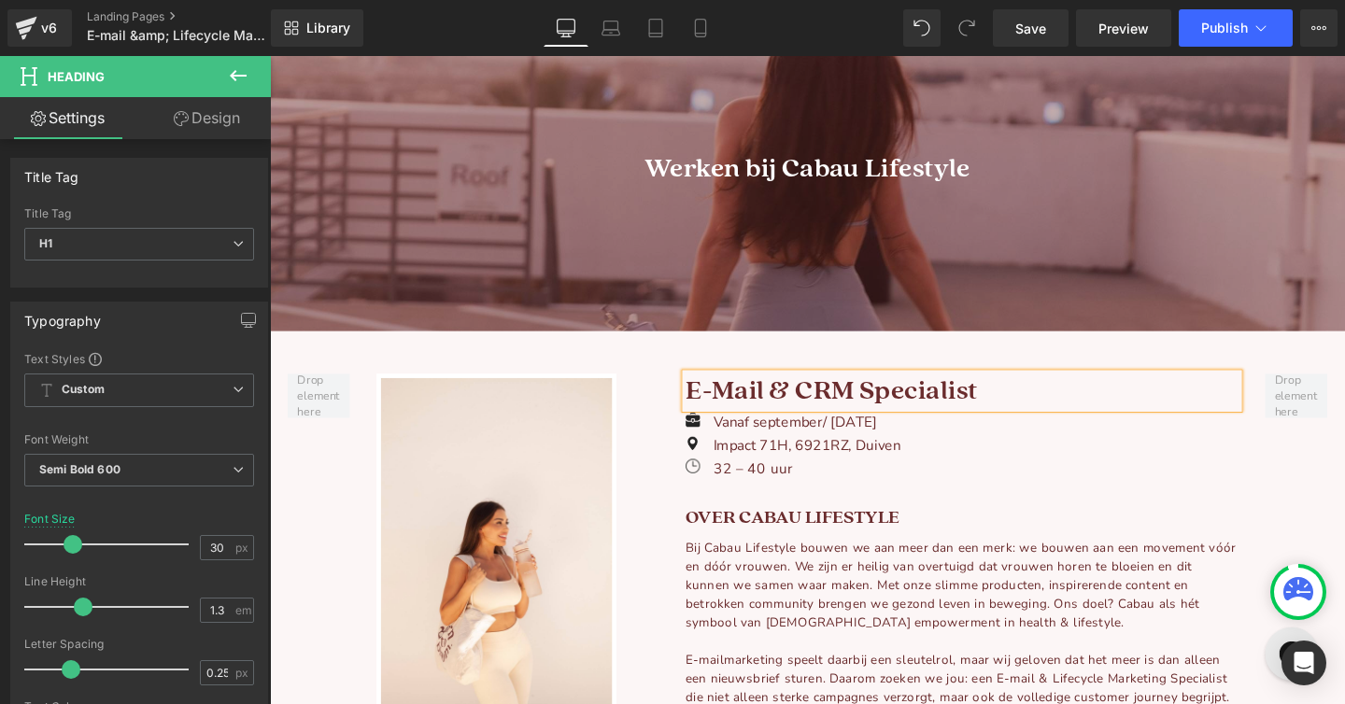
click at [942, 399] on h1 "E-mail & CRM Specialist" at bounding box center [997, 408] width 581 height 36
click at [817, 444] on div "Vanaf september/ oktober 2025 Text Block" at bounding box center [832, 441] width 202 height 22
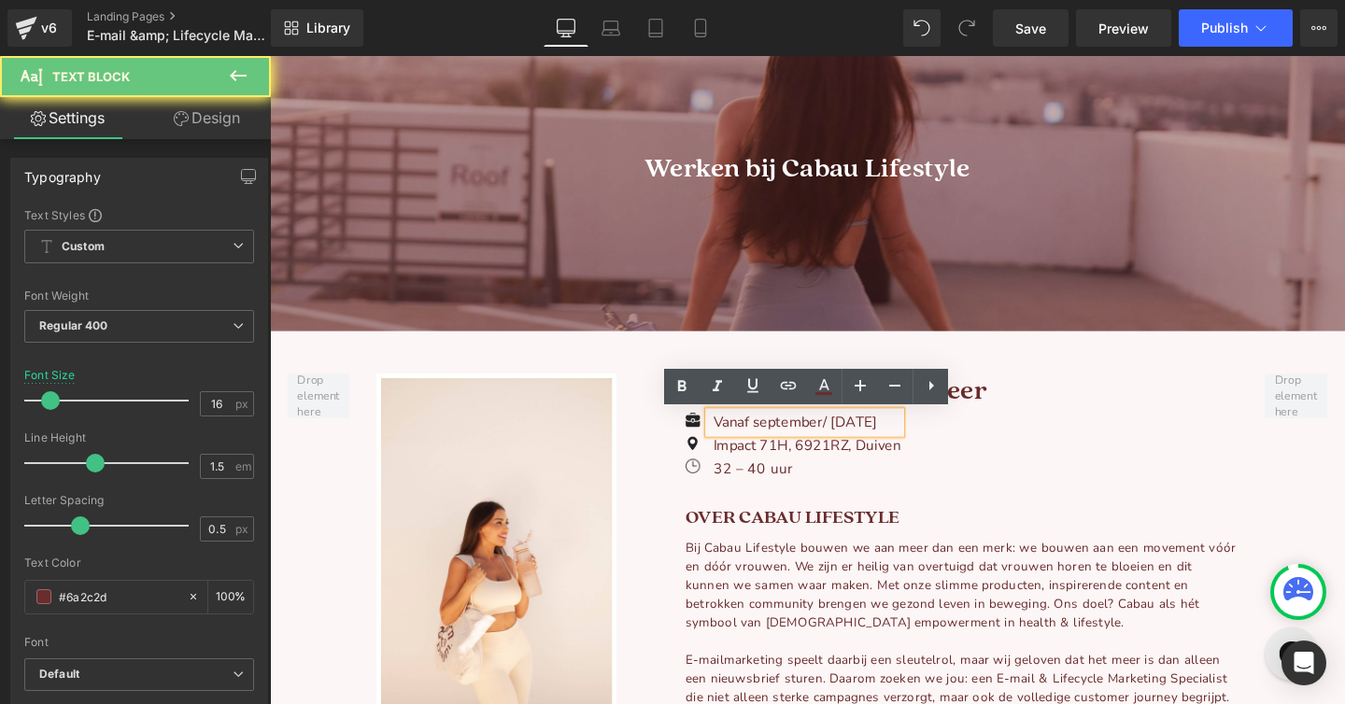
click at [817, 444] on p "Vanaf september/ [DATE]" at bounding box center [834, 441] width 197 height 22
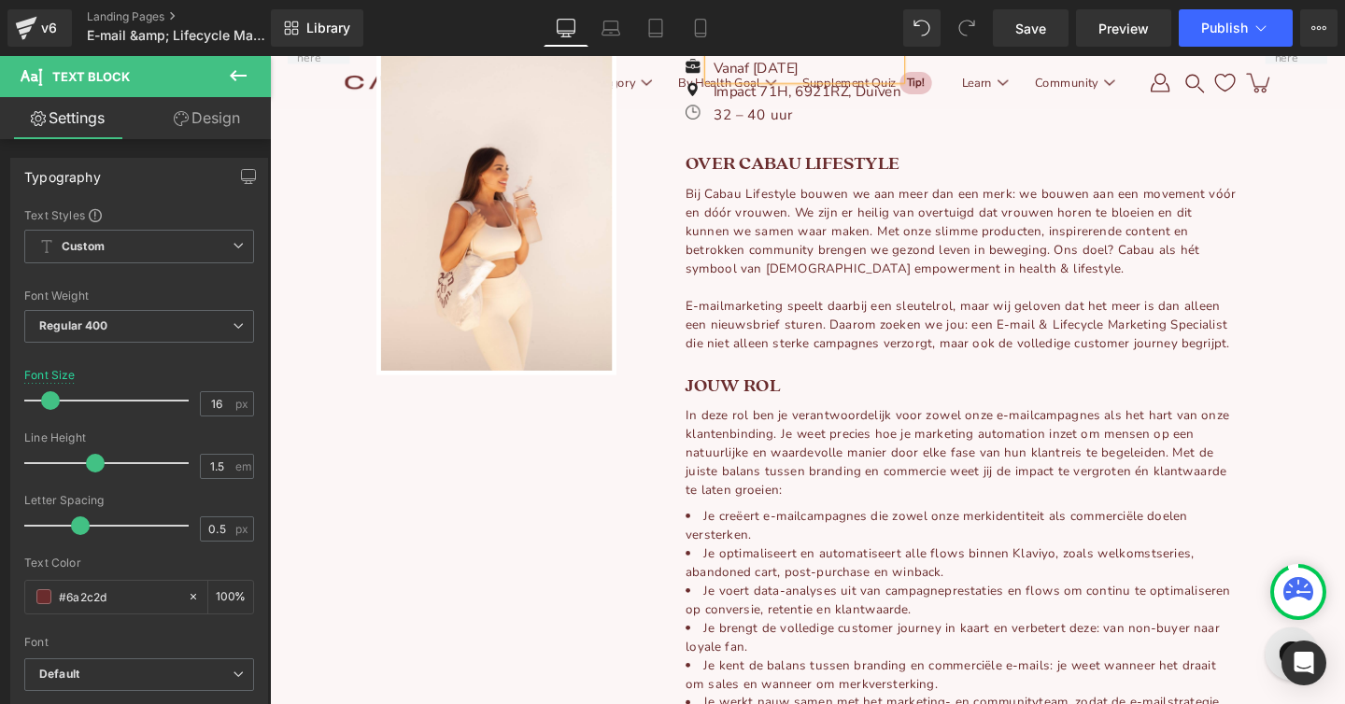
scroll to position [512, 0]
click at [833, 248] on div "Bij Cabau Lifestyle bouwen we aan meer dan een merk: we bouwen aan een movement…" at bounding box center [997, 281] width 581 height 176
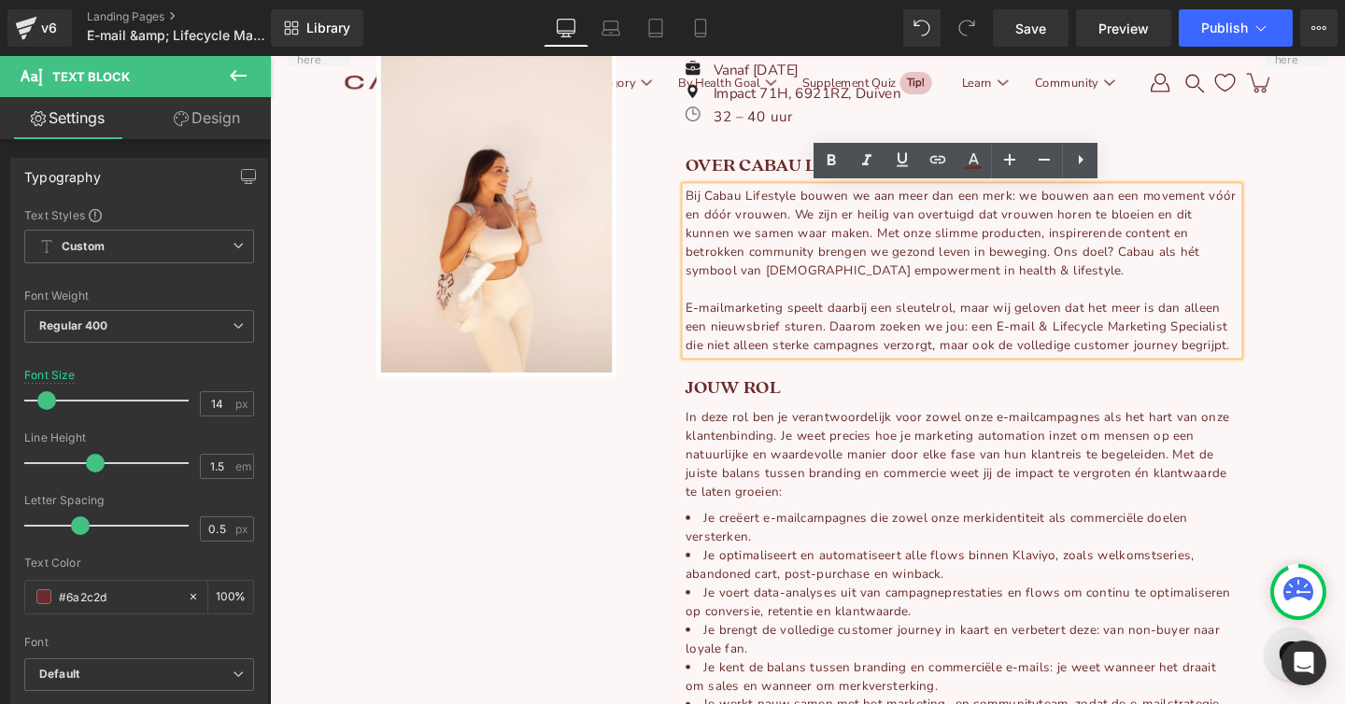
click at [1077, 339] on div "E-mailmarketing speelt daarbij een sleutelrol, maar wij geloven dat het meer is…" at bounding box center [997, 340] width 581 height 59
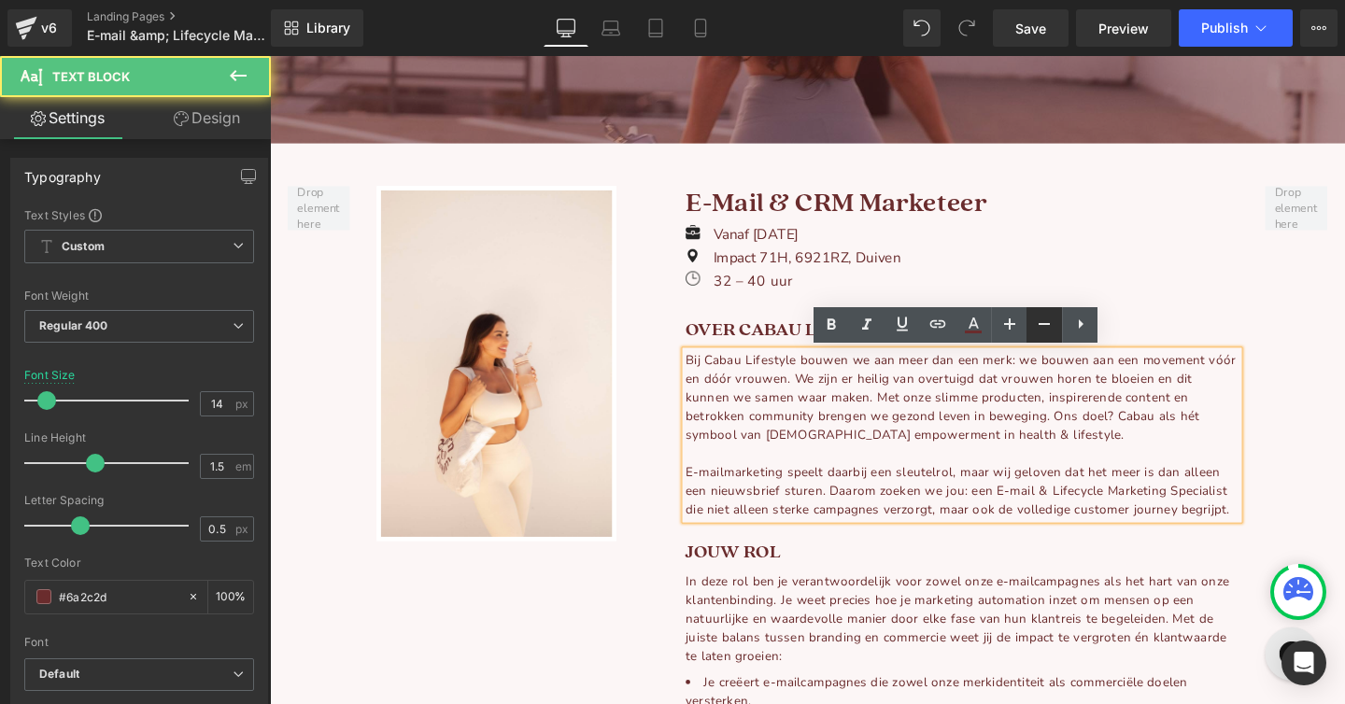
scroll to position [313, 0]
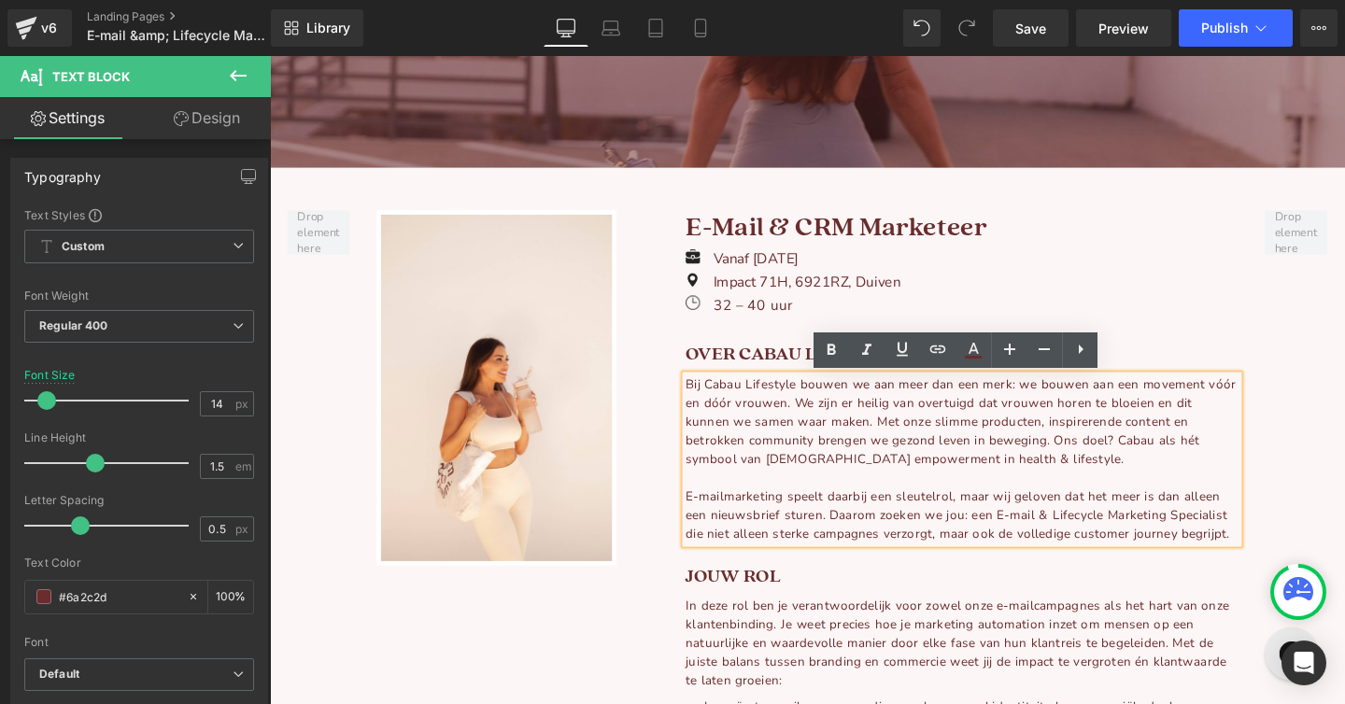
click at [1113, 539] on div "E-mailmarketing speelt daarbij een sleutelrol, maar wij geloven dat het meer is…" at bounding box center [997, 539] width 581 height 59
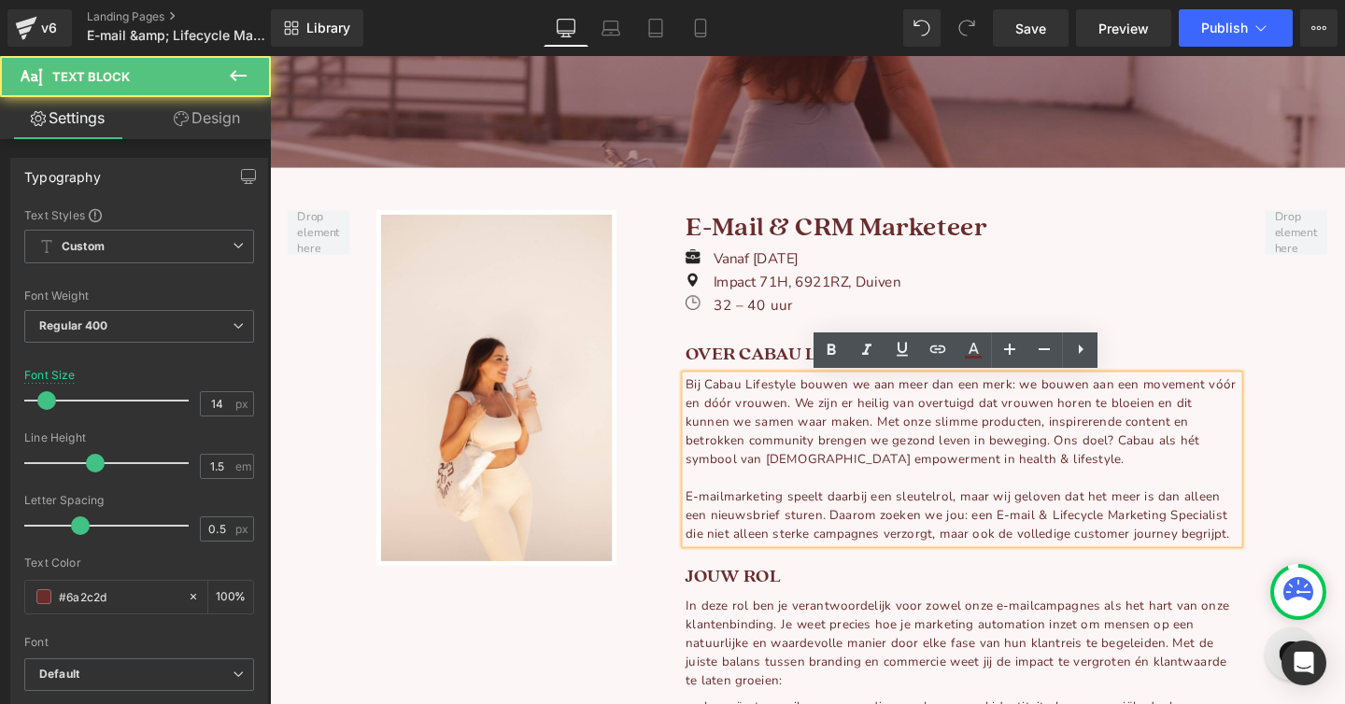
click at [1113, 539] on div "E-mailmarketing speelt daarbij een sleutelrol, maar wij geloven dat het meer is…" at bounding box center [997, 539] width 581 height 59
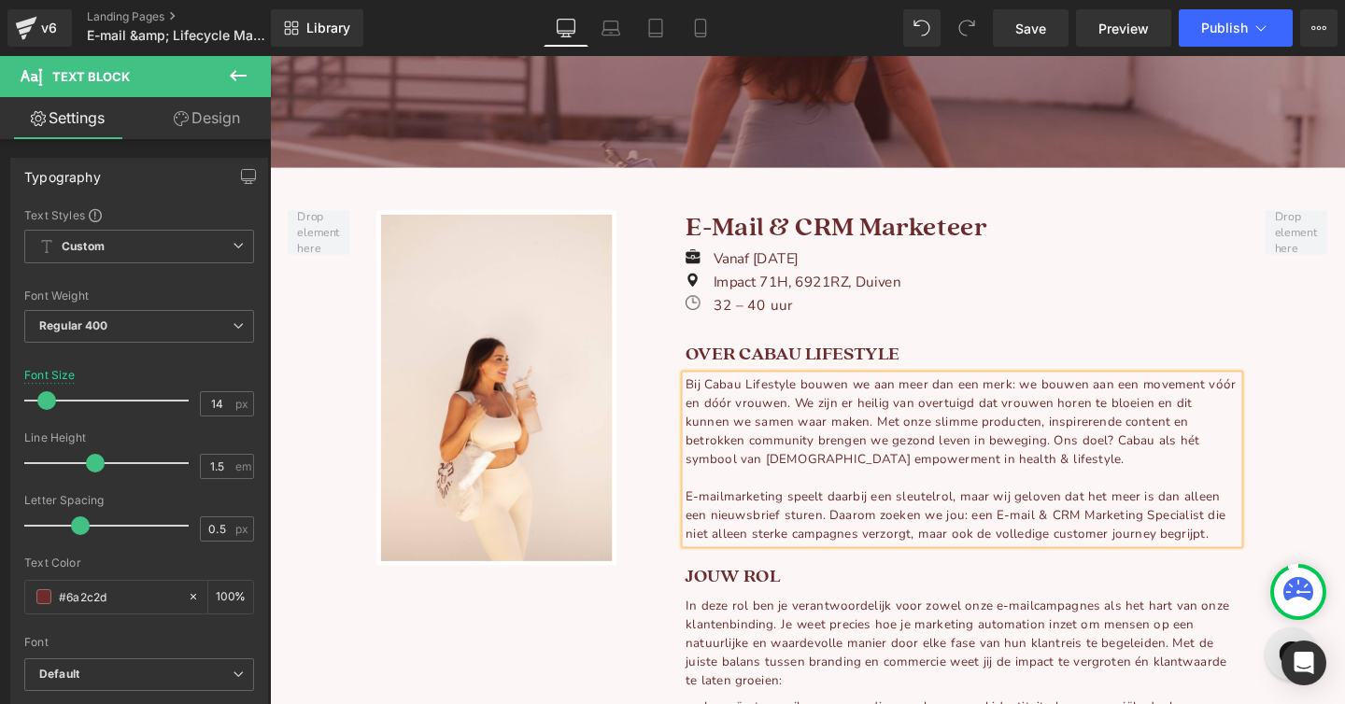
click at [1149, 538] on div "E-mailmarketing speelt daarbij een sleutelrol, maar wij geloven dat het meer is…" at bounding box center [997, 539] width 581 height 59
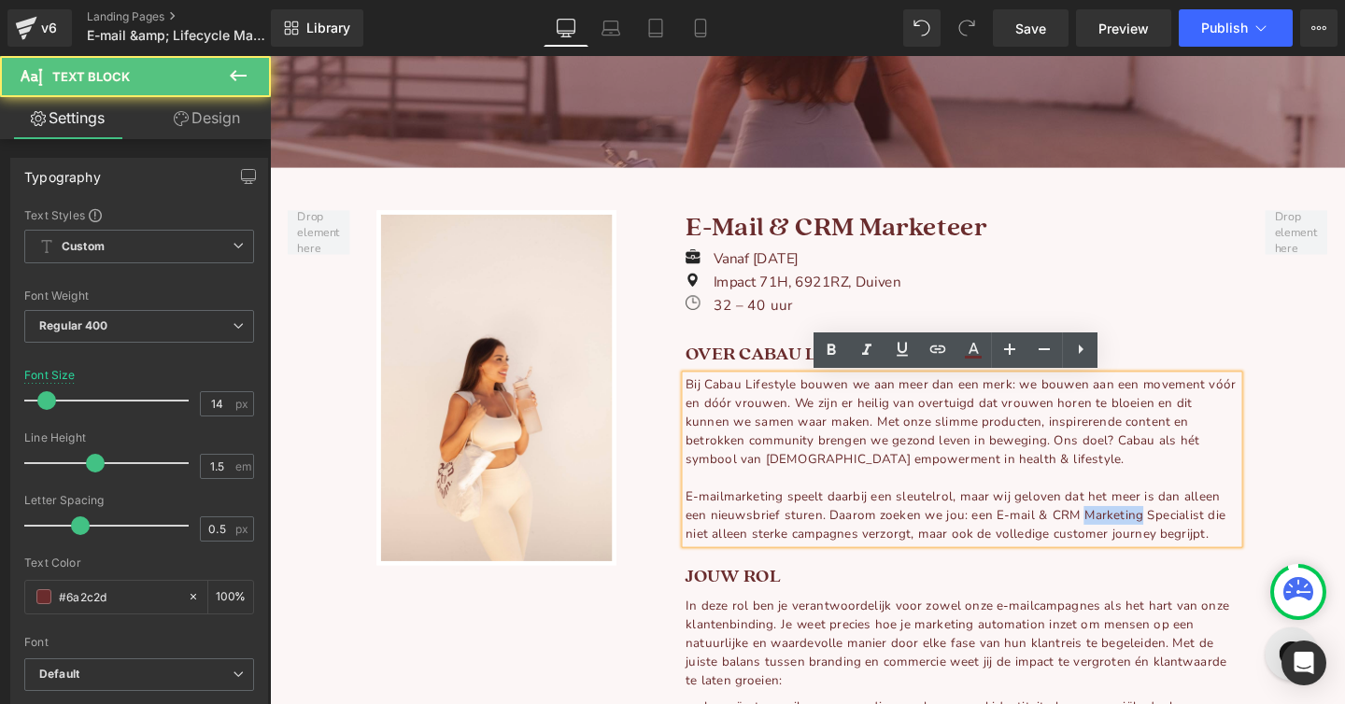
click at [1149, 538] on div "E-mailmarketing speelt daarbij een sleutelrol, maar wij geloven dat het meer is…" at bounding box center [997, 539] width 581 height 59
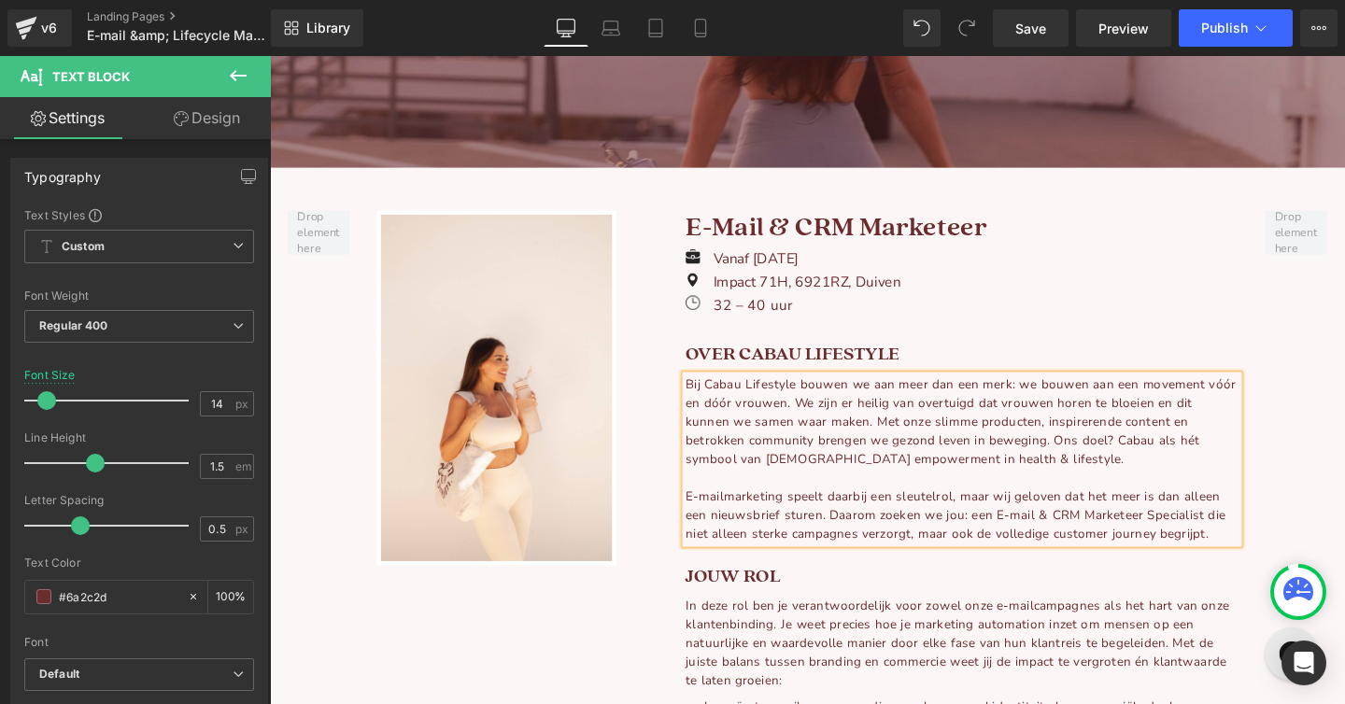
click at [1217, 543] on div "E-mailmarketing speelt daarbij een sleutelrol, maar wij geloven dat het meer is…" at bounding box center [997, 539] width 581 height 59
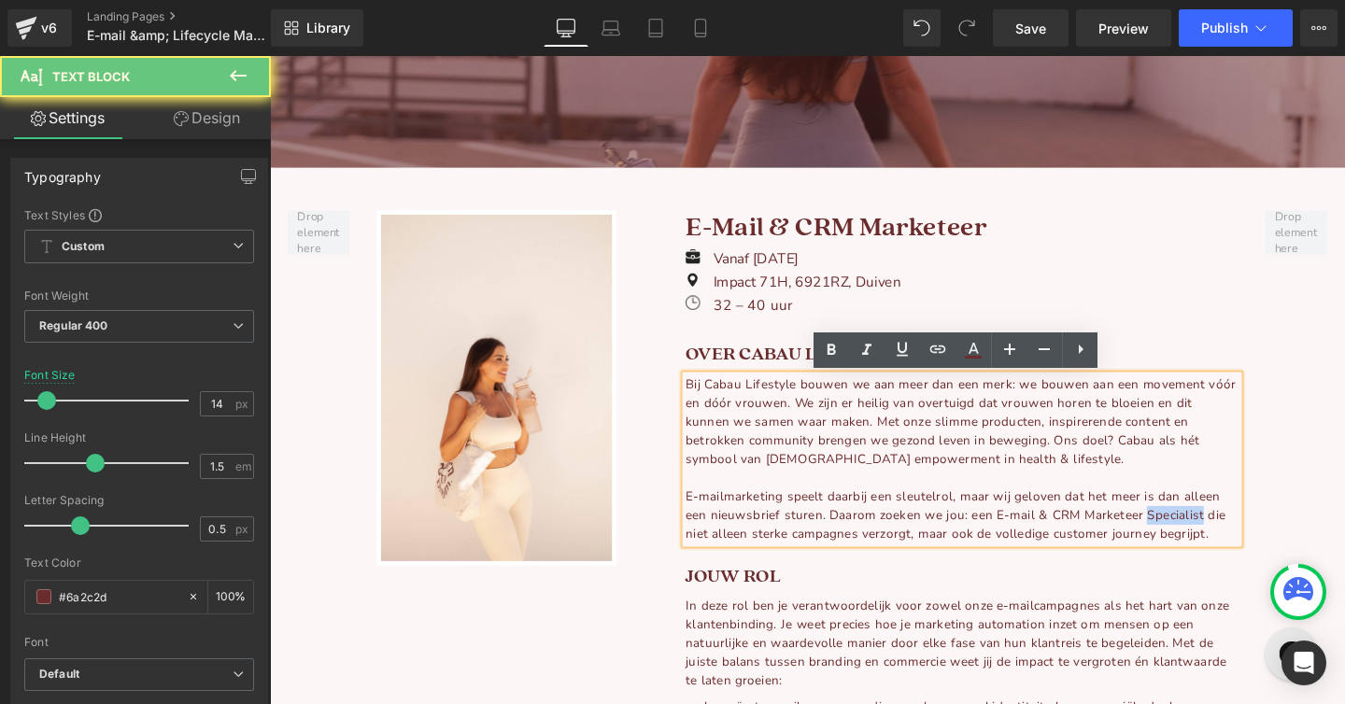
click at [1217, 543] on div "E-mailmarketing speelt daarbij een sleutelrol, maar wij geloven dat het meer is…" at bounding box center [997, 539] width 581 height 59
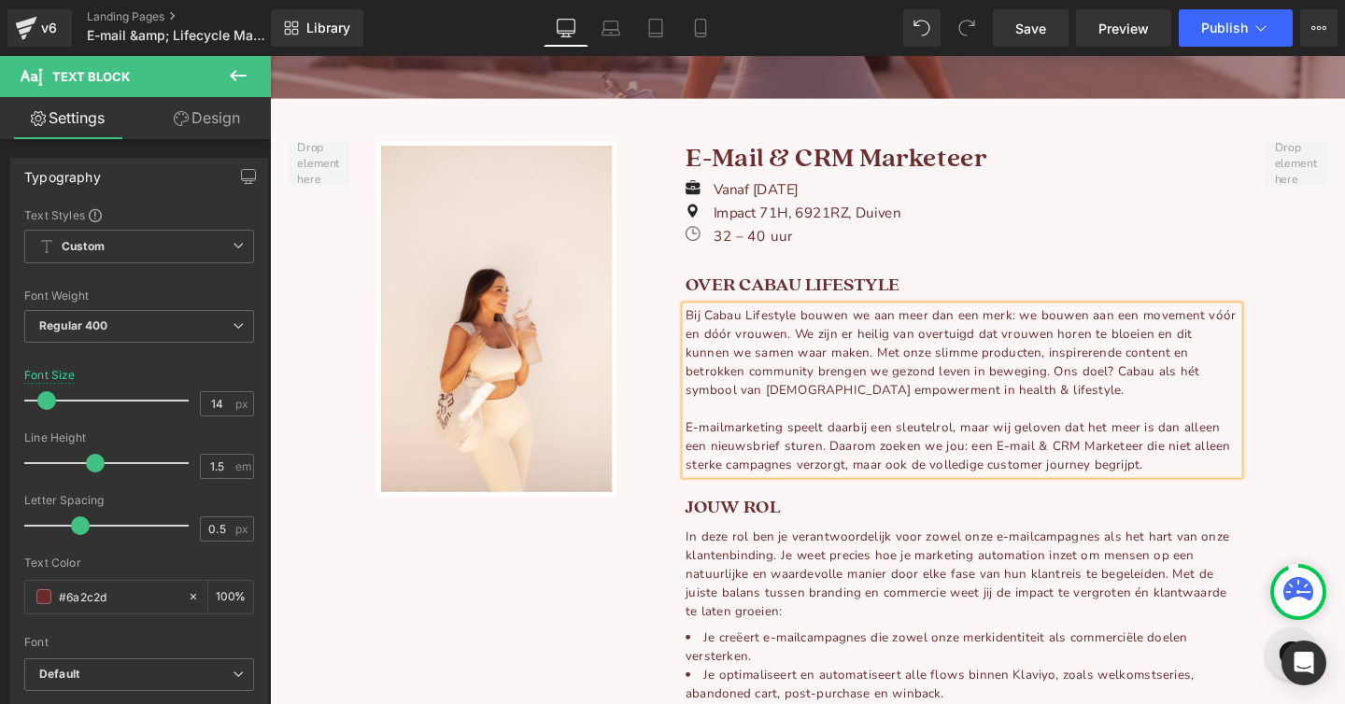
scroll to position [409, 0]
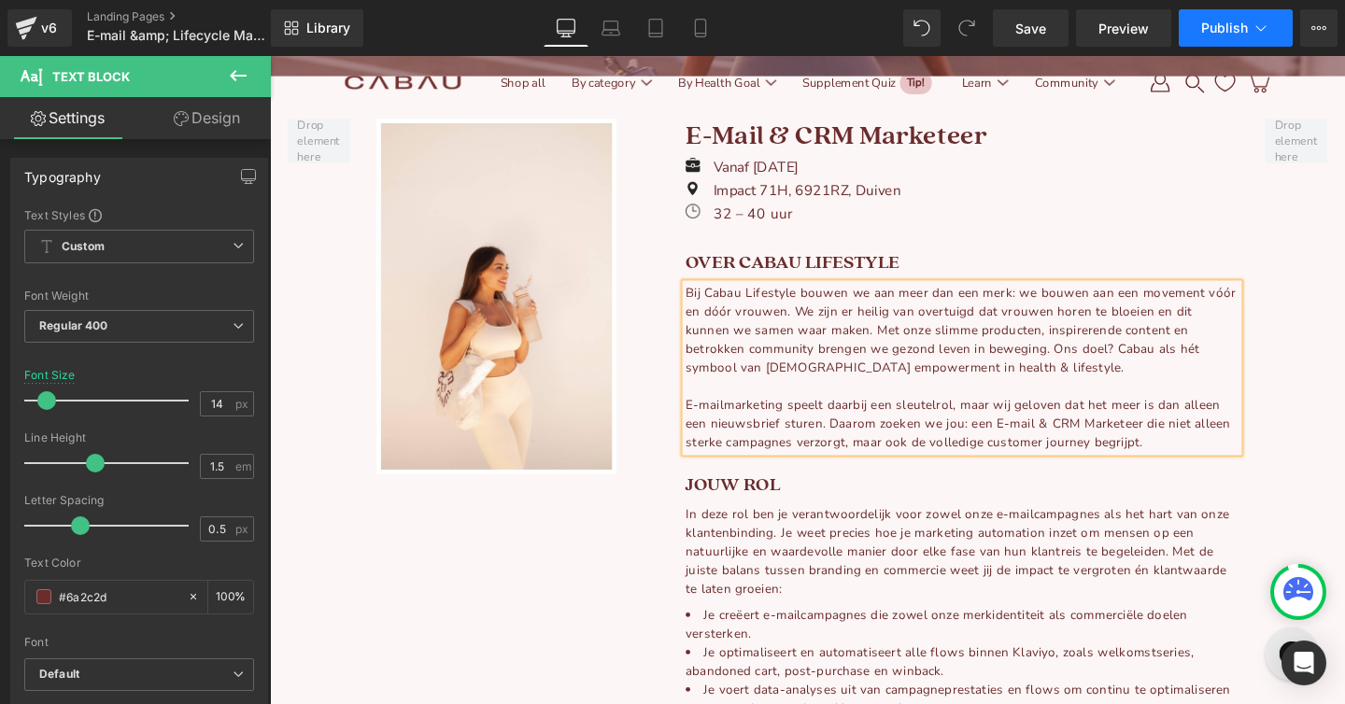
click at [1191, 26] on button "Publish" at bounding box center [1235, 27] width 114 height 37
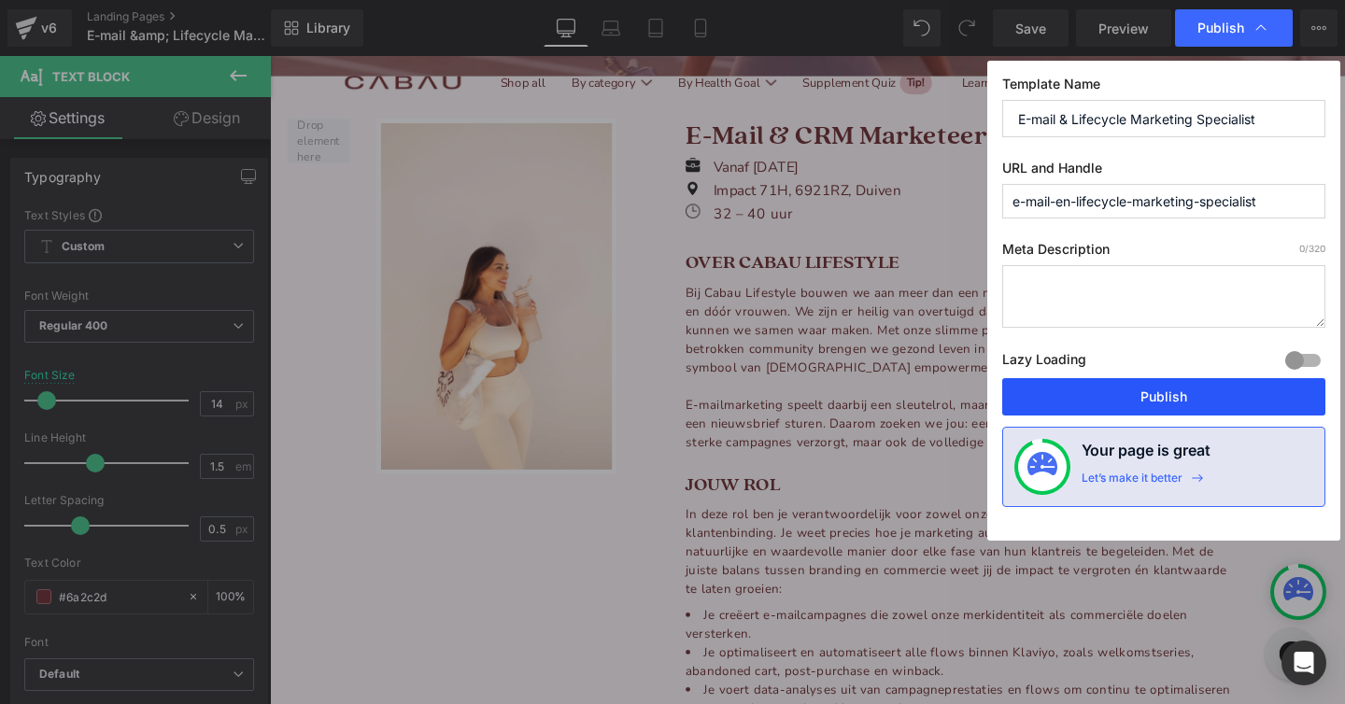
click at [1134, 401] on button "Publish" at bounding box center [1163, 396] width 323 height 37
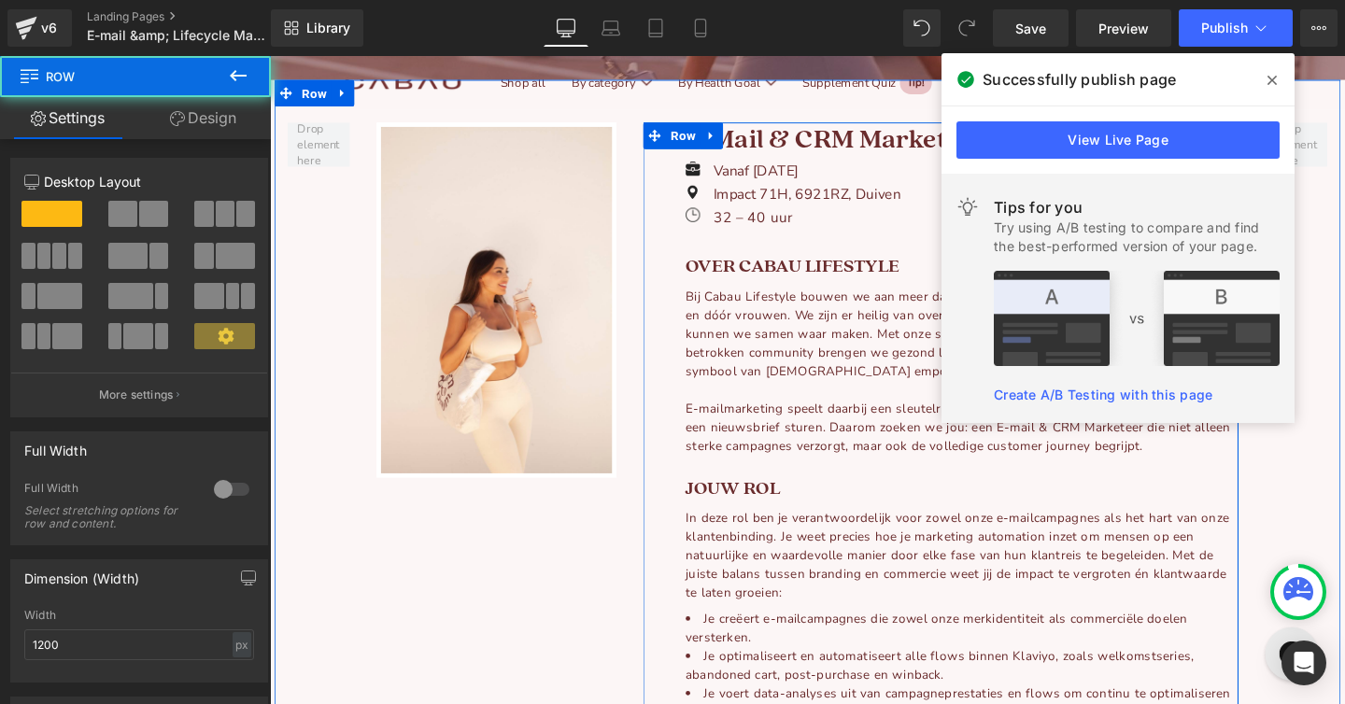
scroll to position [434, 0]
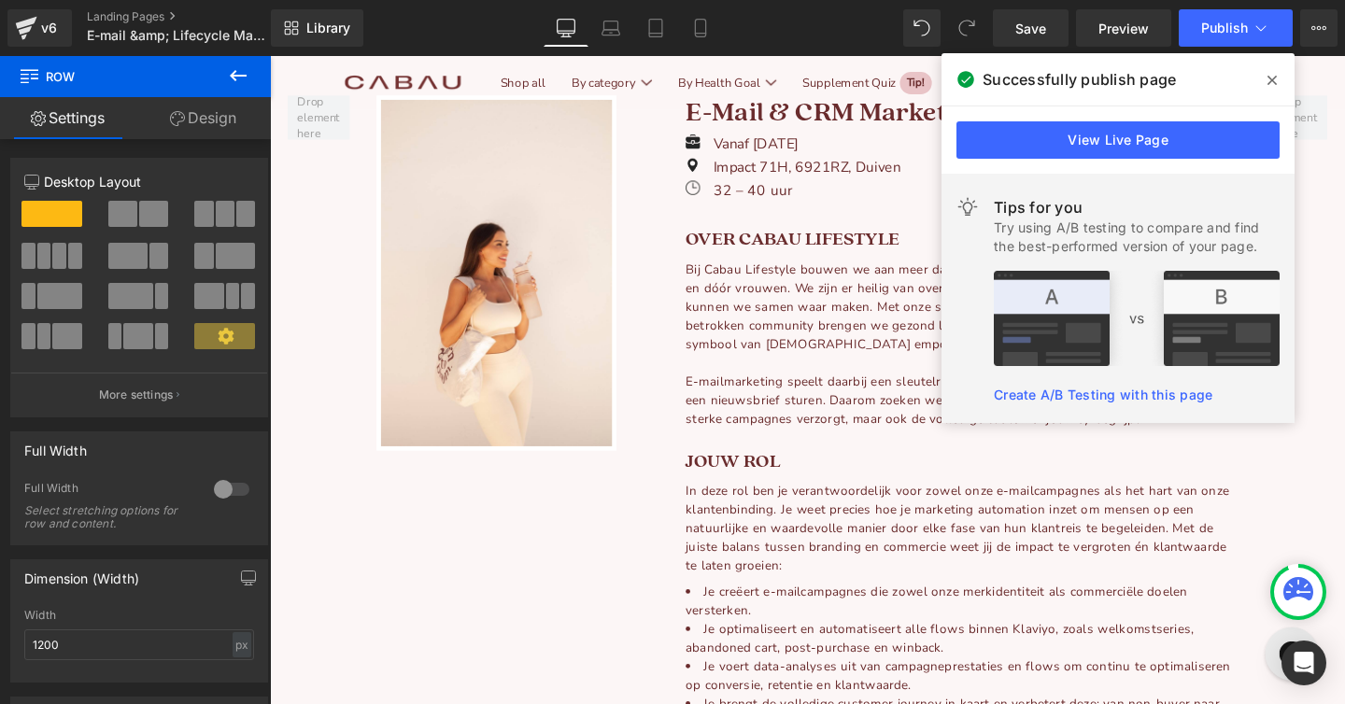
click at [1273, 69] on span at bounding box center [1272, 80] width 30 height 30
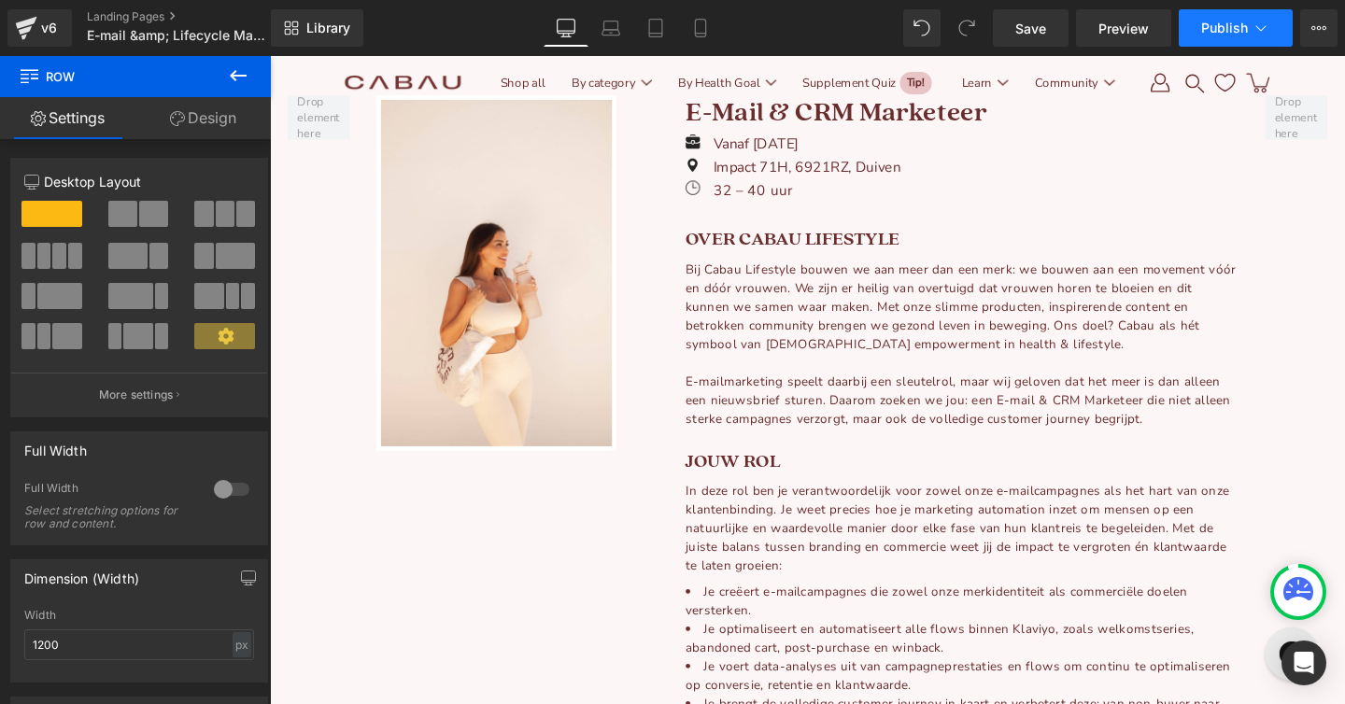
click at [1196, 24] on button "Publish" at bounding box center [1235, 27] width 114 height 37
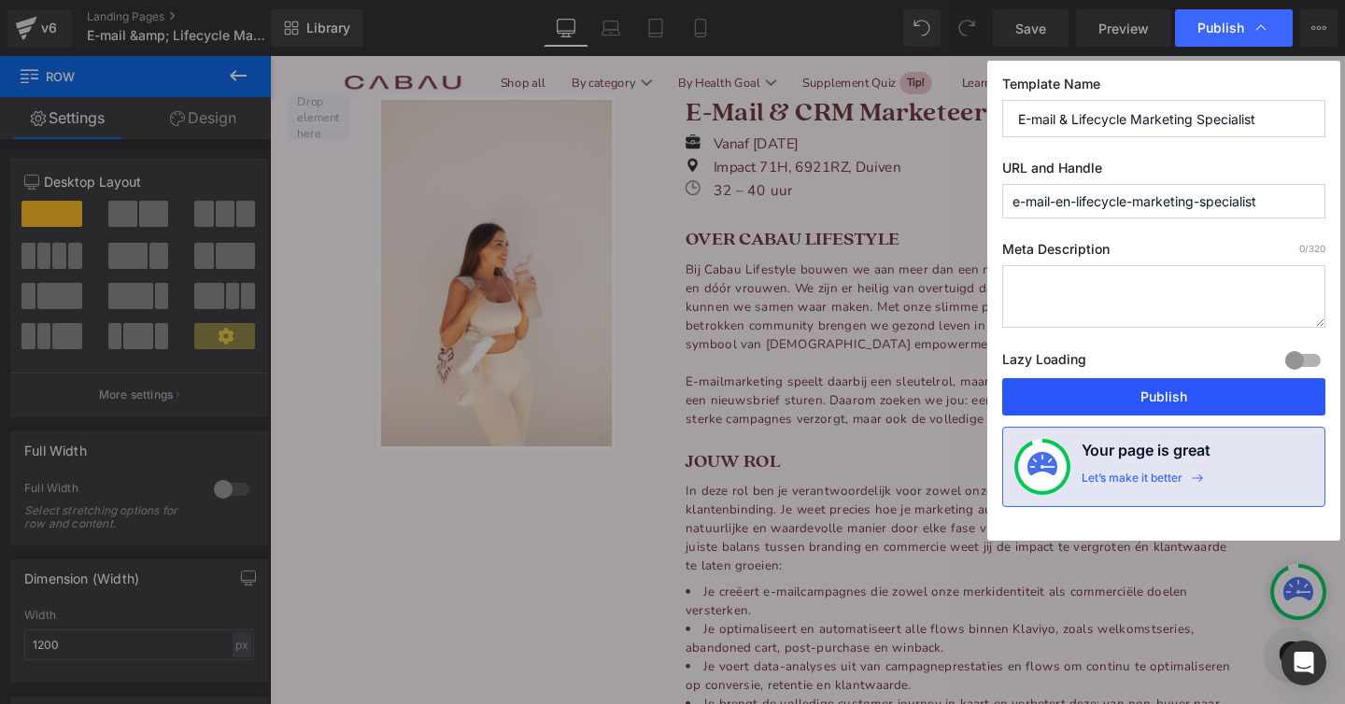
click at [1082, 404] on button "Publish" at bounding box center [1163, 396] width 323 height 37
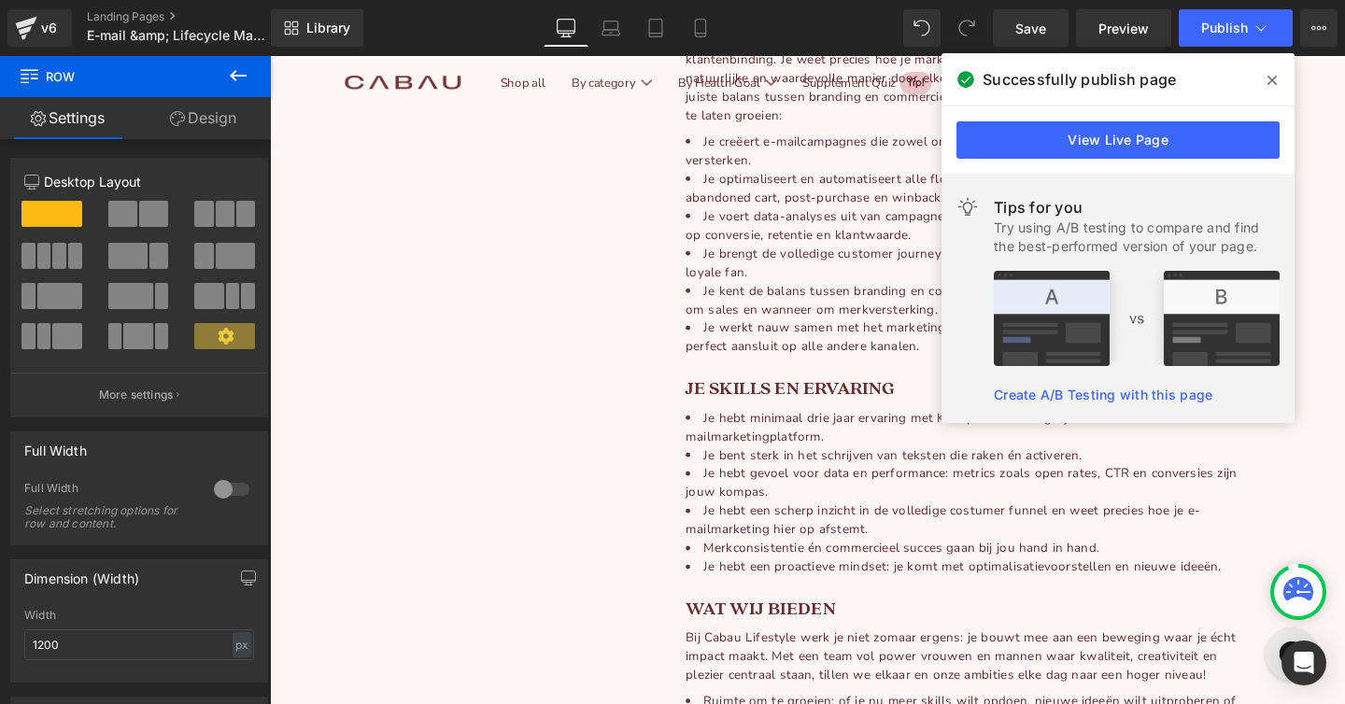
scroll to position [1068, 0]
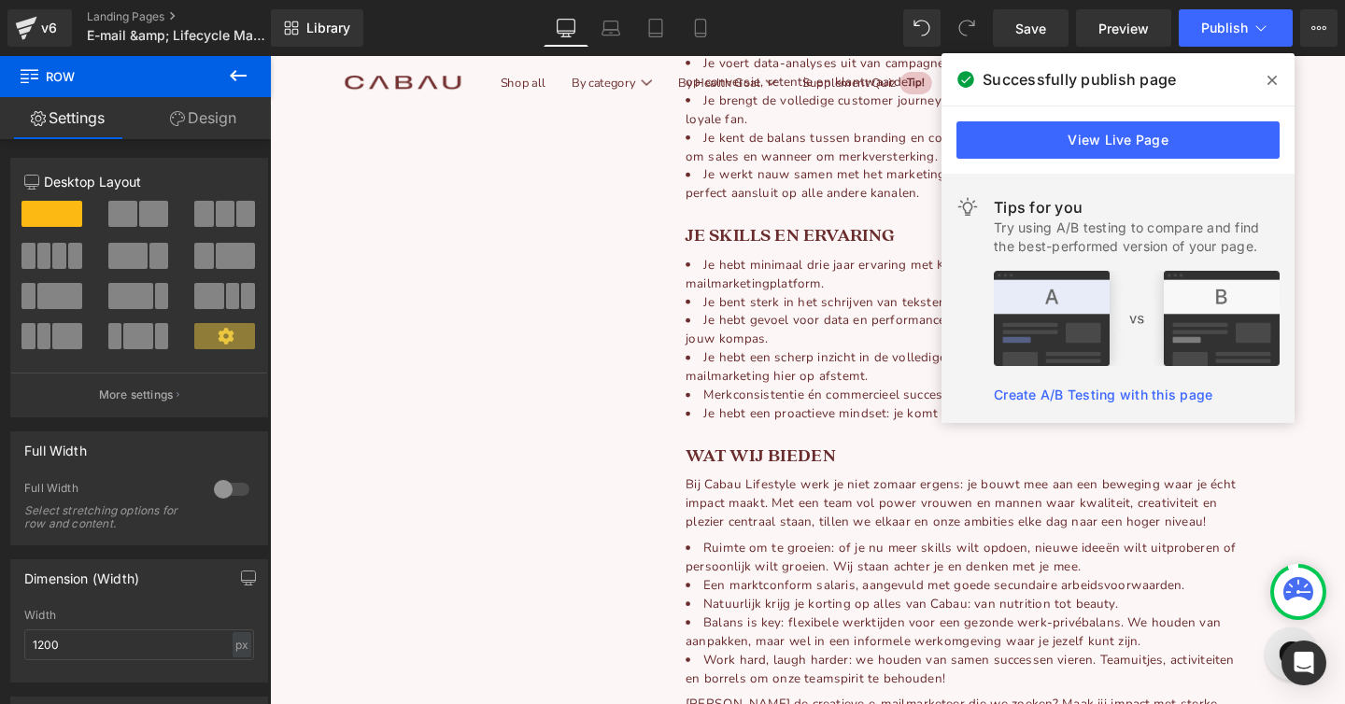
click at [1271, 79] on icon at bounding box center [1271, 80] width 9 height 9
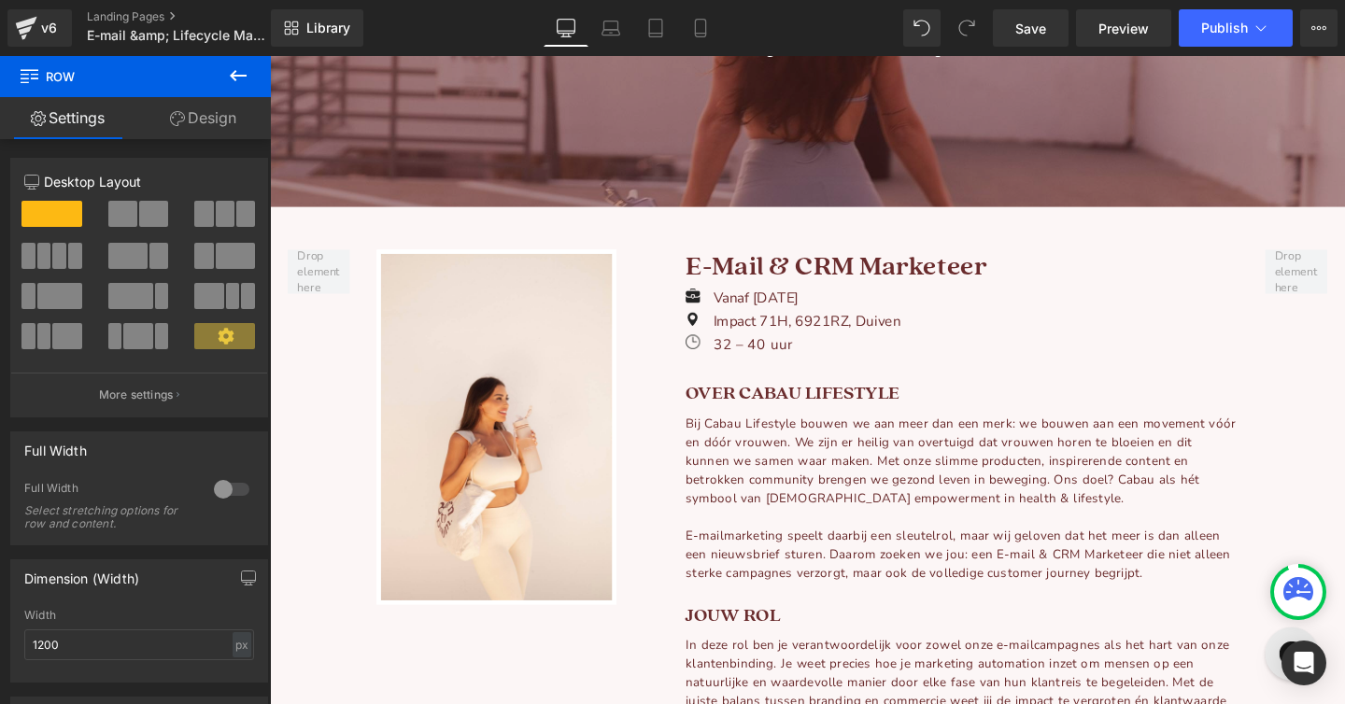
scroll to position [290, 0]
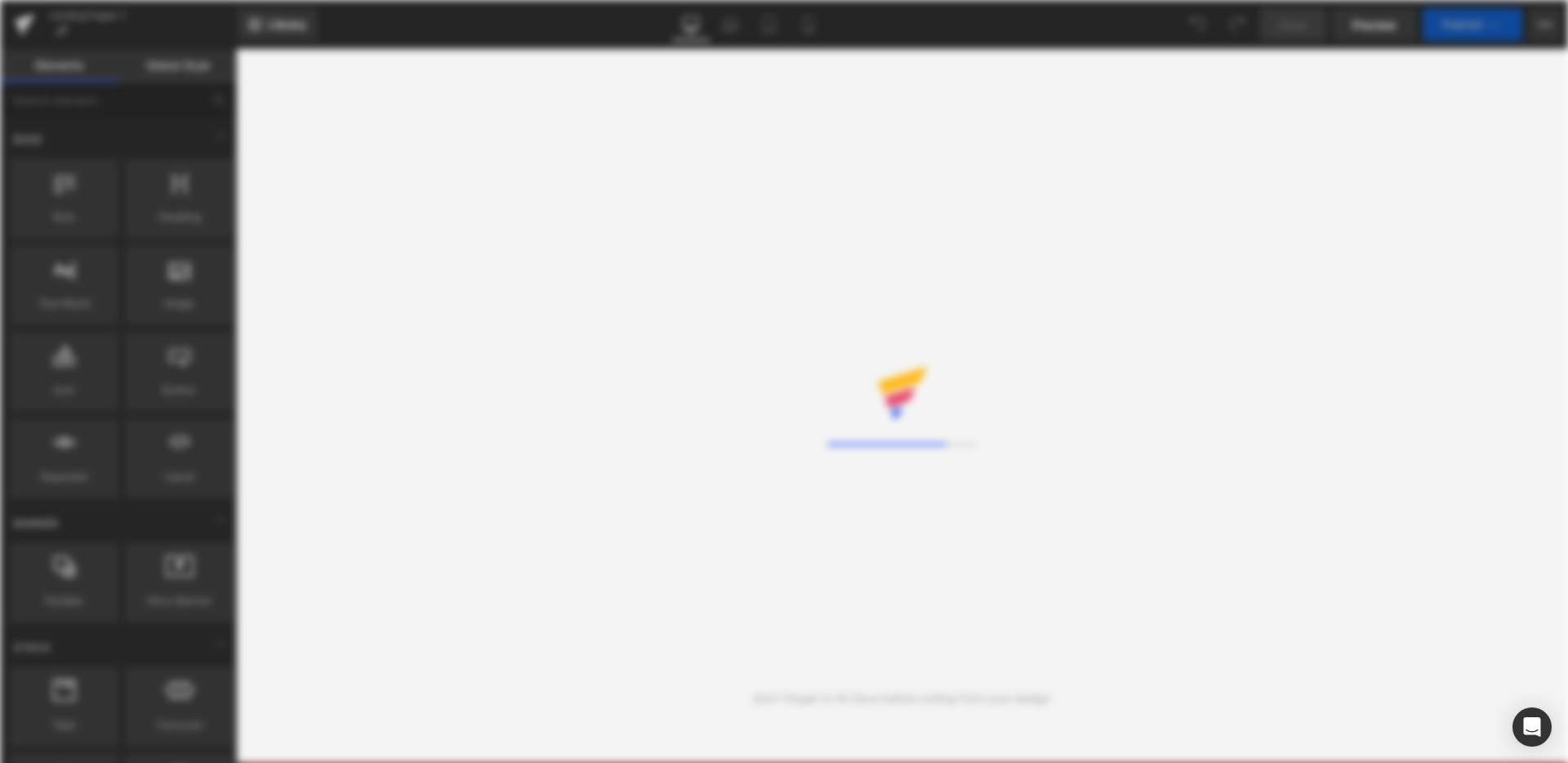
click at [1541, 19] on div "Loading Core Editor" at bounding box center [784, 382] width 1568 height 763
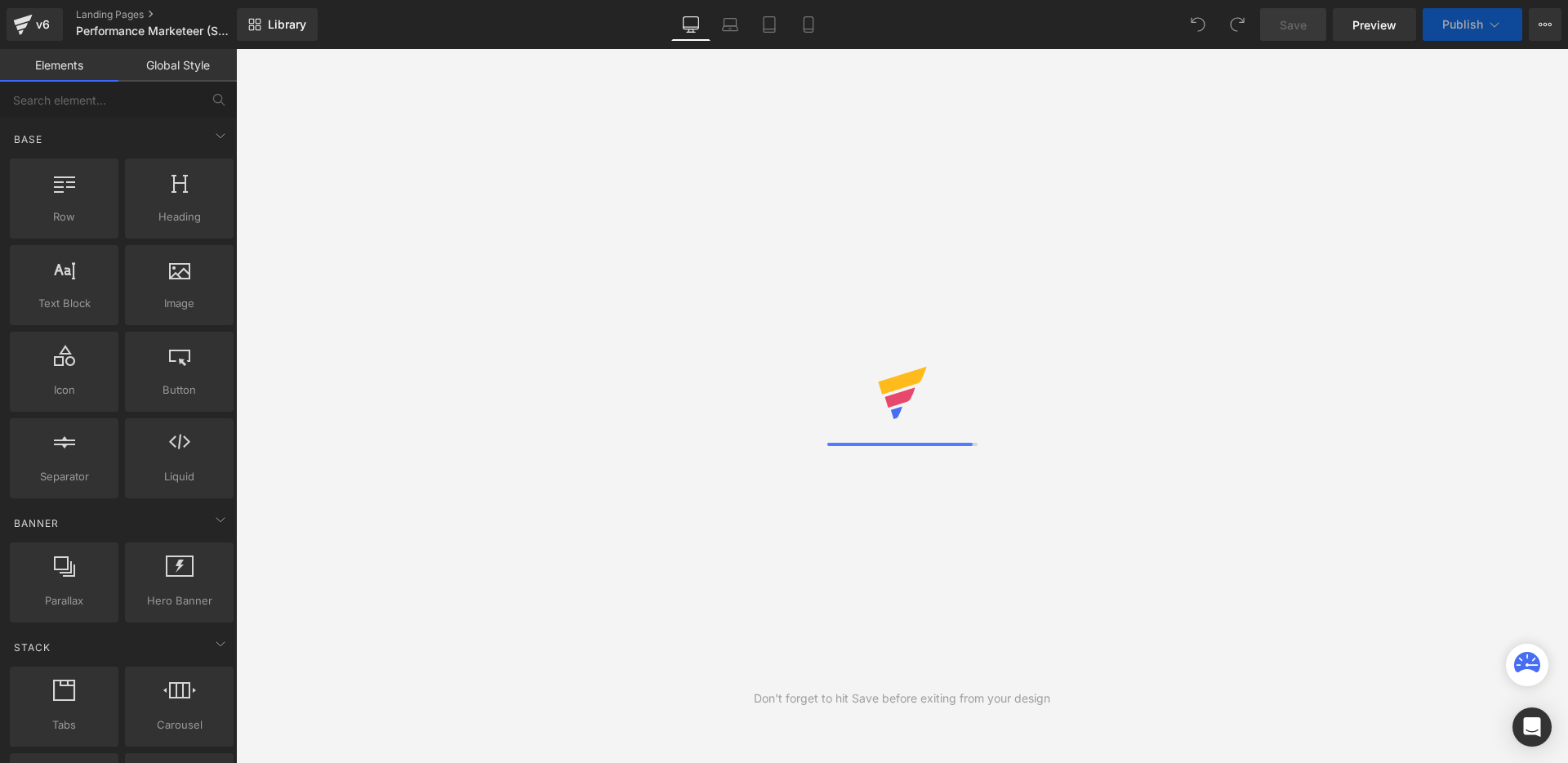
click at [1541, 19] on icon at bounding box center [1544, 24] width 13 height 13
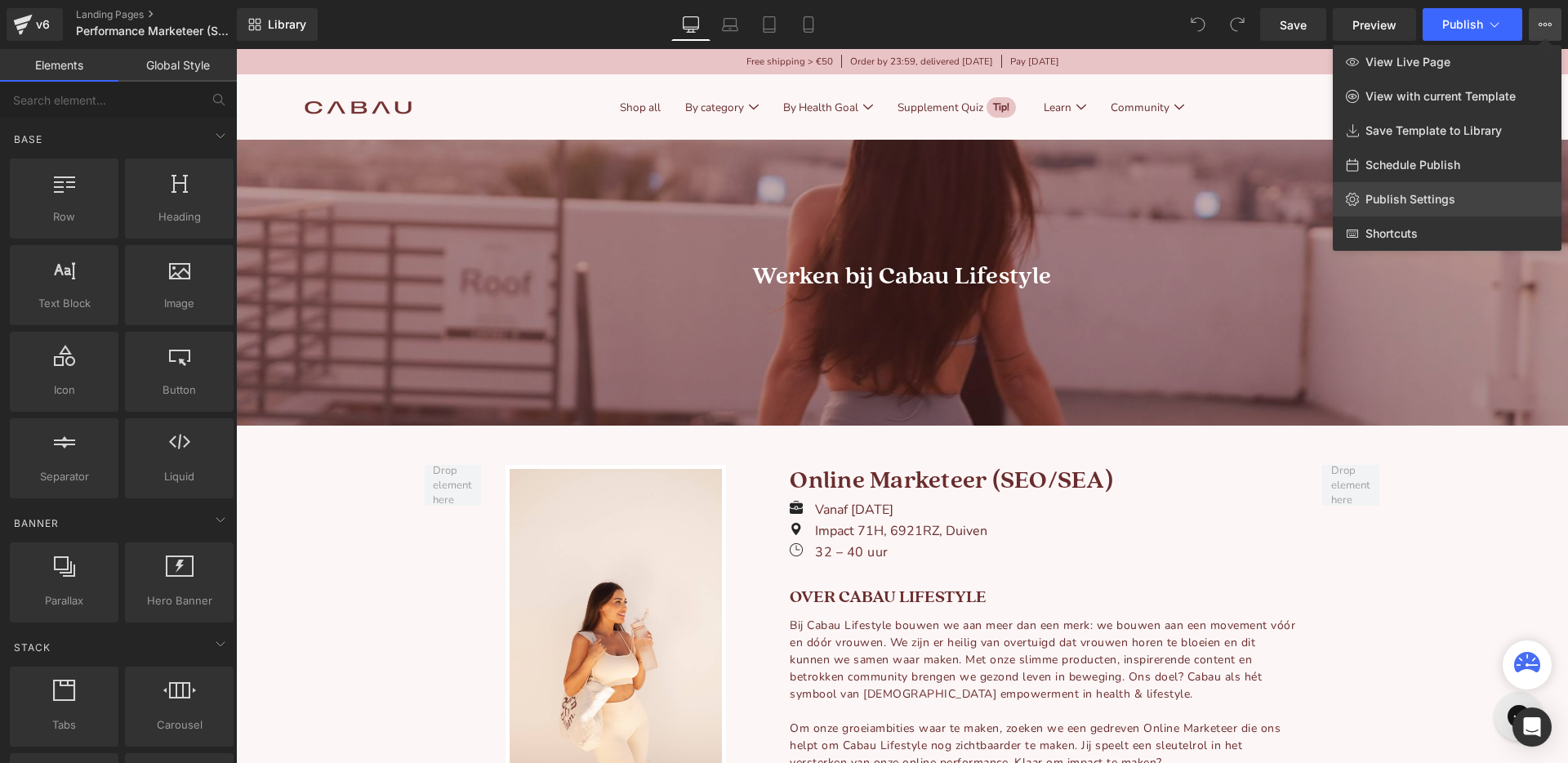
click at [1415, 200] on span "Publish Settings" at bounding box center [1410, 199] width 90 height 15
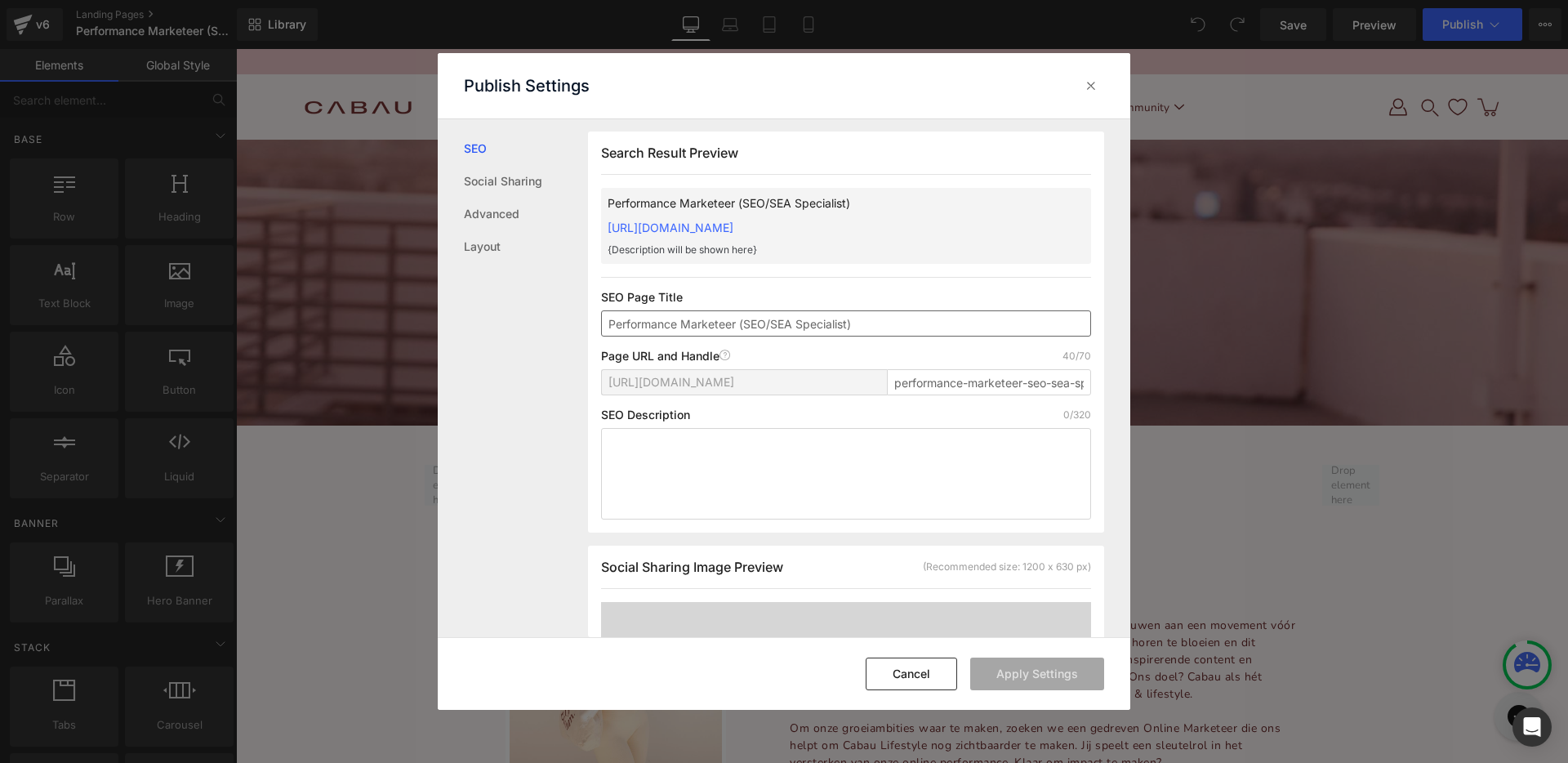
click at [870, 326] on input "Performance Marketeer (SEO/SEA Specialist)" at bounding box center [846, 324] width 490 height 26
type input "Online Marketeer (SEO/SEA)"
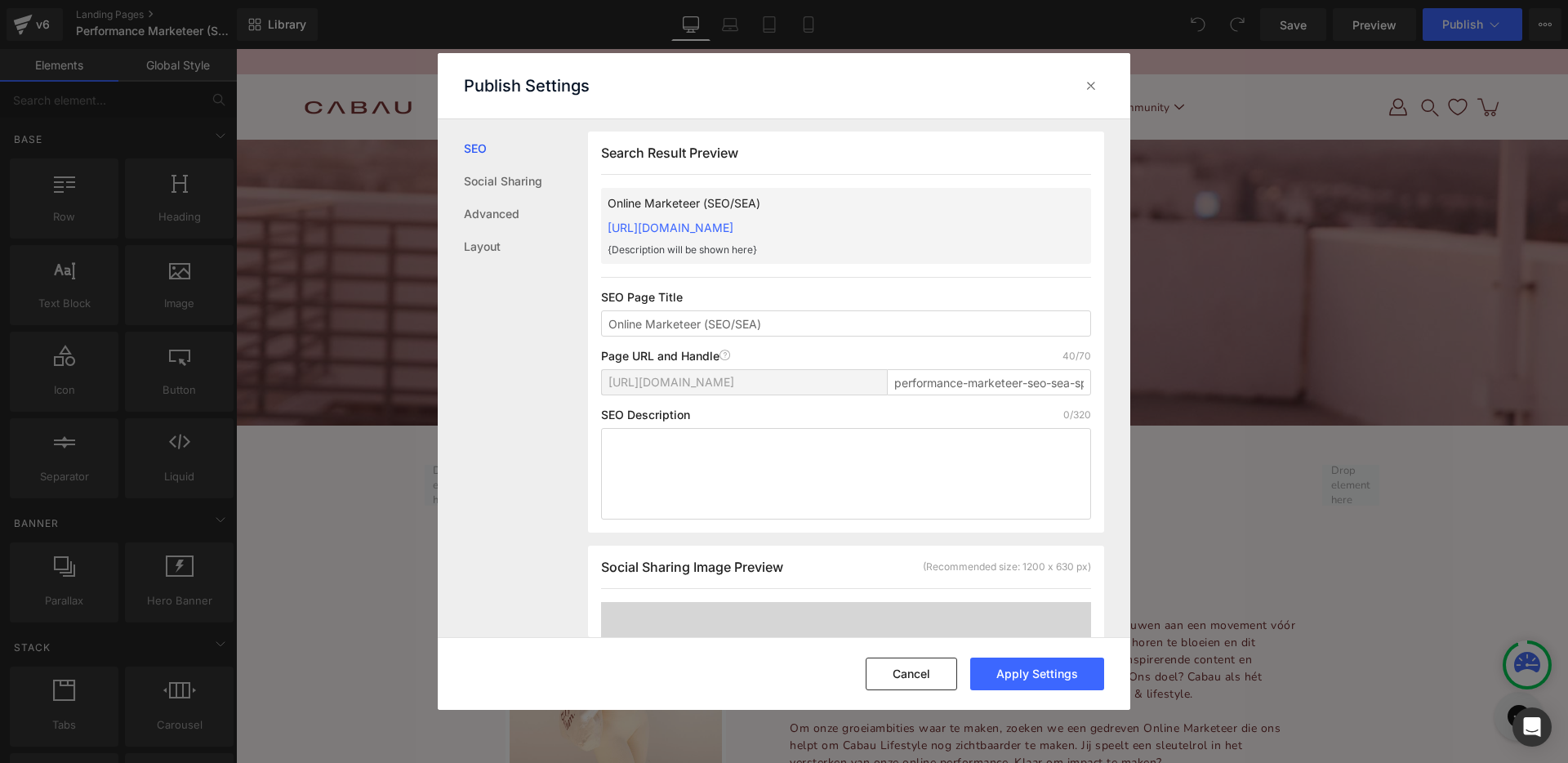
click at [939, 399] on div "https://c-lifestyle.myshopify.com/pages/ performance-marketeer-seo-sea-speciali…" at bounding box center [846, 388] width 490 height 39
click at [939, 383] on input "performance-marketeer-seo-sea-specialist" at bounding box center [988, 382] width 204 height 26
paste input "Online-Marketeer-(SEO/SEA)"
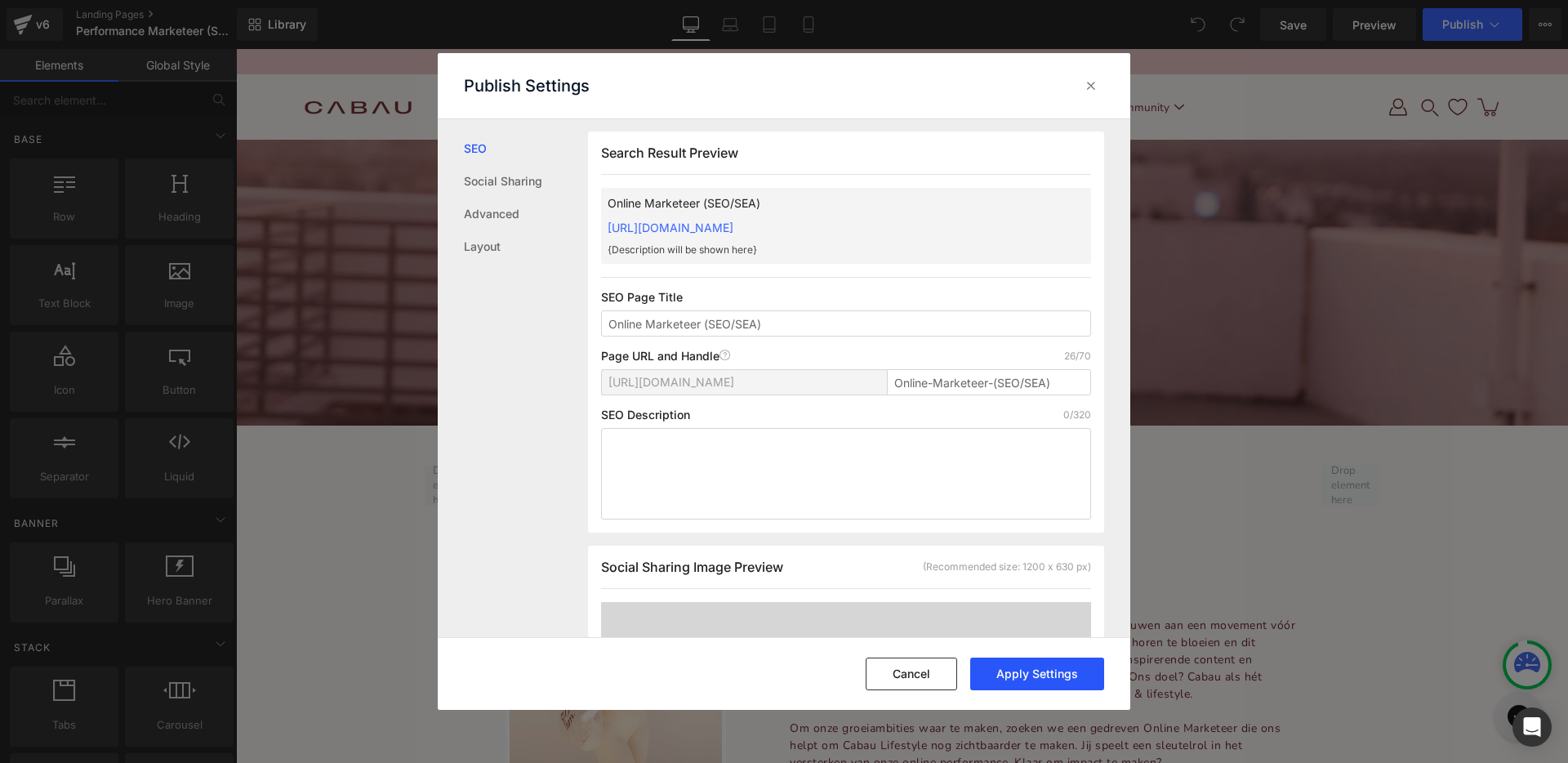
click at [1025, 672] on button "Apply Settings" at bounding box center [1036, 674] width 134 height 32
click at [915, 382] on input "online-marketeer-seo-sea" at bounding box center [988, 382] width 204 height 26
paste input "performance-marketeer-seo-sea-specialist"
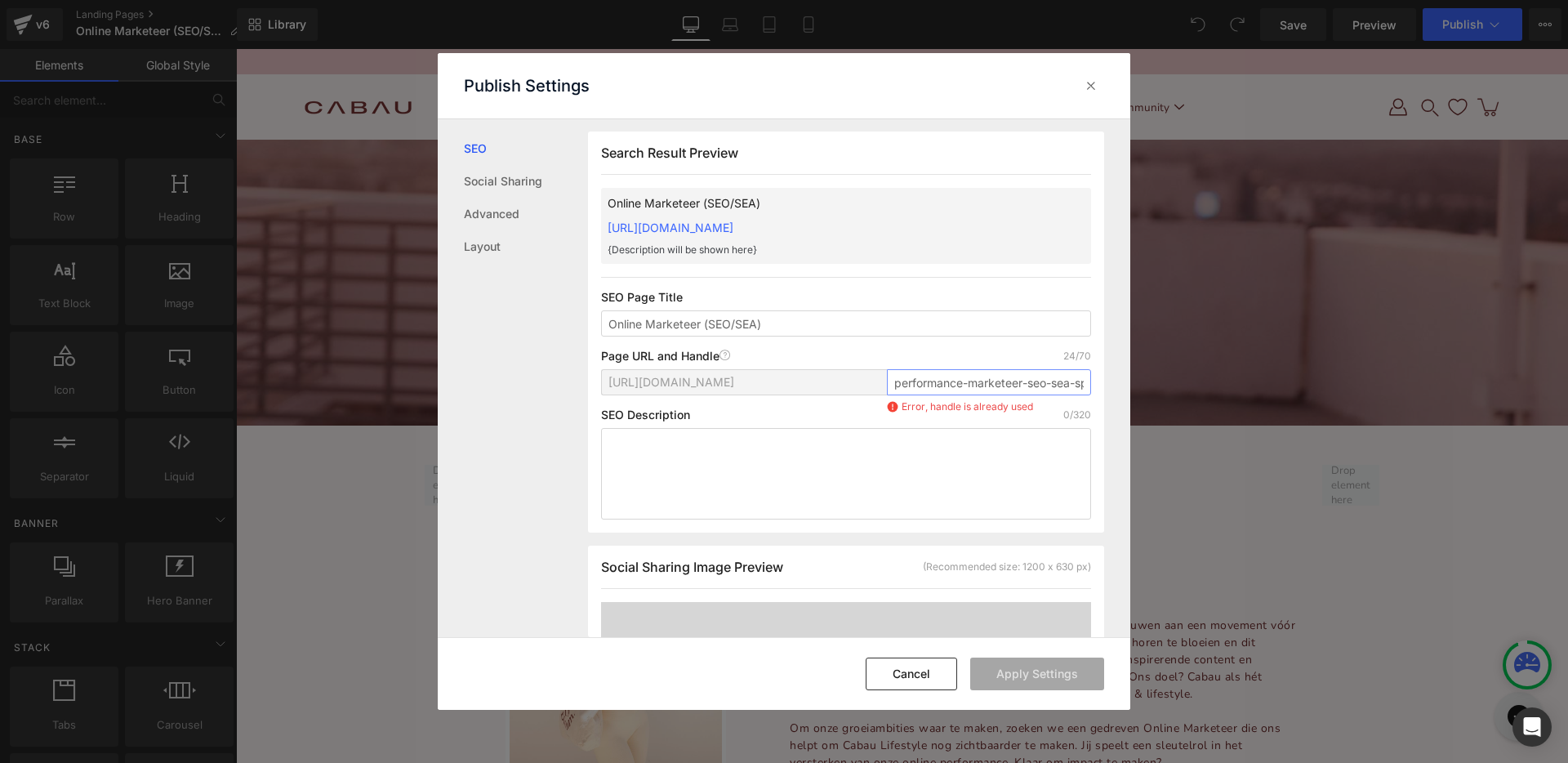
scroll to position [0, 48]
type input "performance-marketeer-seo-sea-specialist"
click at [1026, 641] on div "Cancel Apply Settings" at bounding box center [784, 673] width 693 height 73
click at [1020, 672] on button "Apply Settings" at bounding box center [1036, 674] width 134 height 32
